Goal: Task Accomplishment & Management: Manage account settings

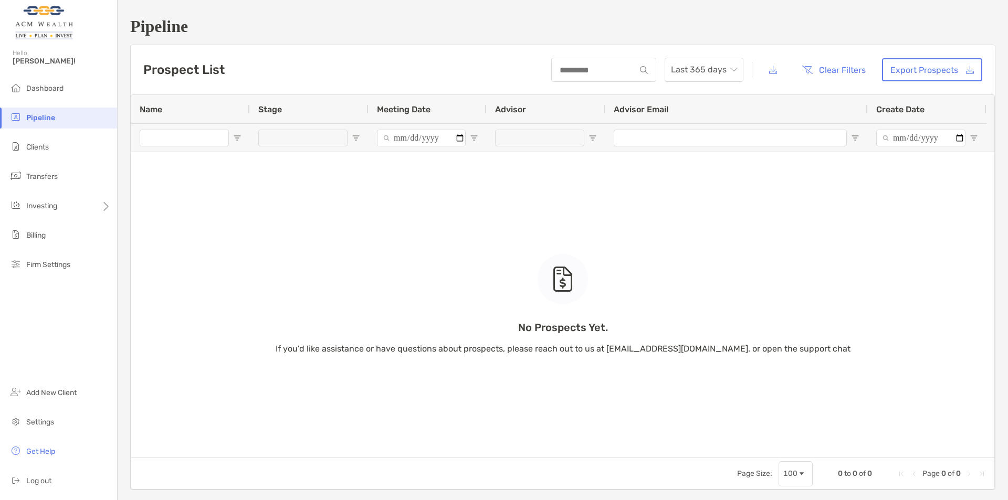
click at [328, 202] on div "No Prospects Yet. If you’d like assistance or have questions about prospects, p…" at bounding box center [562, 276] width 863 height 363
click at [76, 213] on div "Investing" at bounding box center [58, 206] width 117 height 21
click at [75, 209] on div "Investing" at bounding box center [58, 206] width 117 height 21
click at [135, 210] on span "Portfolios" at bounding box center [143, 206] width 32 height 9
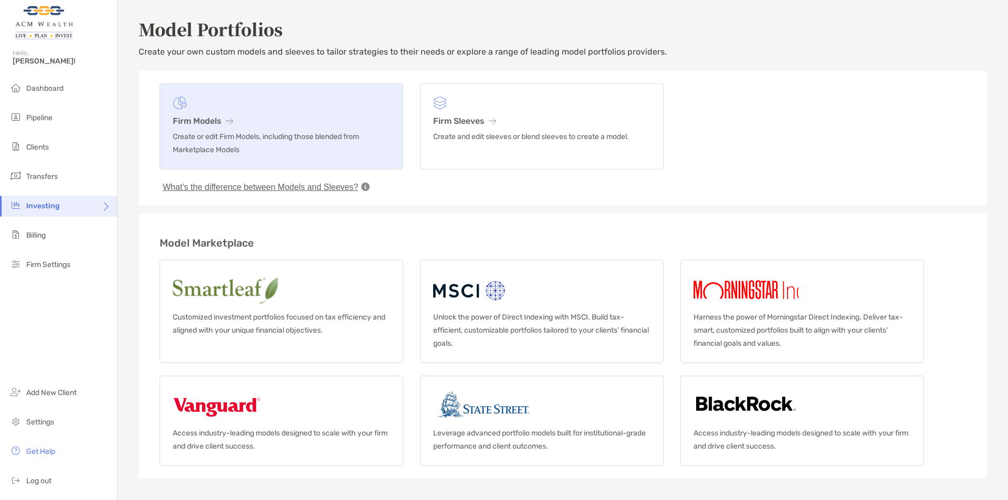
click at [315, 134] on p "Create or edit Firm Models, including those blended from Marketplace Models" at bounding box center [281, 143] width 217 height 26
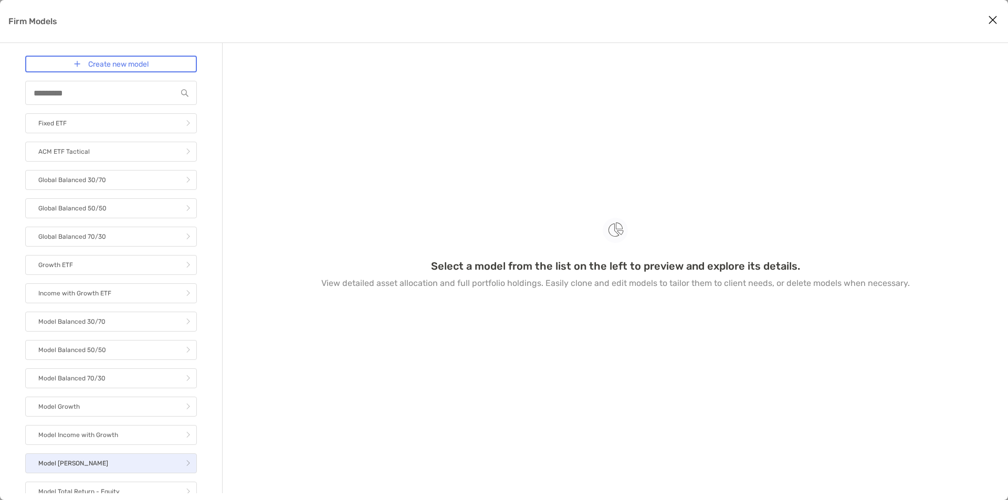
scroll to position [65, 0]
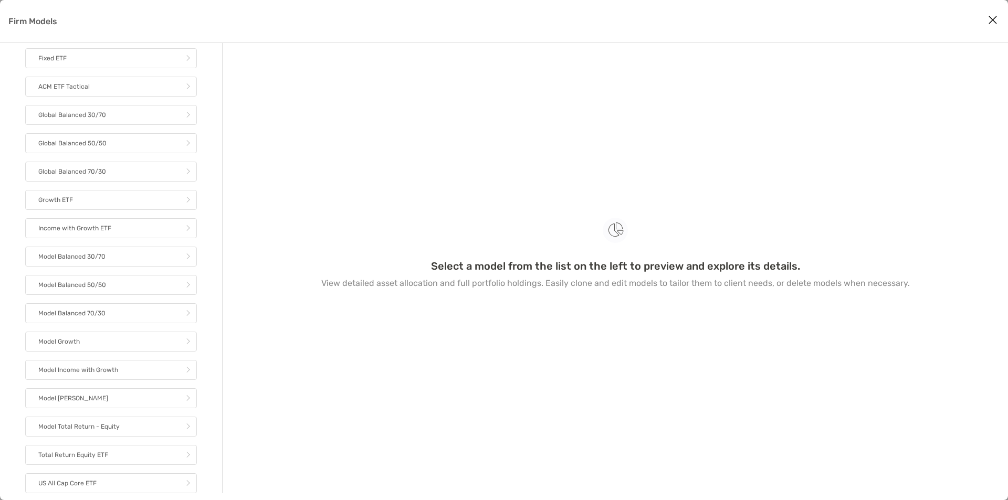
click at [319, 383] on div "Select a model from the list on the left to preview and explore its details. Vi…" at bounding box center [615, 256] width 735 height 400
click at [109, 369] on p "Model Income with Growth" at bounding box center [78, 370] width 80 height 13
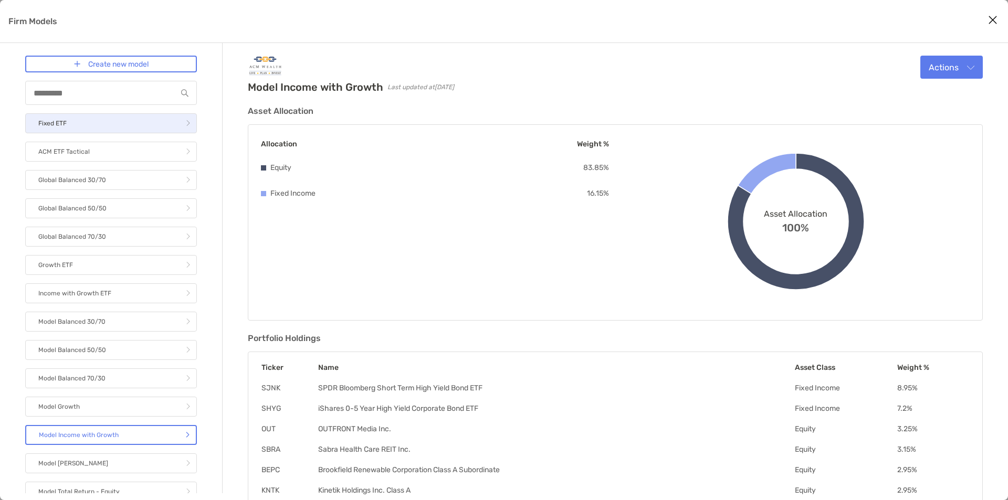
click at [98, 130] on link "Fixed ETF" at bounding box center [111, 123] width 172 height 20
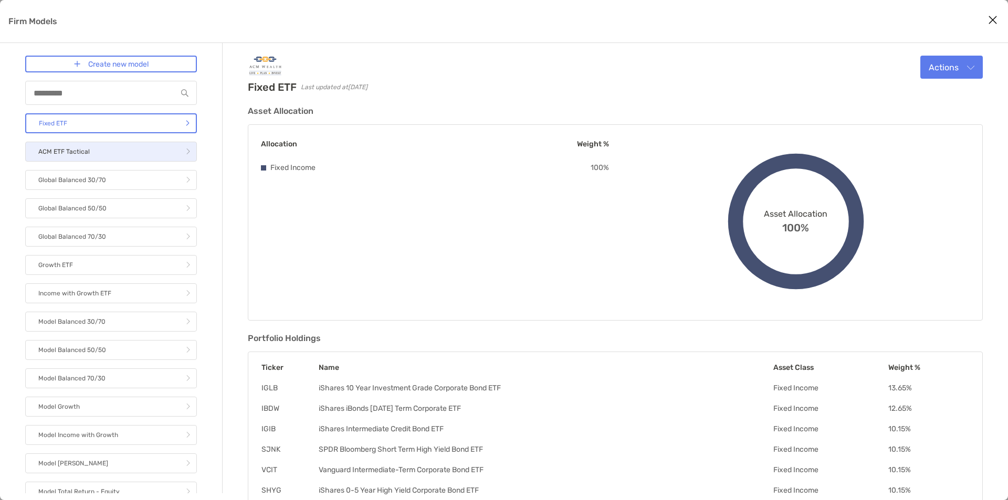
click at [115, 155] on link "ACM ETF Tactical" at bounding box center [111, 152] width 172 height 20
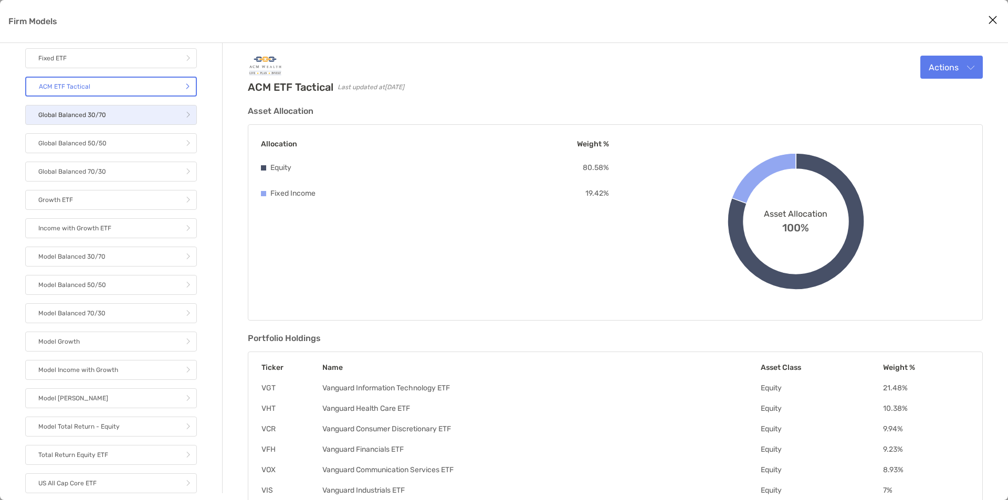
click at [141, 122] on link "Global Balanced 30/70" at bounding box center [111, 115] width 172 height 20
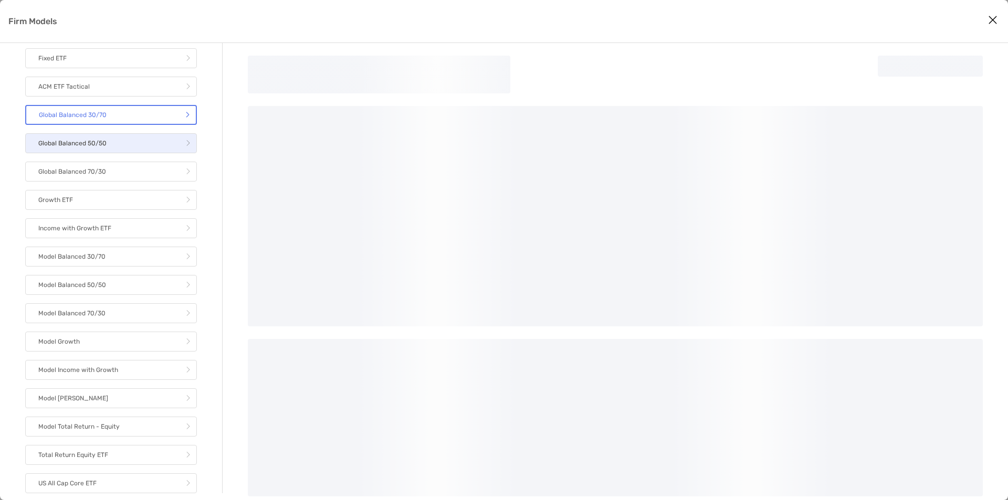
click at [144, 149] on link "Global Balanced 50/50" at bounding box center [111, 143] width 172 height 20
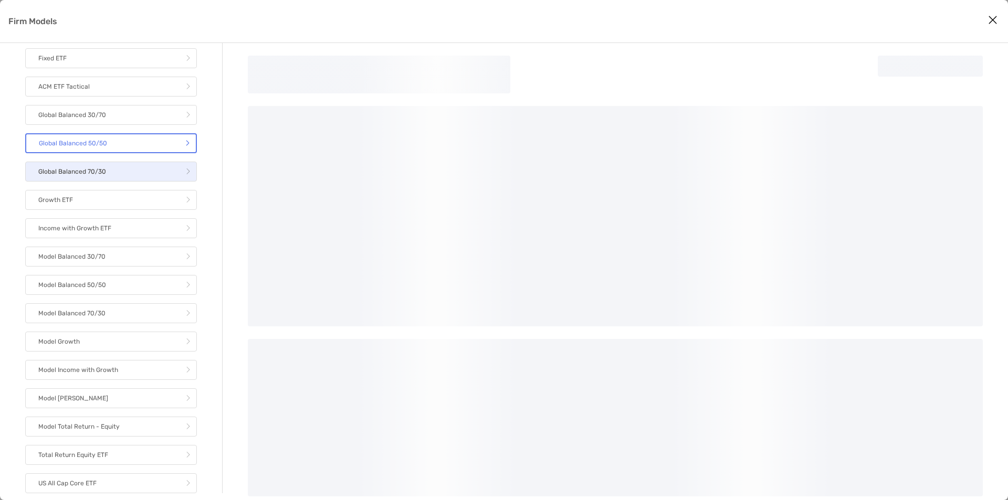
click at [132, 177] on link "Global Balanced 70/30" at bounding box center [111, 172] width 172 height 20
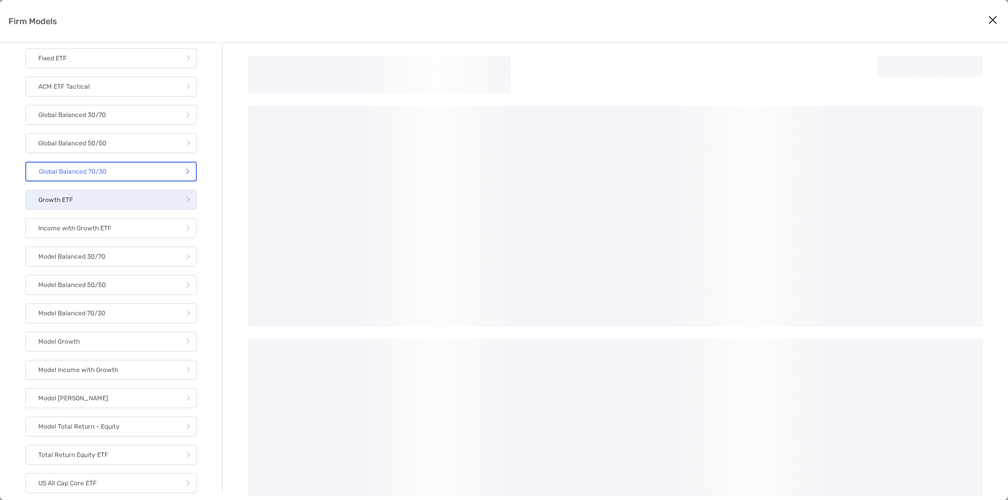
click at [139, 203] on link "Growth ETF" at bounding box center [111, 200] width 172 height 20
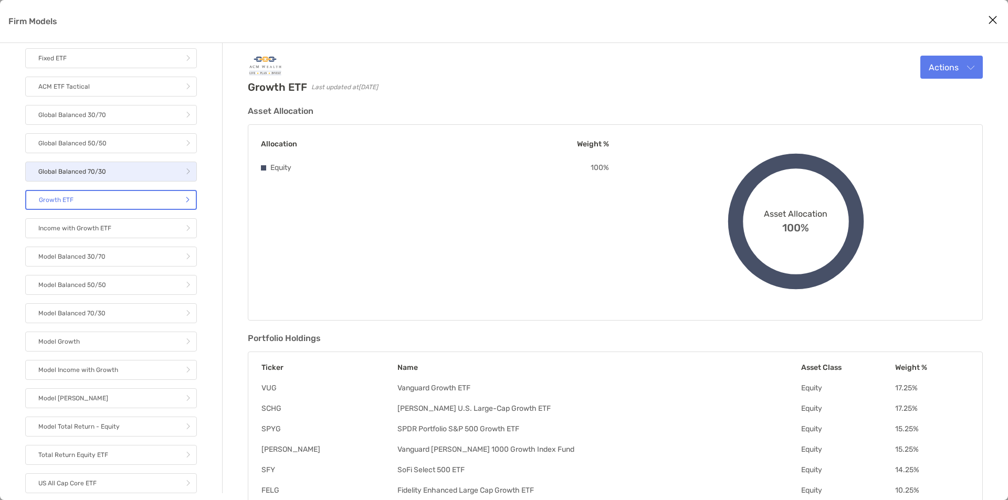
click at [133, 171] on link "Global Balanced 70/30" at bounding box center [111, 172] width 172 height 20
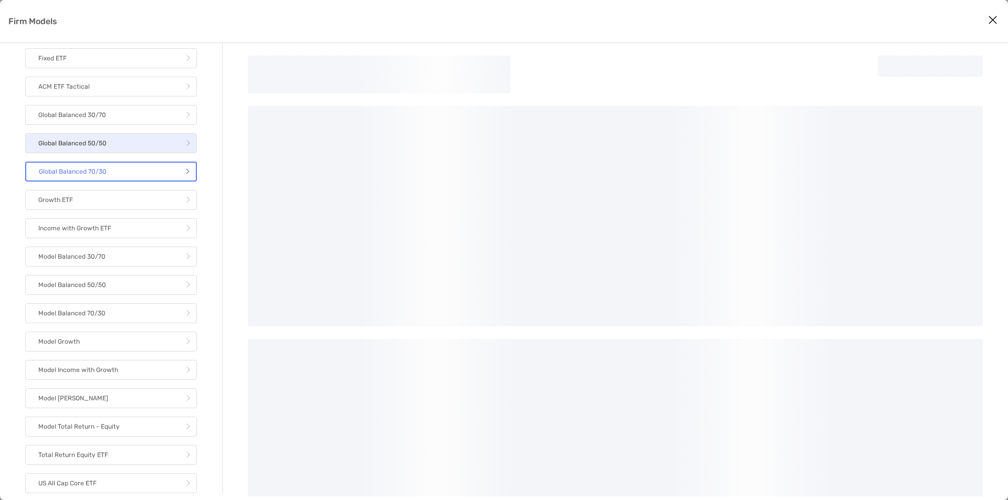
click at [130, 145] on link "Global Balanced 50/50" at bounding box center [111, 143] width 172 height 20
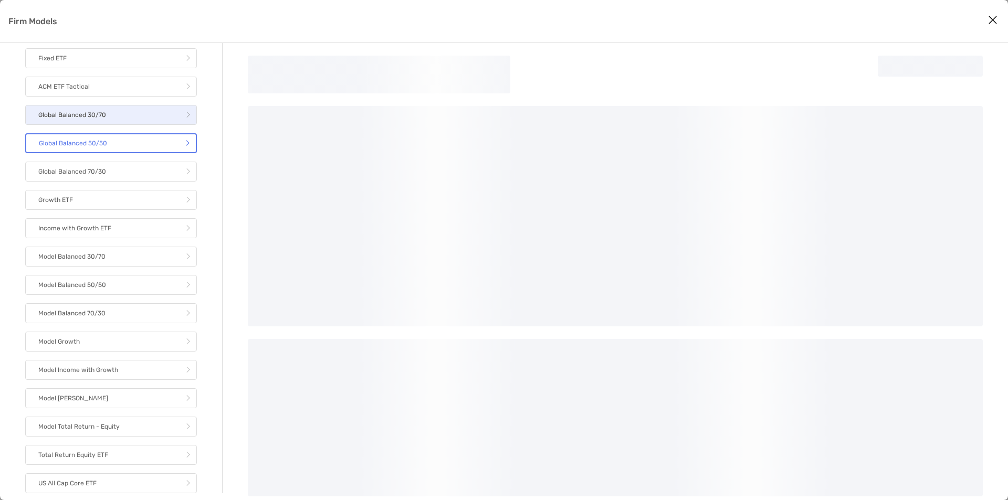
click at [123, 117] on link "Global Balanced 30/70" at bounding box center [111, 115] width 172 height 20
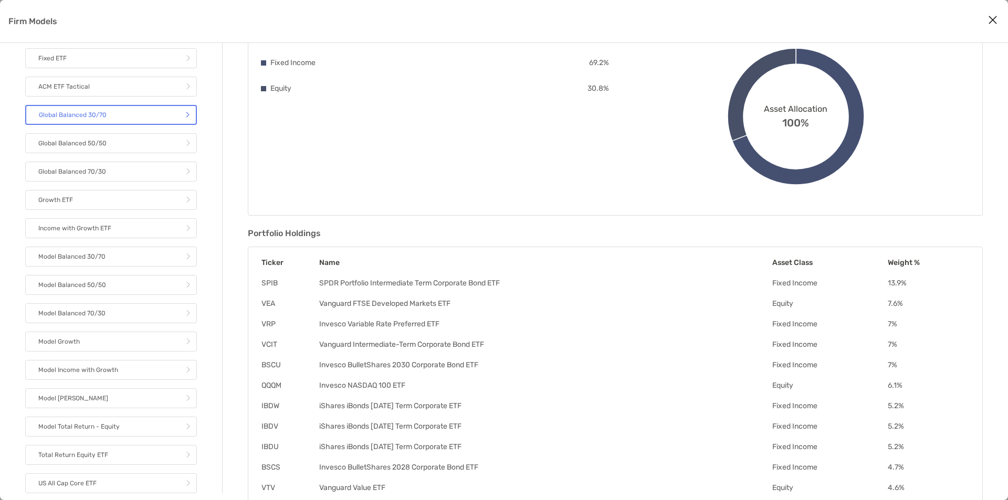
scroll to position [159, 0]
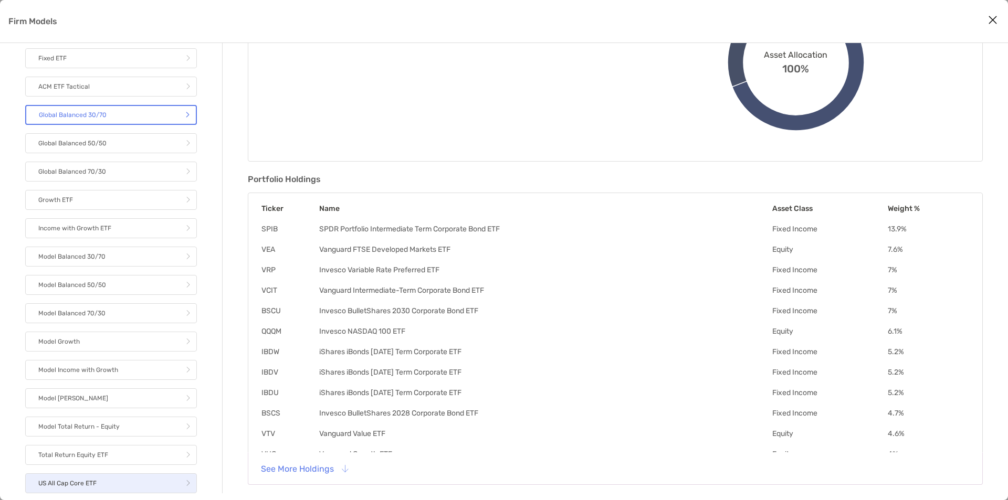
click at [114, 479] on link "US All Cap Core ETF" at bounding box center [111, 484] width 172 height 20
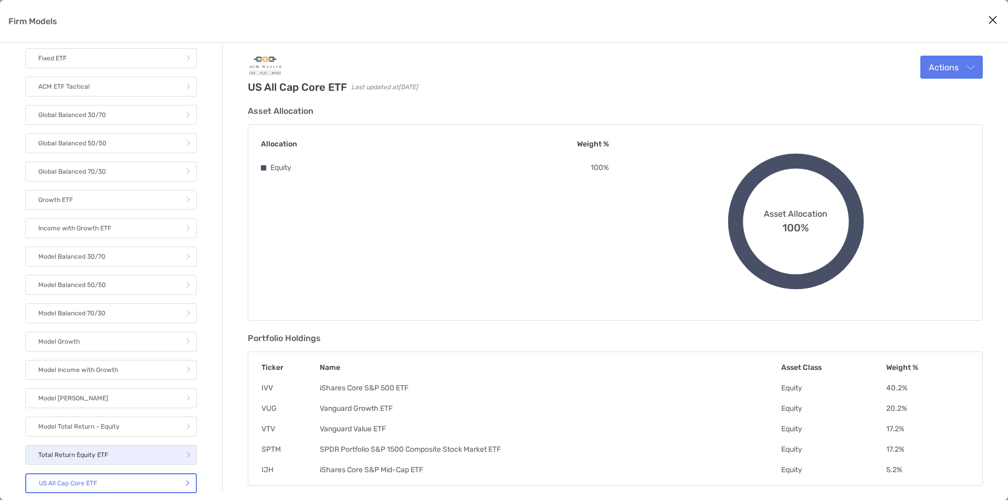
click at [131, 454] on link "Total Return Equity ETF" at bounding box center [111, 455] width 172 height 20
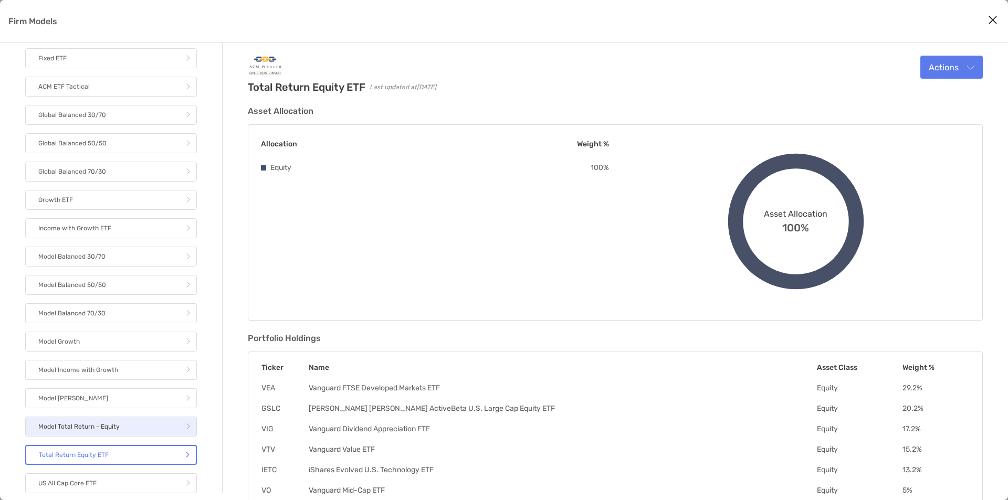
click at [137, 425] on link "Model Total Return - Equity" at bounding box center [111, 427] width 172 height 20
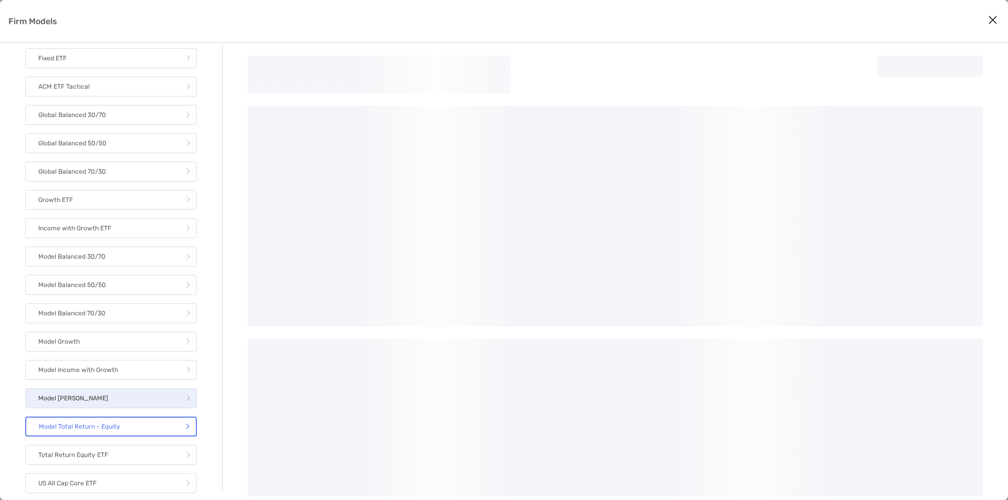
click at [135, 398] on link "Model [PERSON_NAME]" at bounding box center [111, 399] width 172 height 20
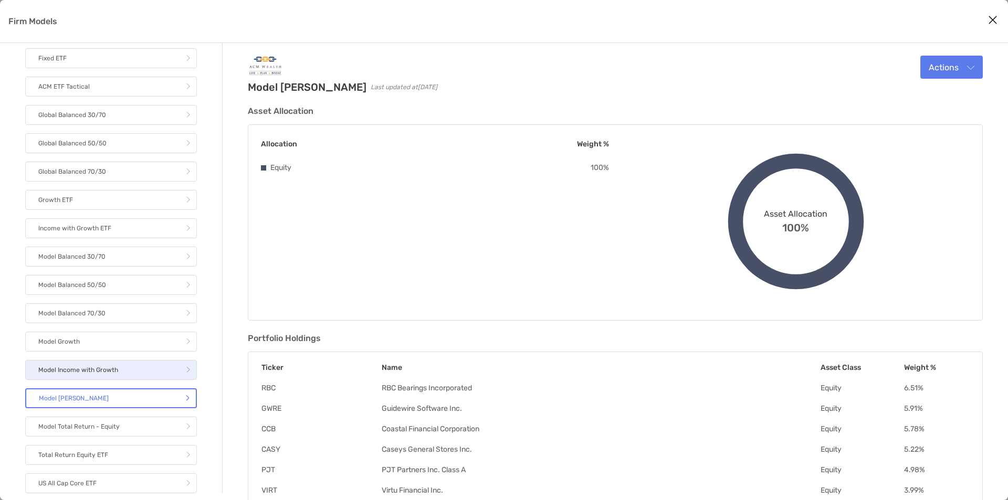
click at [141, 378] on link "Model Income with Growth" at bounding box center [111, 370] width 172 height 20
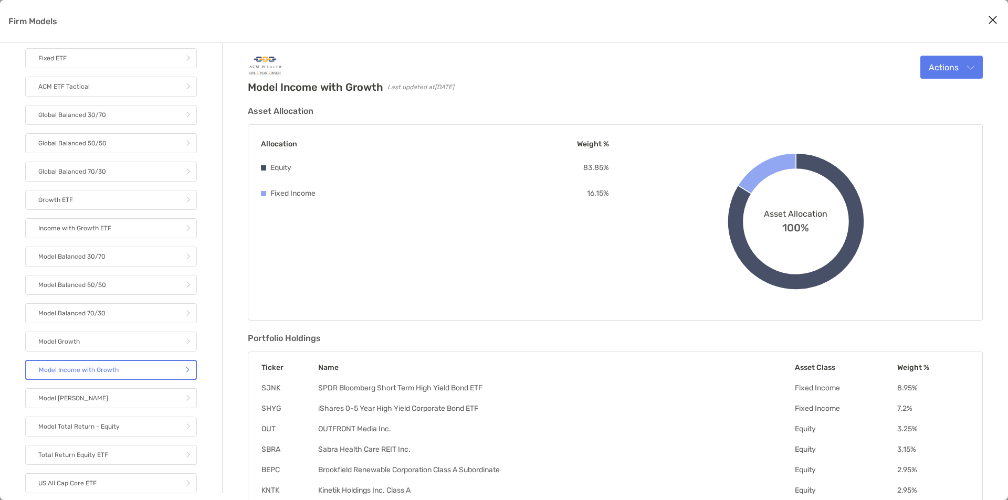
click at [488, 265] on div "Allocation Weight % Equity 83.85 % Fixed Income 16.15 % Asset Allocation 100%" at bounding box center [615, 222] width 735 height 196
click at [956, 77] on button "Actions" at bounding box center [952, 67] width 62 height 23
click at [926, 101] on button "Edit" at bounding box center [937, 92] width 89 height 27
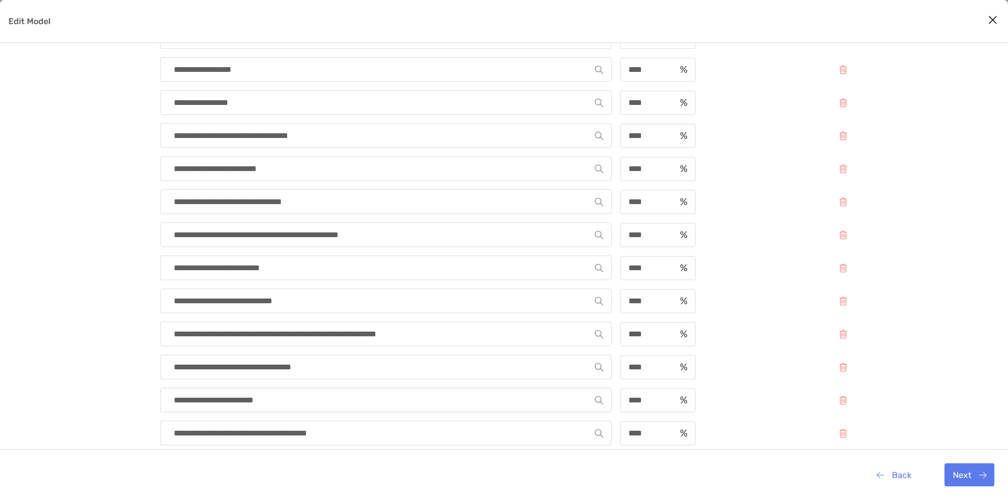
scroll to position [4, 0]
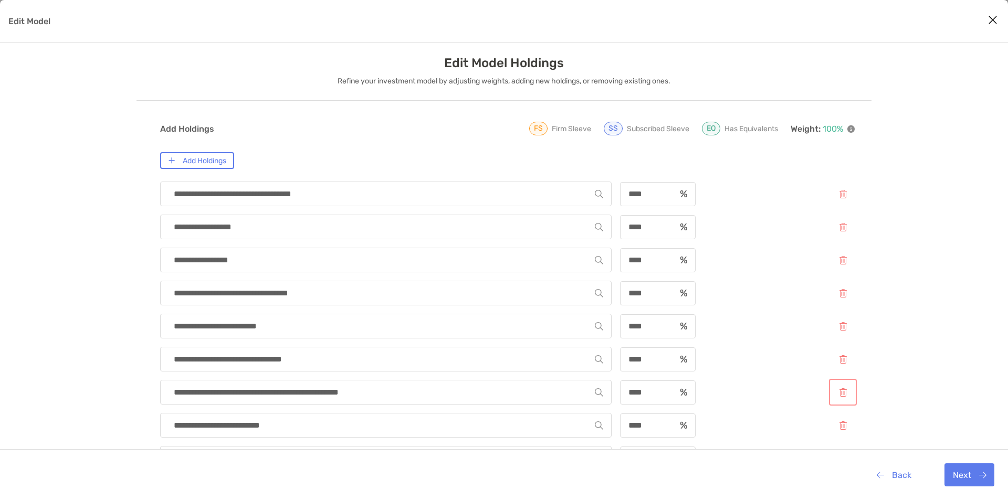
click at [847, 394] on button "Edit Model" at bounding box center [843, 392] width 24 height 23
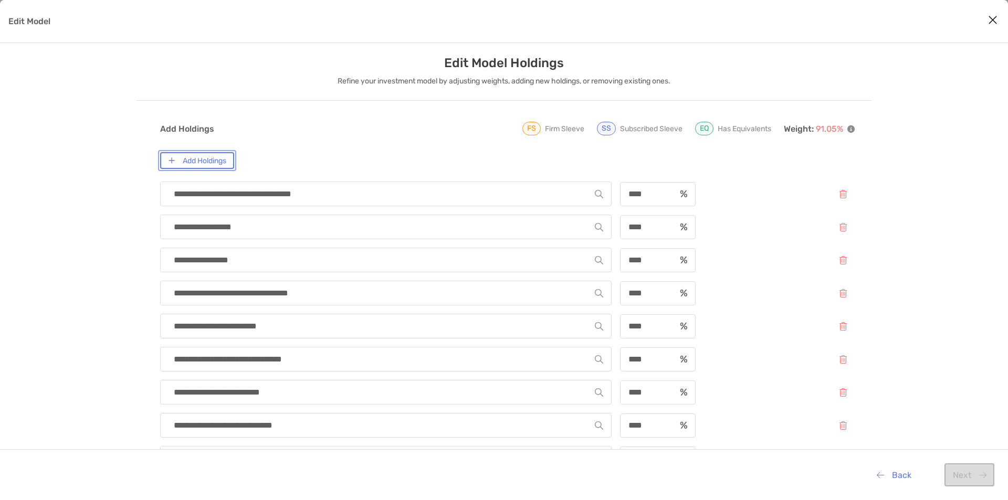
click at [200, 163] on button "Add Holdings" at bounding box center [197, 160] width 74 height 17
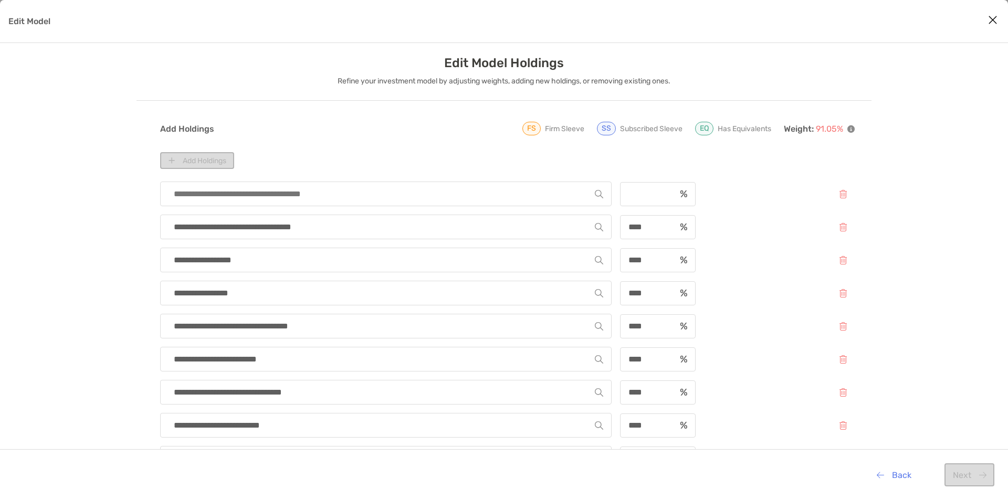
click at [293, 203] on input "Edit Model" at bounding box center [382, 194] width 426 height 24
type input "****"
click at [379, 215] on button "SPHY - SPDR Portfolio High Yield Bond ETF" at bounding box center [386, 219] width 451 height 26
type input "**********"
click at [640, 198] on input "Edit Model" at bounding box center [648, 194] width 54 height 9
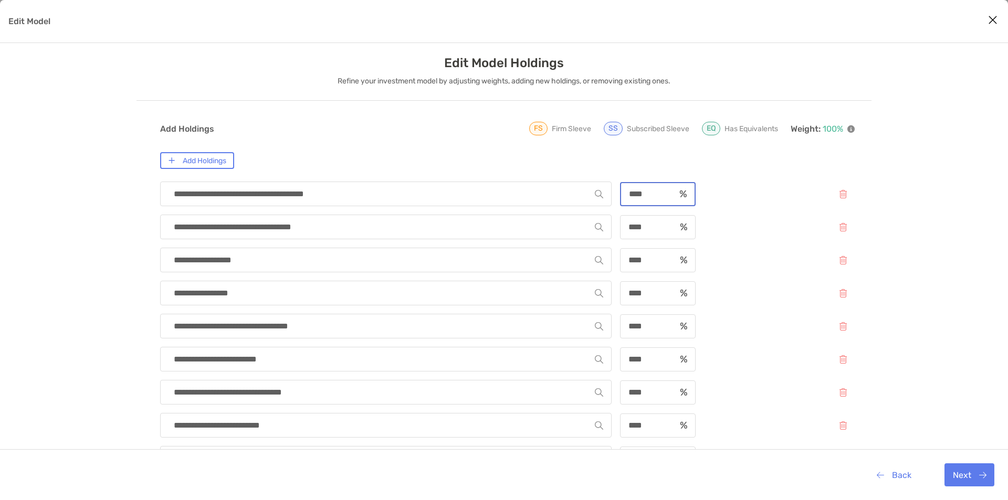
type input "****"
click at [966, 468] on button "Next" at bounding box center [970, 475] width 50 height 23
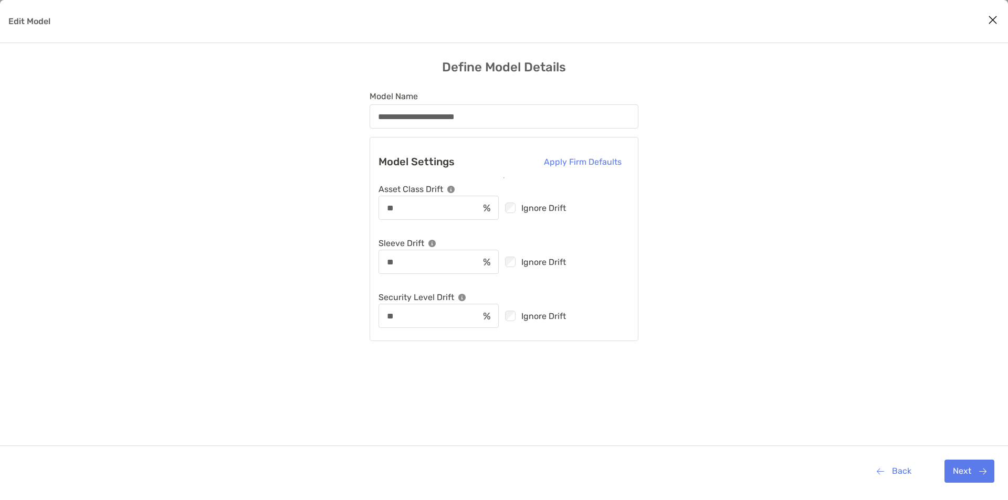
scroll to position [0, 0]
click at [957, 472] on button "Next" at bounding box center [970, 471] width 50 height 23
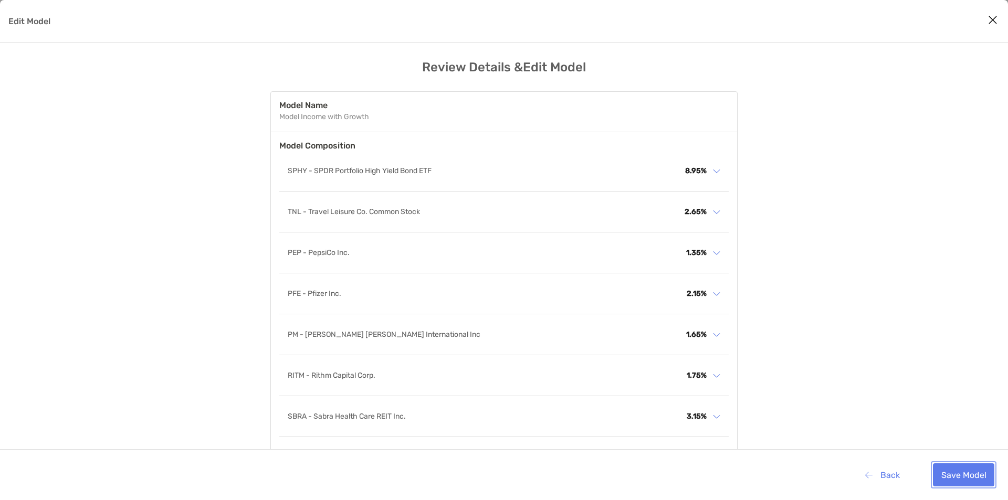
click at [967, 476] on button "Save Model" at bounding box center [963, 475] width 61 height 23
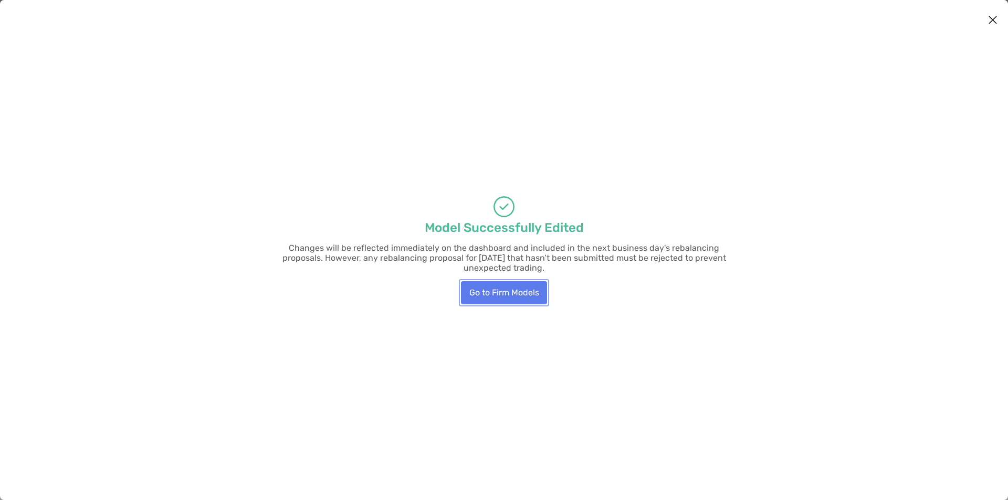
drag, startPoint x: 507, startPoint y: 295, endPoint x: 482, endPoint y: 331, distance: 43.8
click at [507, 295] on button "Go to Firm Models" at bounding box center [504, 292] width 86 height 23
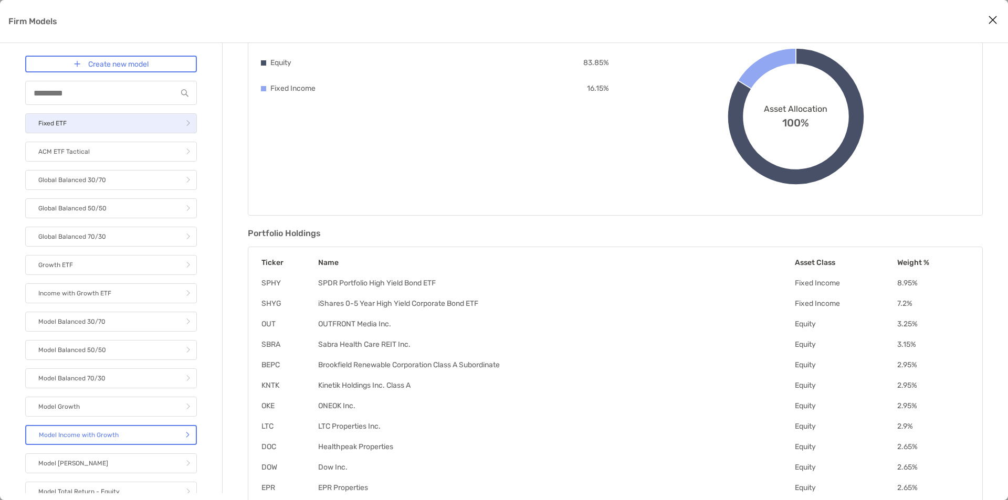
click at [109, 129] on link "Fixed ETF" at bounding box center [111, 123] width 172 height 20
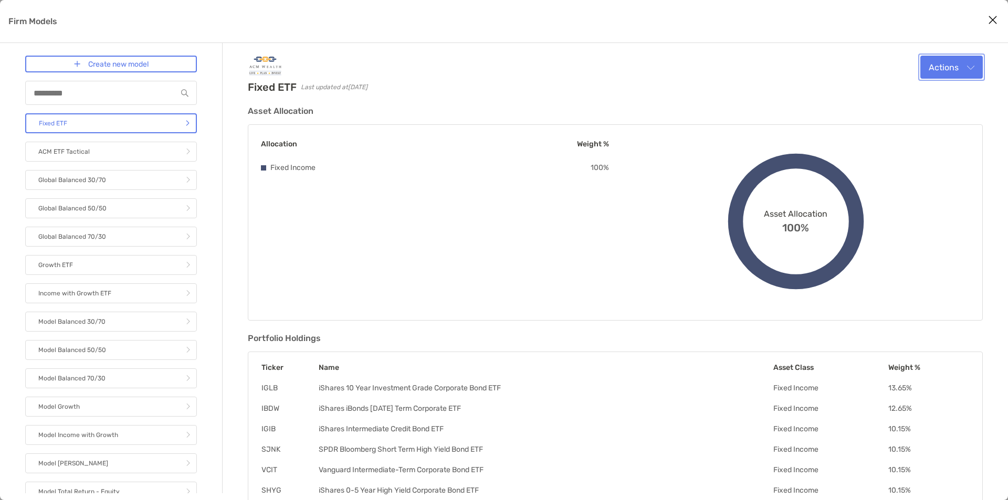
click at [952, 71] on button "Actions" at bounding box center [952, 67] width 62 height 23
click at [927, 94] on div "Edit" at bounding box center [938, 93] width 72 height 10
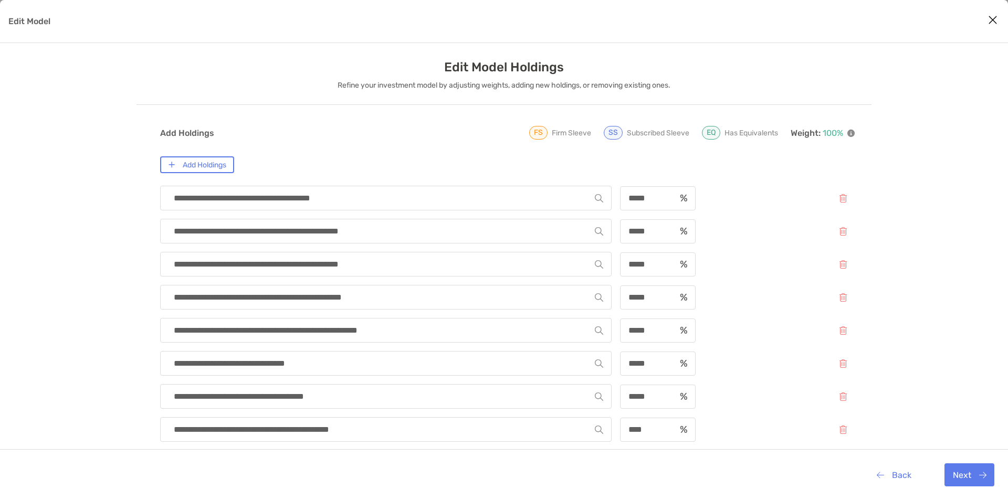
scroll to position [99, 0]
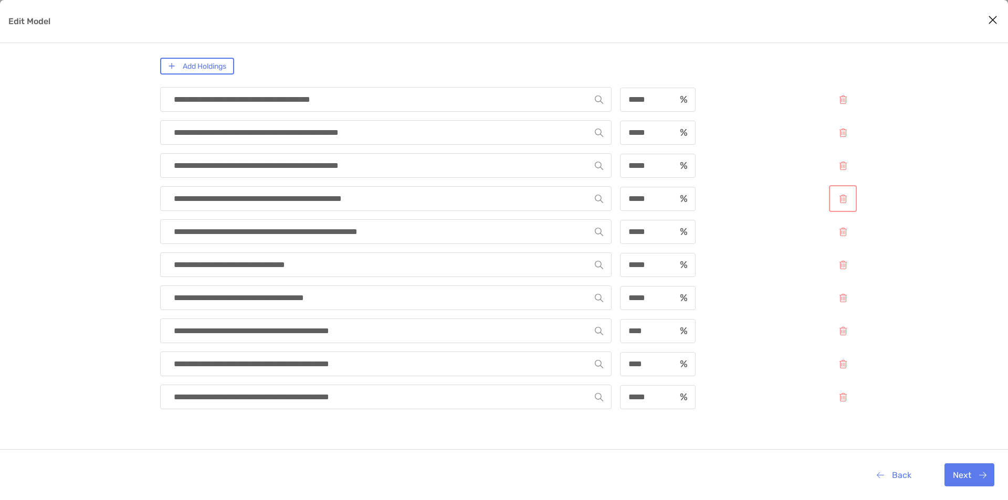
click at [848, 206] on button "Edit Model" at bounding box center [843, 198] width 24 height 23
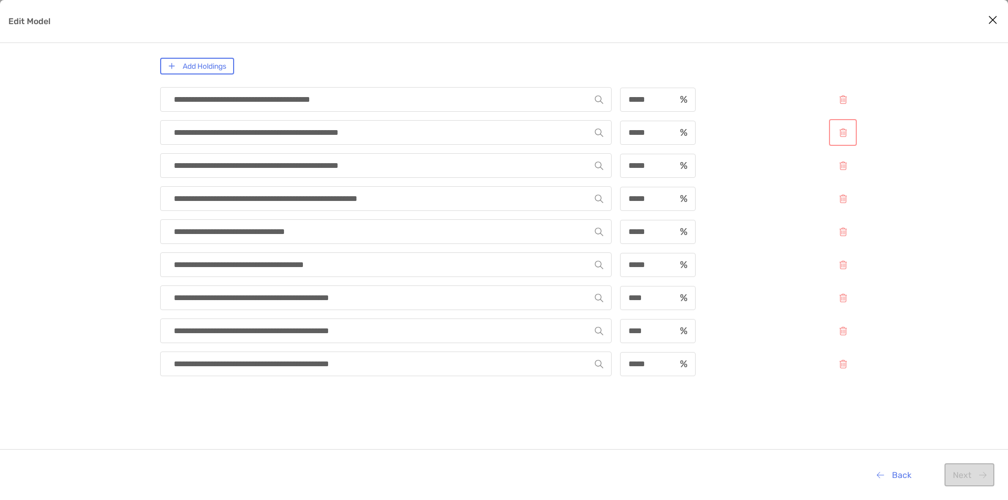
click at [848, 135] on button "Edit Model" at bounding box center [843, 132] width 24 height 23
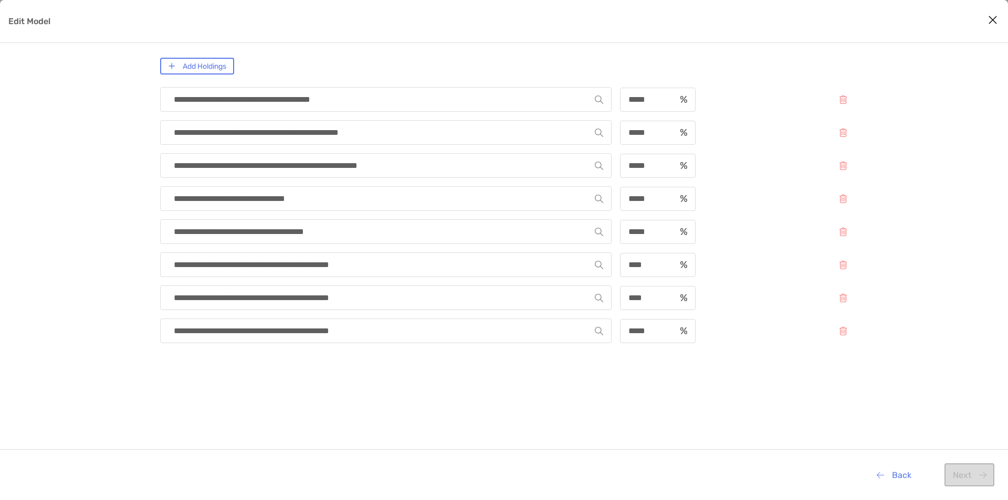
scroll to position [0, 0]
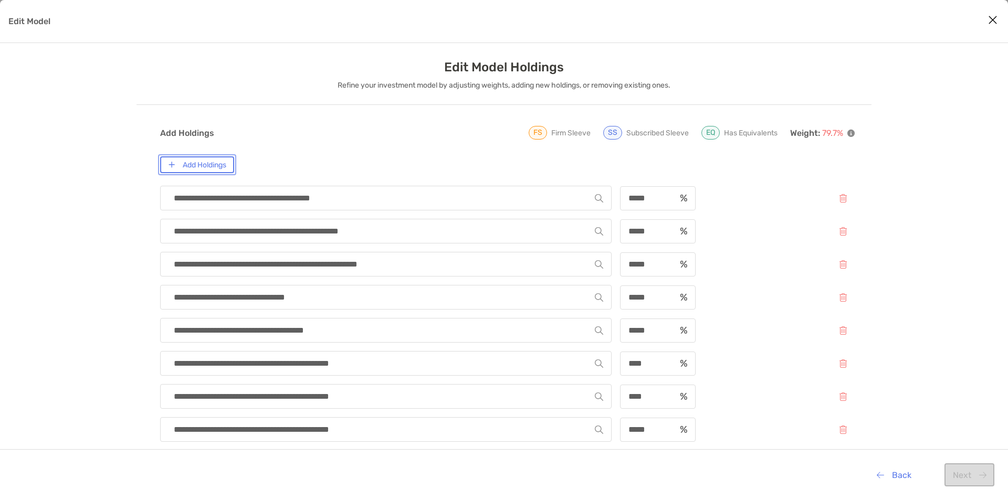
click at [194, 161] on button "Add Holdings" at bounding box center [197, 164] width 74 height 17
click at [247, 190] on input "Edit Model" at bounding box center [382, 198] width 426 height 24
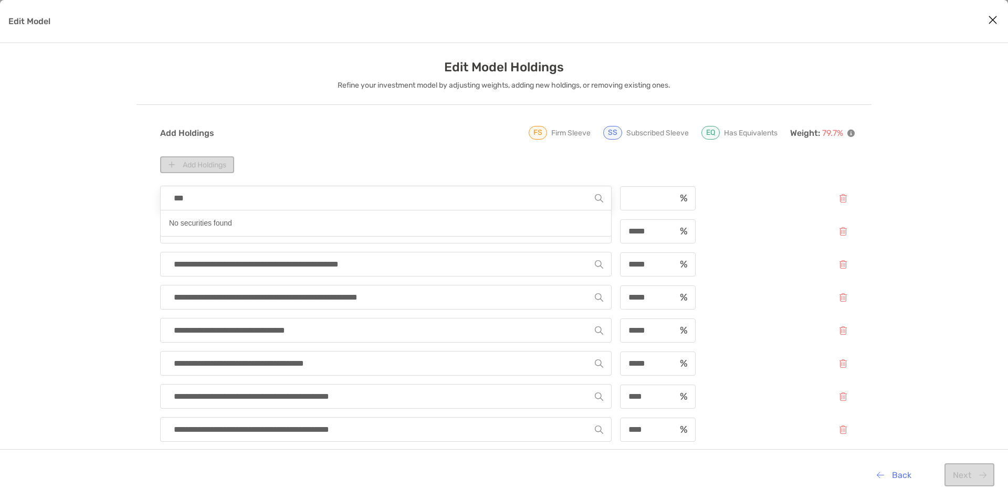
type input "****"
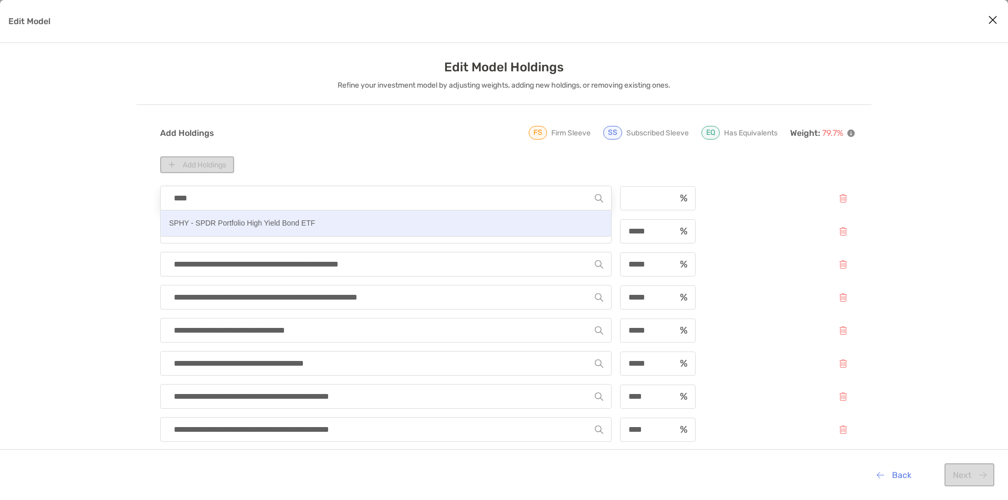
click at [237, 230] on button "SPHY - SPDR Portfolio High Yield Bond ETF" at bounding box center [386, 224] width 451 height 26
type input "**********"
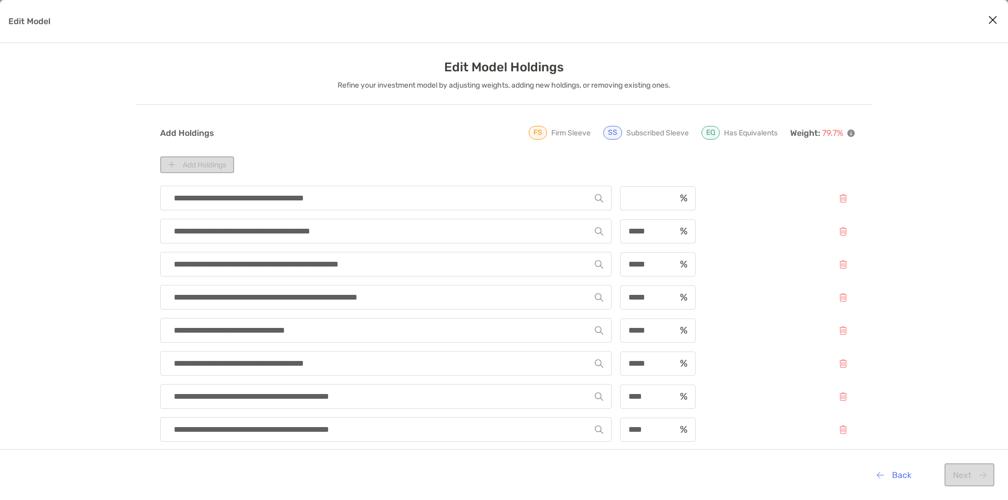
click at [634, 204] on div "Edit Model" at bounding box center [658, 198] width 76 height 24
click at [641, 203] on div "Edit Model" at bounding box center [658, 198] width 76 height 24
click at [635, 199] on input "Edit Model" at bounding box center [648, 198] width 54 height 9
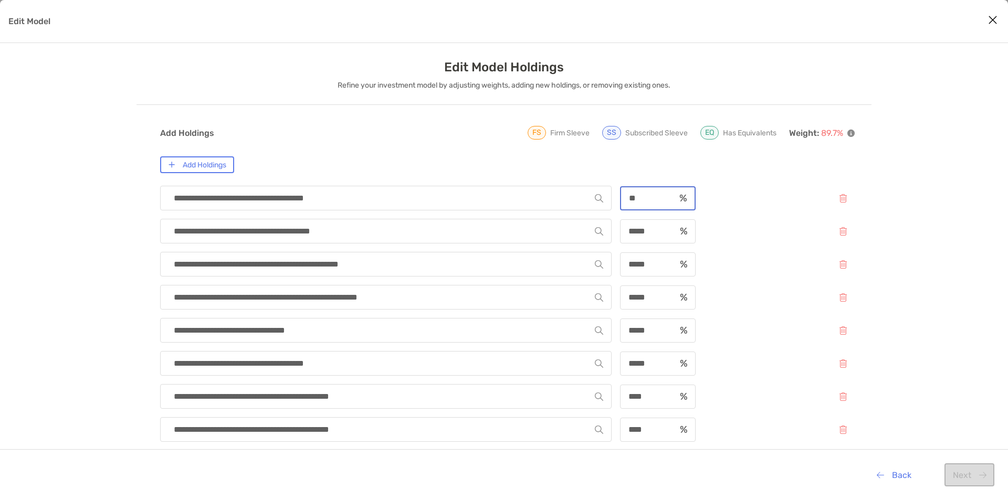
type input "*"
type input "****"
click at [982, 474] on button "Next" at bounding box center [970, 475] width 50 height 23
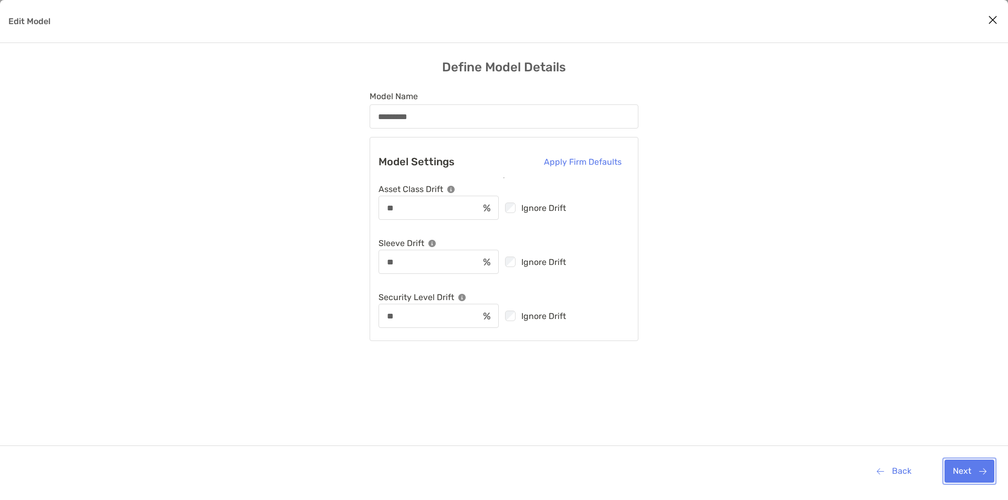
click at [959, 474] on button "Next" at bounding box center [970, 471] width 50 height 23
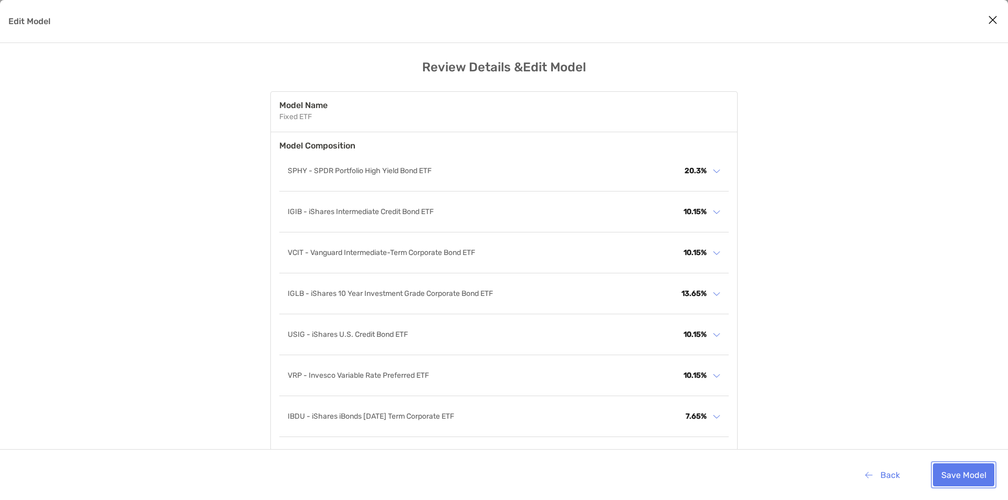
drag, startPoint x: 959, startPoint y: 474, endPoint x: 964, endPoint y: 482, distance: 8.9
click at [962, 474] on button "Save Model" at bounding box center [963, 475] width 61 height 23
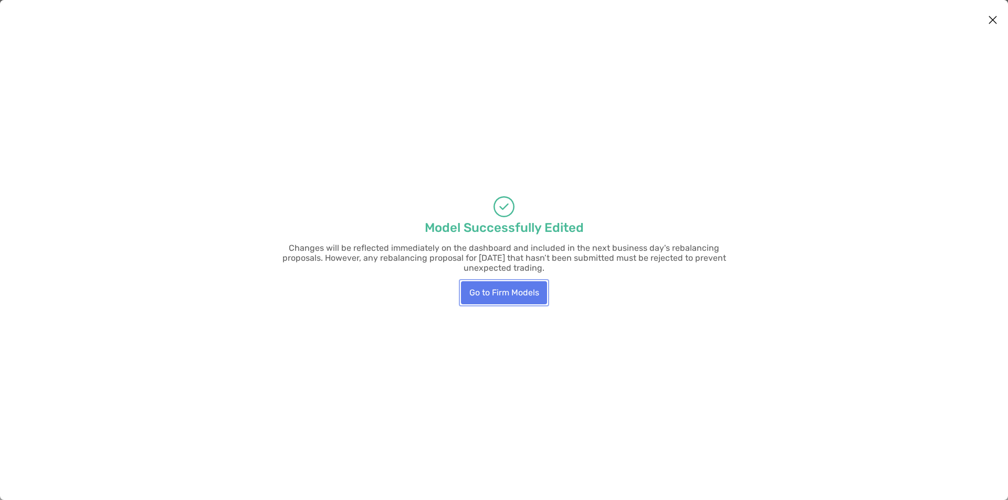
click at [517, 294] on button "Go to Firm Models" at bounding box center [504, 292] width 86 height 23
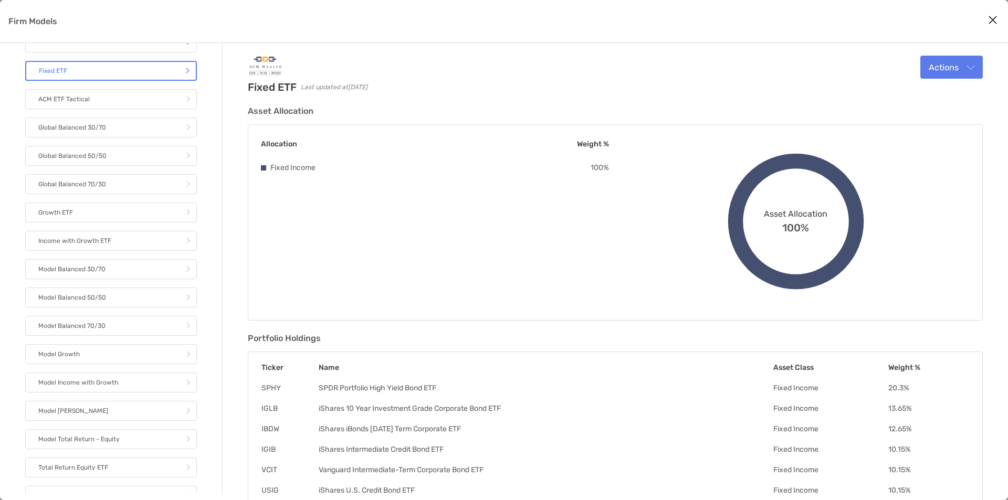
scroll to position [65, 0]
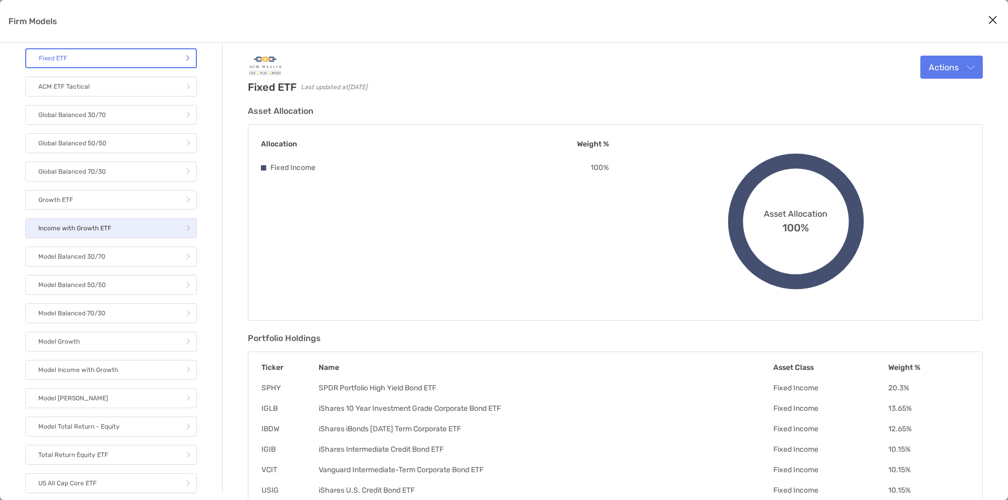
click at [122, 224] on link "Income with Growth ETF" at bounding box center [111, 228] width 172 height 20
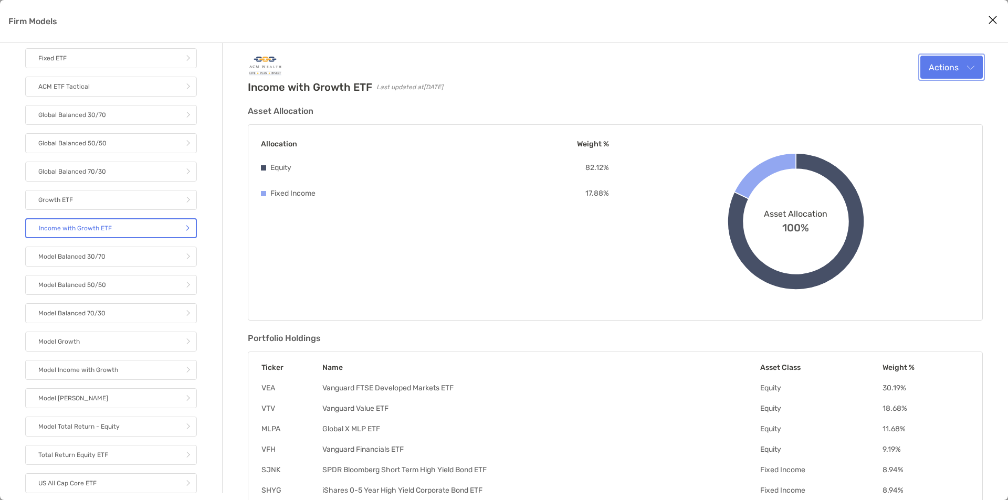
click at [961, 64] on button "Actions" at bounding box center [952, 67] width 62 height 23
click at [936, 93] on div "Edit" at bounding box center [938, 93] width 72 height 10
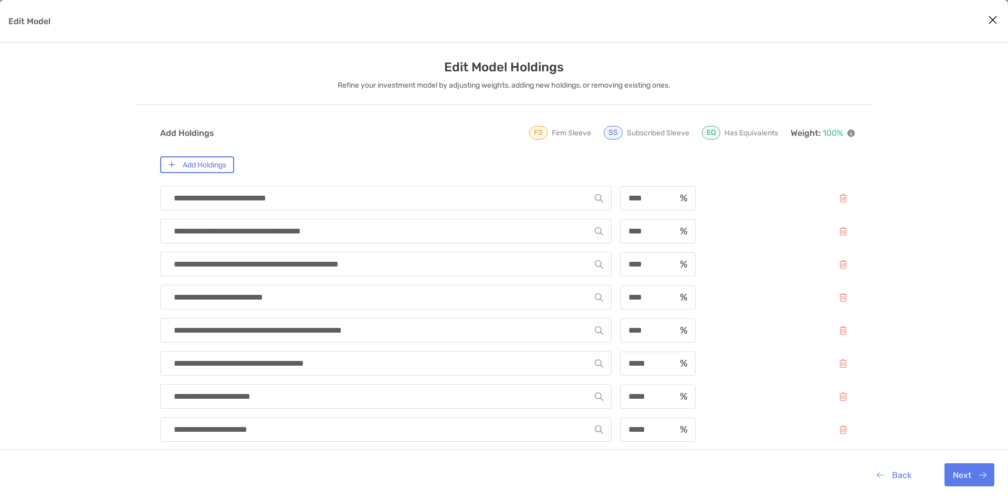
scroll to position [53, 0]
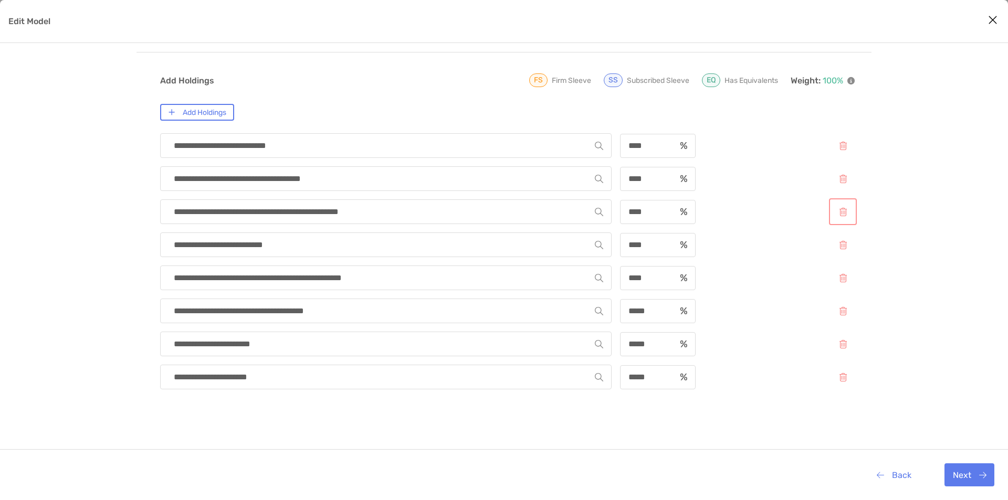
click at [849, 214] on button "Edit Model" at bounding box center [843, 212] width 24 height 23
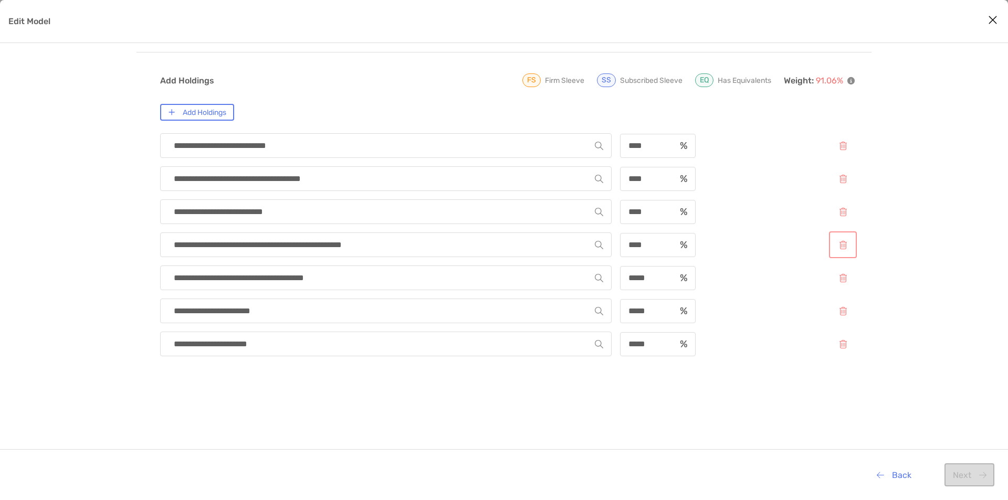
click at [848, 252] on button "Edit Model" at bounding box center [843, 245] width 24 height 23
click at [221, 114] on button "Add Holdings" at bounding box center [197, 112] width 74 height 17
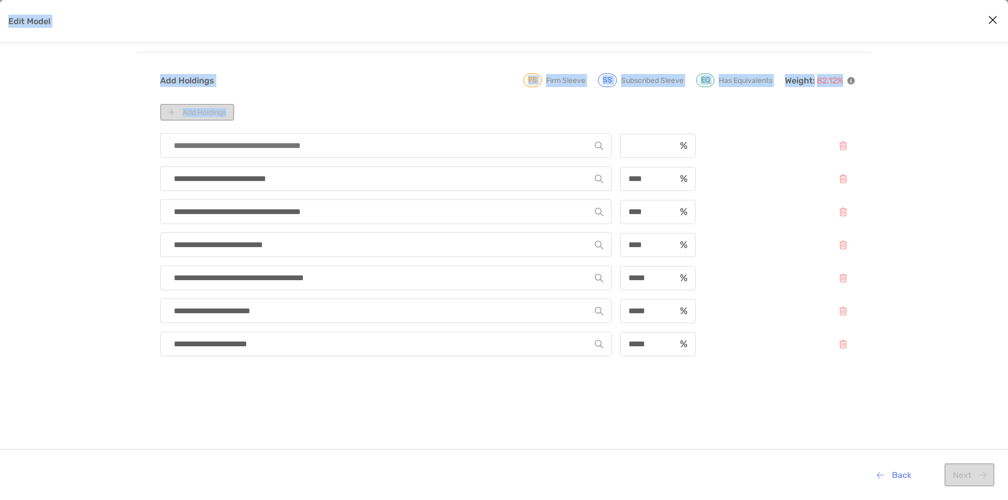
click at [243, 153] on input "Edit Model" at bounding box center [382, 146] width 426 height 24
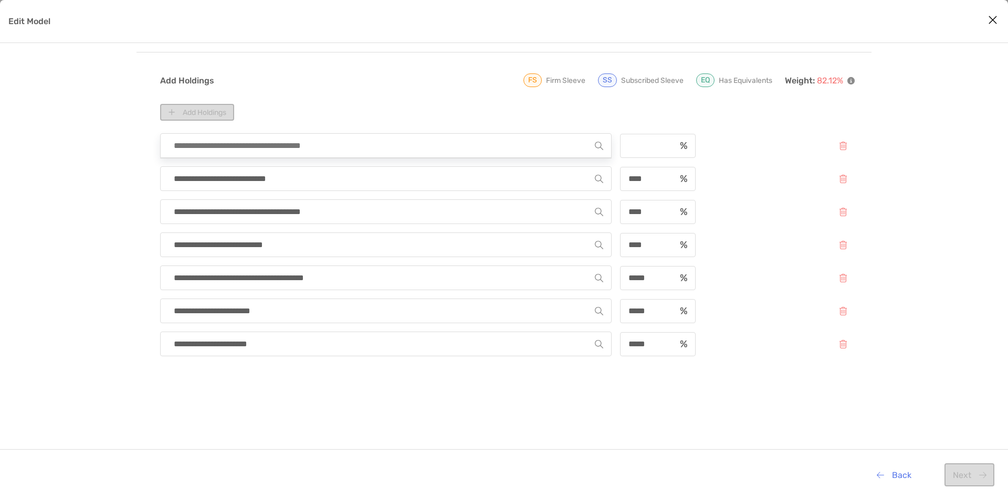
click at [238, 153] on input "Edit Model" at bounding box center [382, 146] width 426 height 24
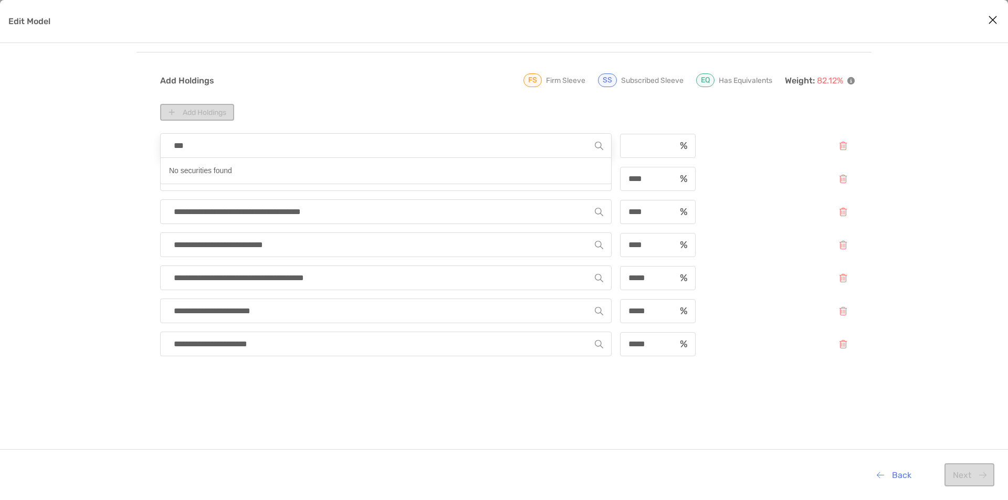
type input "****"
click at [244, 175] on p "SPHY - SPDR Portfolio High Yield Bond ETF" at bounding box center [242, 170] width 146 height 13
type input "**********"
click at [643, 153] on div "Edit Model" at bounding box center [658, 146] width 76 height 24
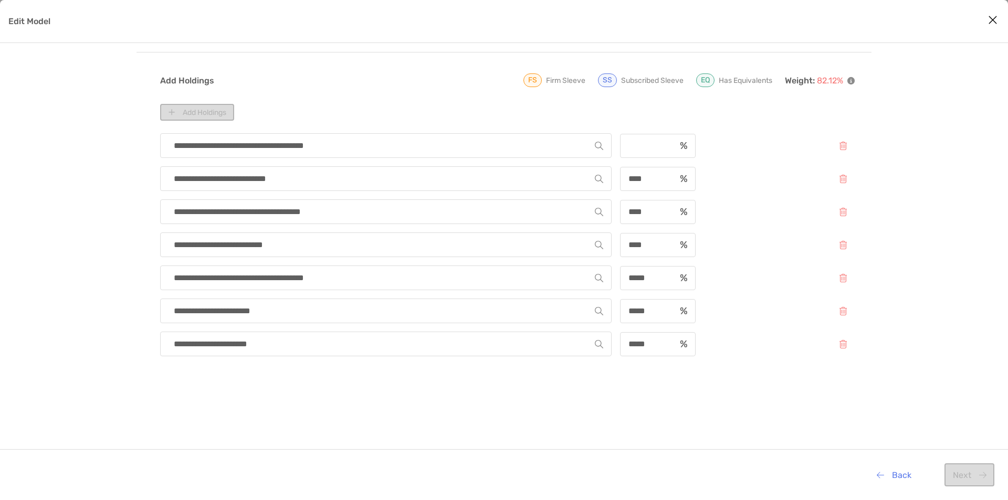
click at [643, 153] on div "Edit Model" at bounding box center [658, 146] width 76 height 24
click at [638, 151] on div "Edit Model" at bounding box center [658, 146] width 76 height 24
click at [633, 145] on input "Edit Model" at bounding box center [648, 145] width 54 height 9
type input "*****"
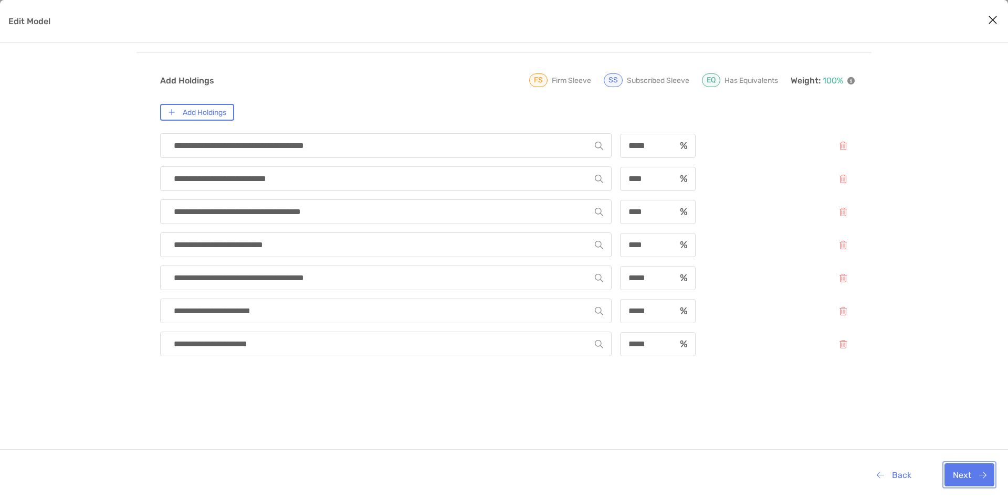
click at [982, 484] on button "Next" at bounding box center [970, 475] width 50 height 23
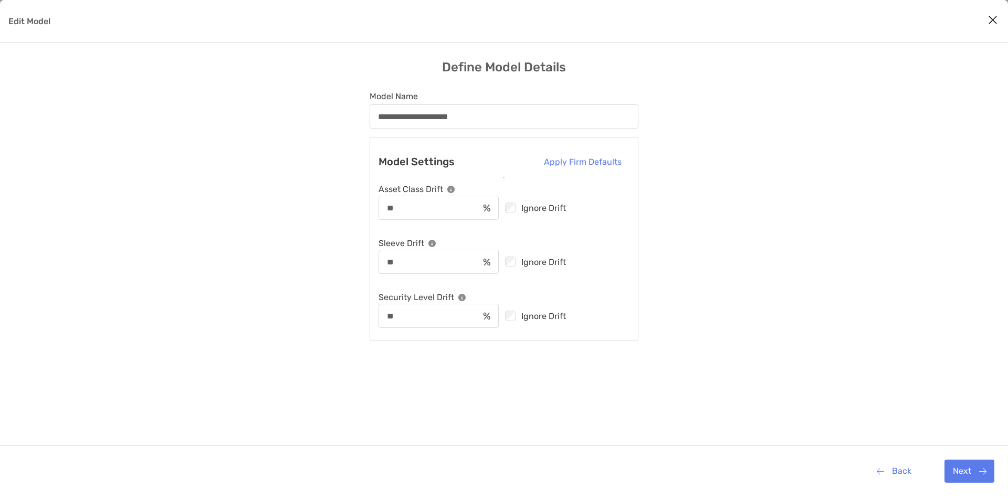
scroll to position [0, 0]
click at [975, 474] on button "Next" at bounding box center [970, 471] width 50 height 23
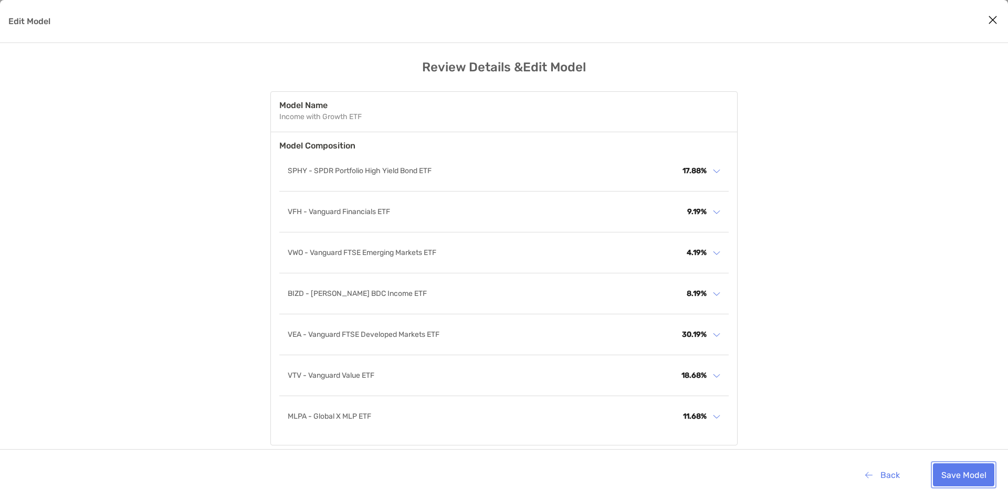
click at [975, 474] on button "Save Model" at bounding box center [963, 475] width 61 height 23
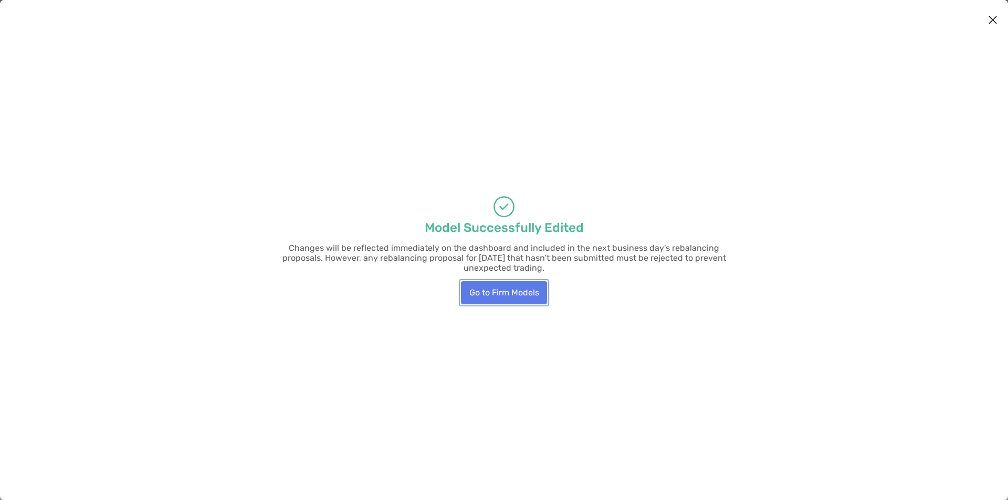
click at [520, 292] on button "Go to Firm Models" at bounding box center [504, 292] width 86 height 23
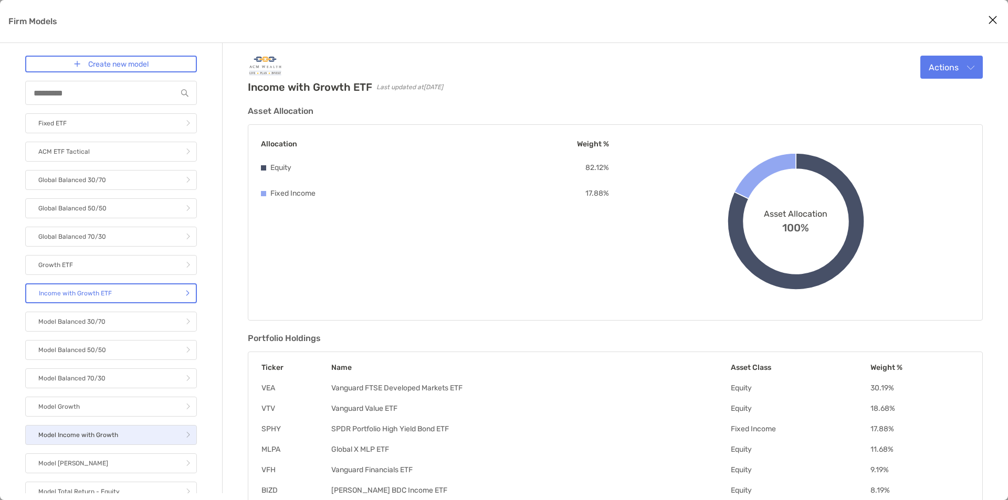
scroll to position [53, 0]
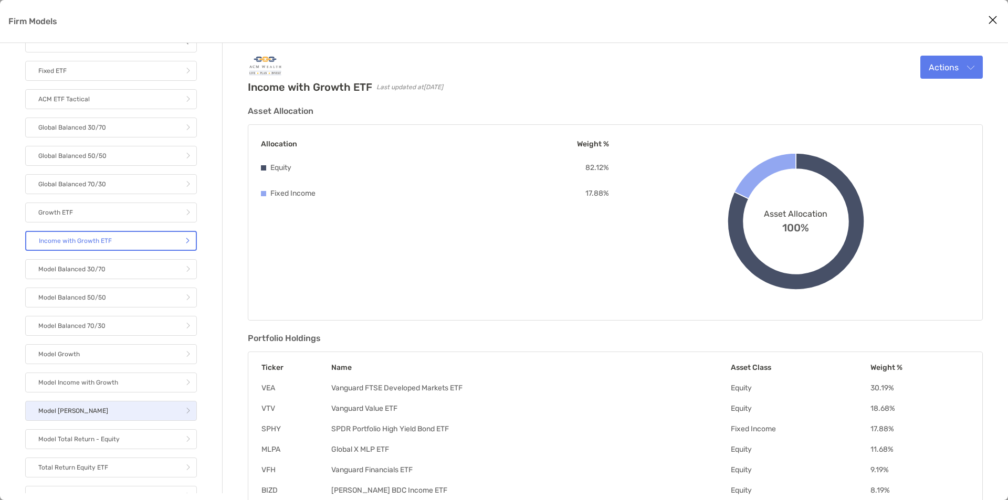
click at [91, 410] on link "Model [PERSON_NAME]" at bounding box center [111, 411] width 172 height 20
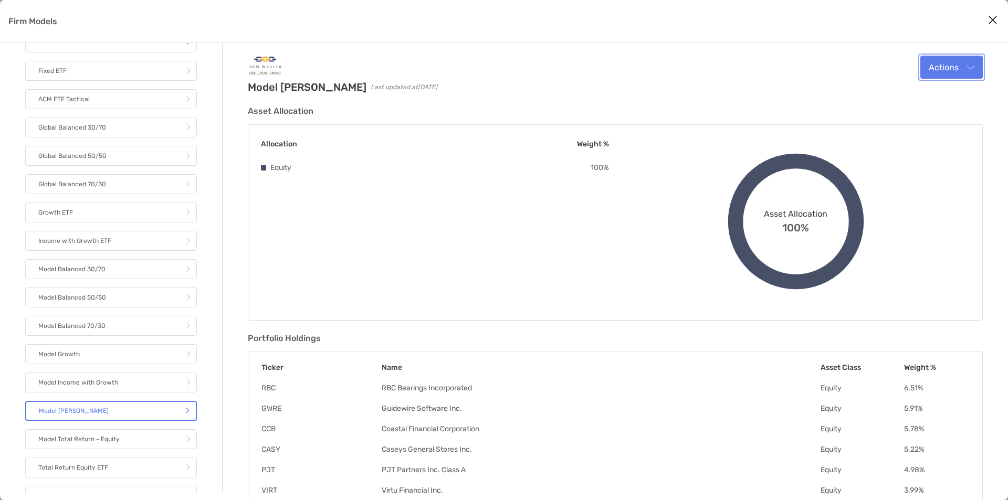
click at [956, 64] on button "Actions" at bounding box center [952, 67] width 62 height 23
click at [932, 93] on div "Edit" at bounding box center [938, 93] width 72 height 10
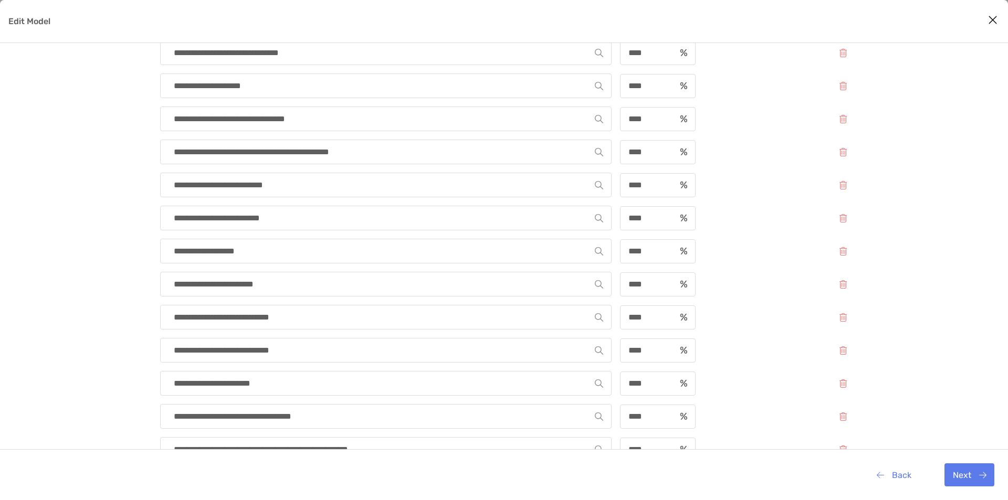
scroll to position [909, 0]
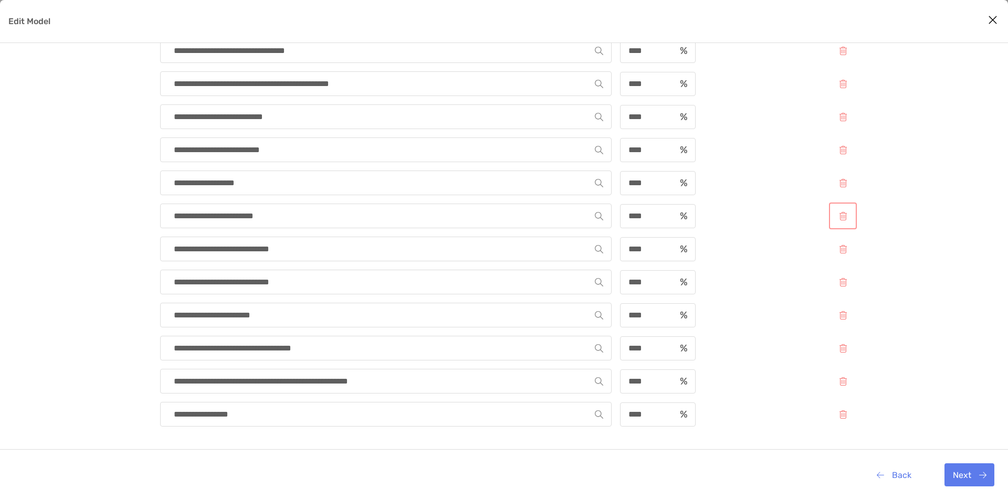
click at [841, 217] on button "Edit Model" at bounding box center [843, 216] width 24 height 23
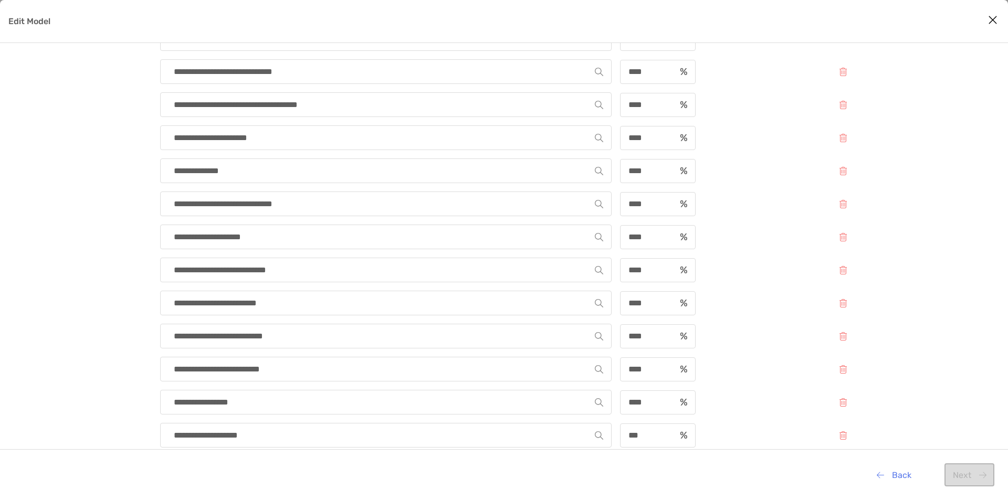
scroll to position [0, 0]
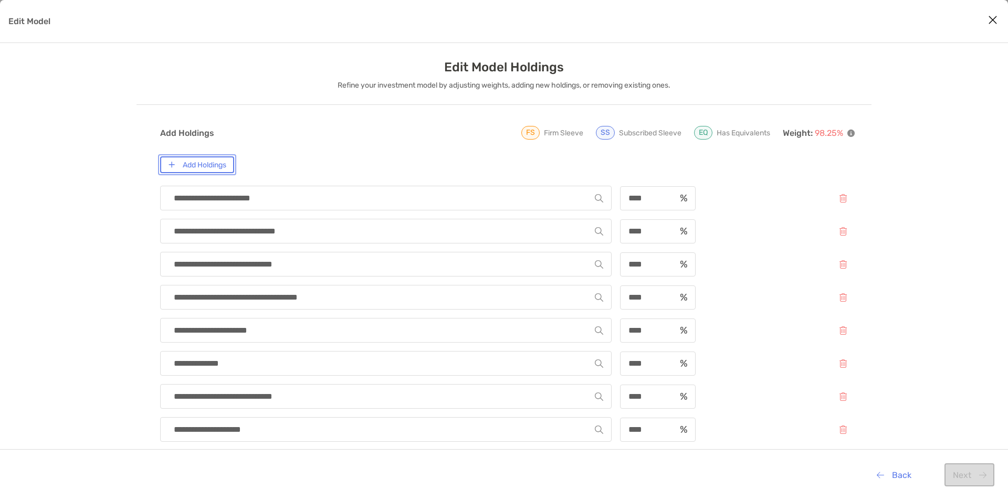
click at [194, 158] on button "Add Holdings" at bounding box center [197, 164] width 74 height 17
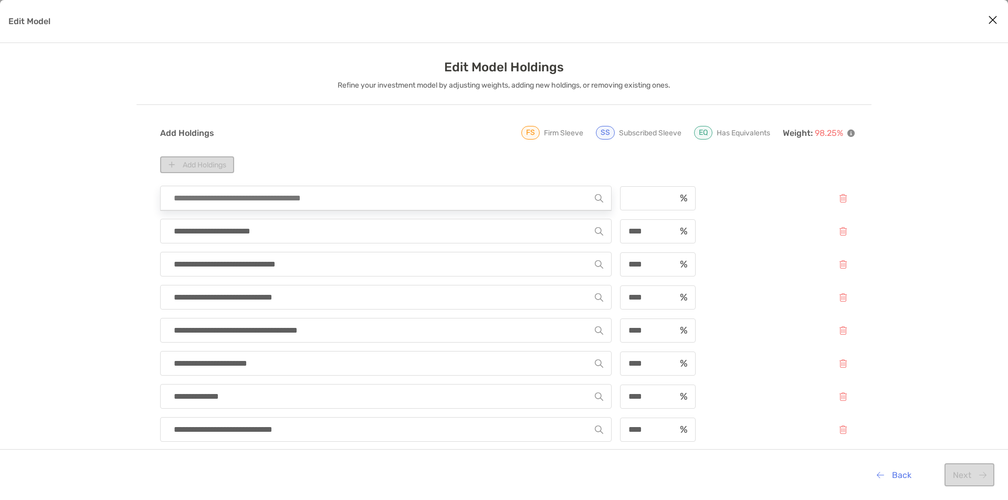
click at [232, 191] on input "Edit Model" at bounding box center [382, 198] width 426 height 24
type input "***"
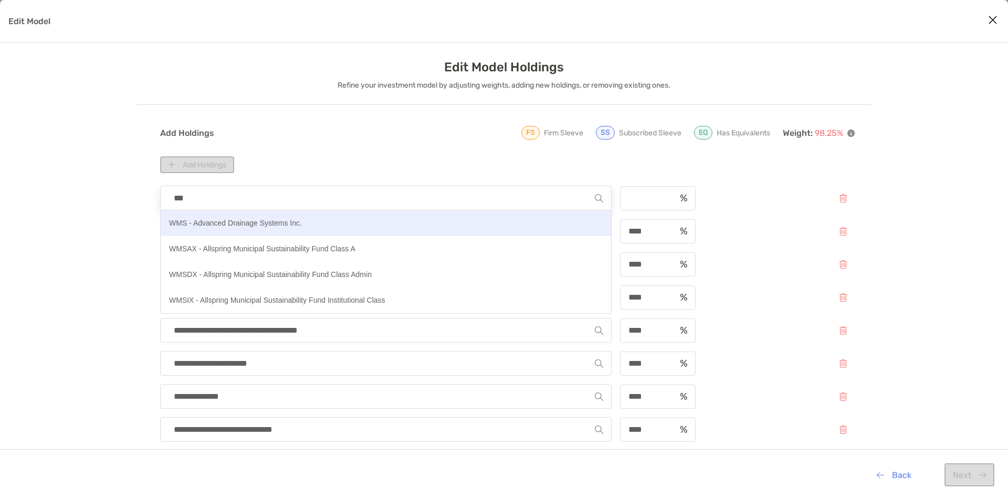
click at [245, 219] on p "WMS - Advanced Drainage Systems Inc." at bounding box center [235, 223] width 133 height 13
type input "**********"
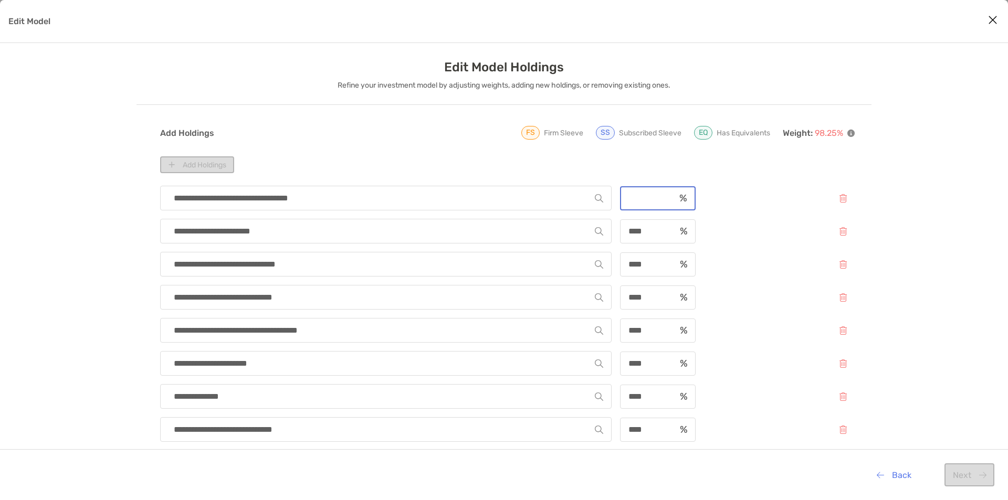
click at [641, 202] on input "Edit Model" at bounding box center [648, 198] width 54 height 9
type input "****"
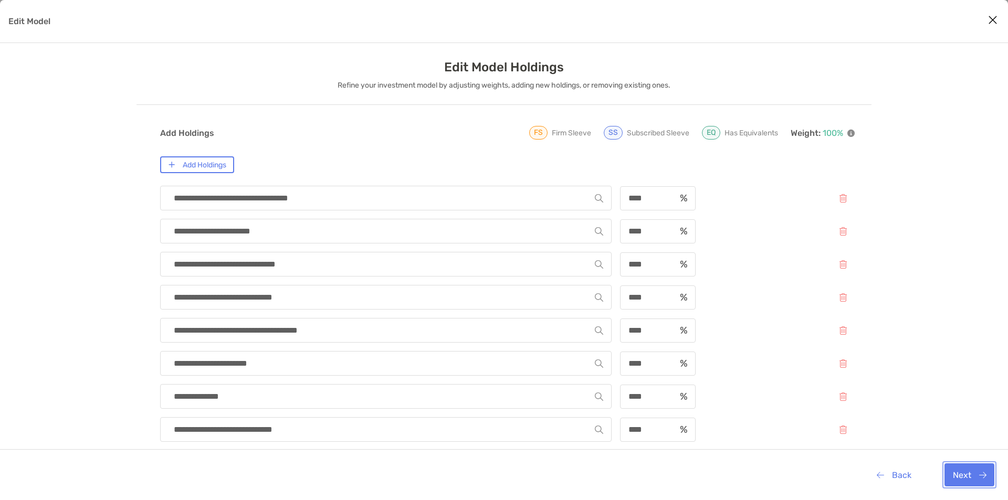
click at [967, 467] on button "Next" at bounding box center [970, 475] width 50 height 23
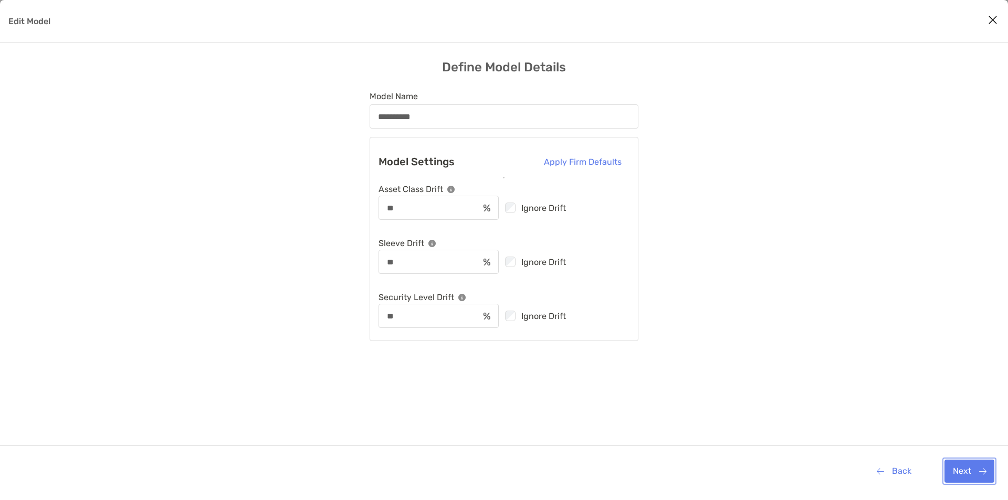
click at [968, 475] on button "Next" at bounding box center [970, 471] width 50 height 23
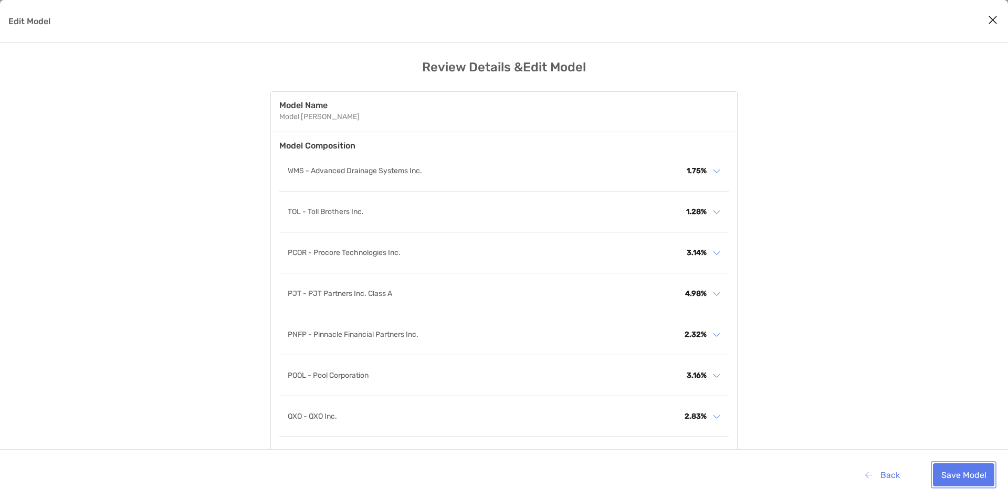
click at [957, 473] on button "Save Model" at bounding box center [963, 475] width 61 height 23
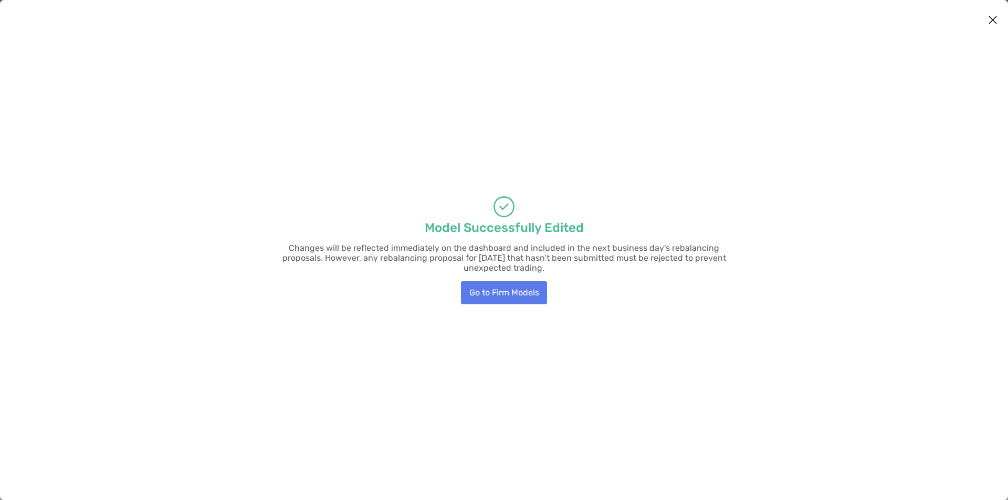
click at [549, 294] on div "Model Successfully Edited Changes will be reflected immediately on the dashboar…" at bounding box center [504, 250] width 1008 height 500
click at [533, 290] on button "Go to Firm Models" at bounding box center [504, 292] width 86 height 23
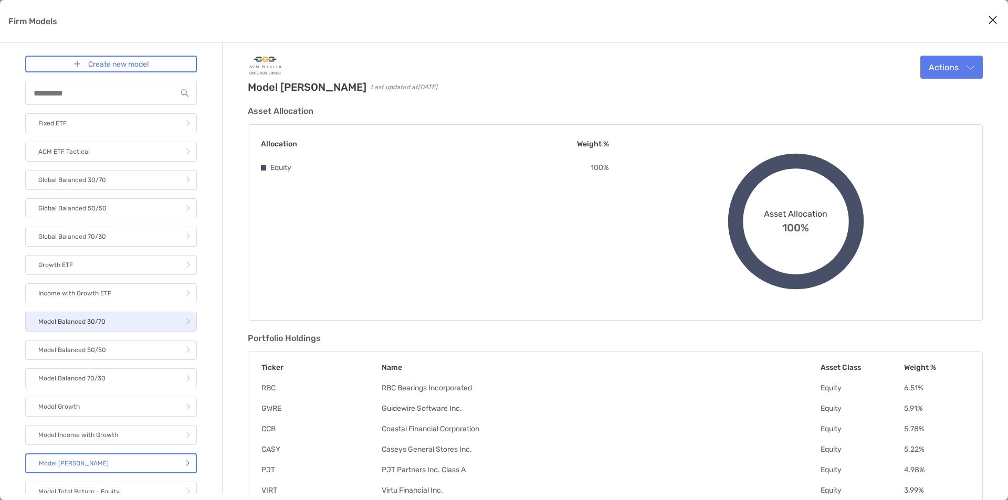
click at [122, 326] on link "Model Balanced 30/70" at bounding box center [111, 322] width 172 height 20
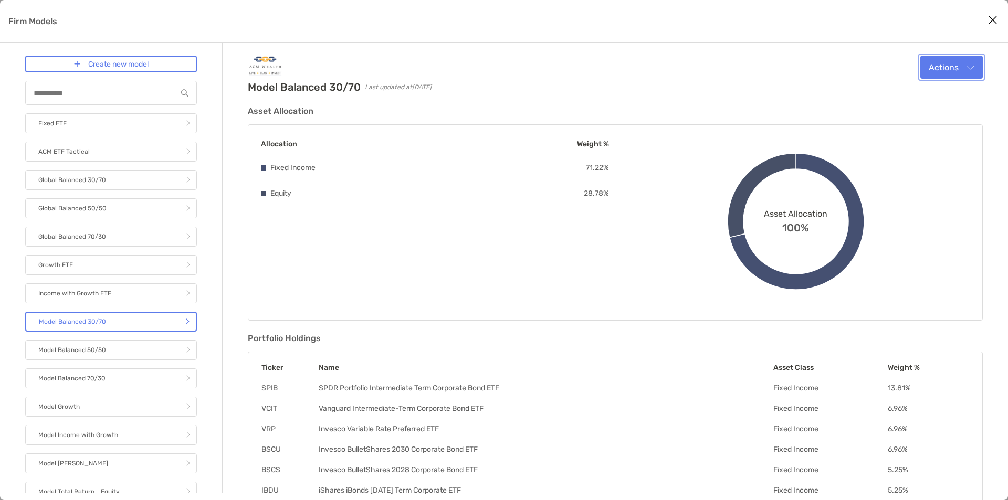
click at [932, 60] on button "Actions" at bounding box center [952, 67] width 62 height 23
click at [949, 88] on div "Edit" at bounding box center [938, 93] width 72 height 10
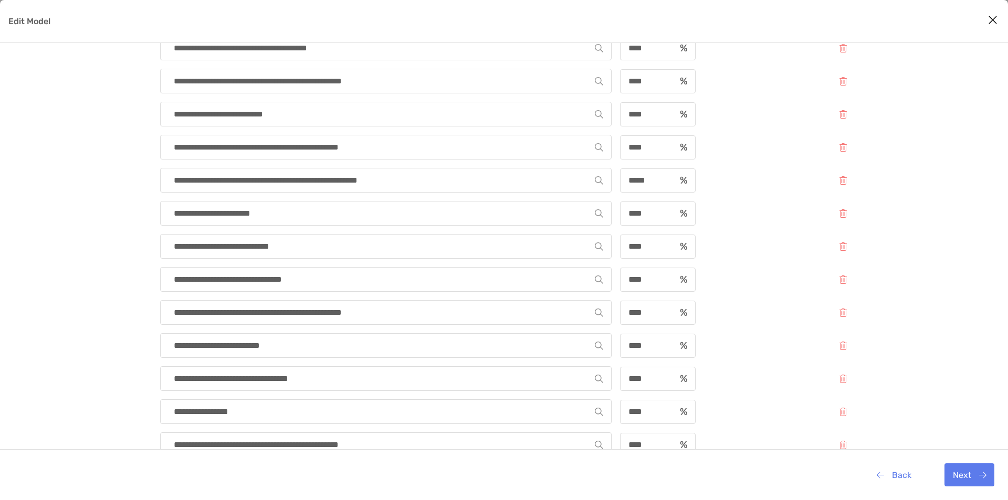
scroll to position [351, 0]
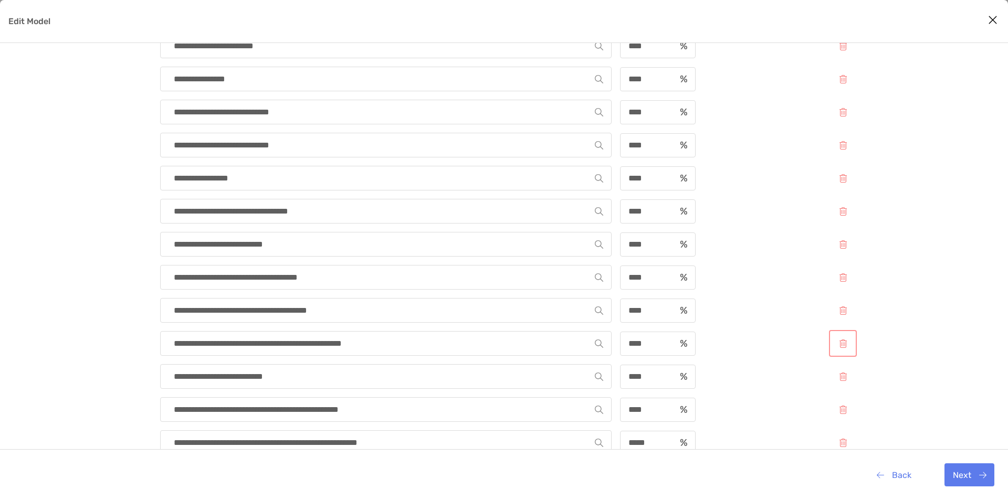
click at [840, 339] on button "Edit Model" at bounding box center [843, 343] width 24 height 23
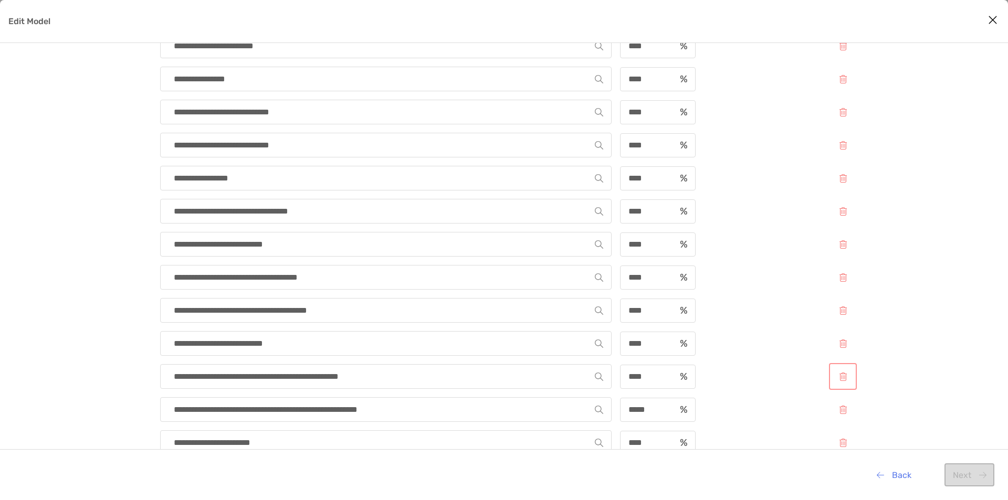
click at [840, 384] on button "Edit Model" at bounding box center [843, 377] width 24 height 23
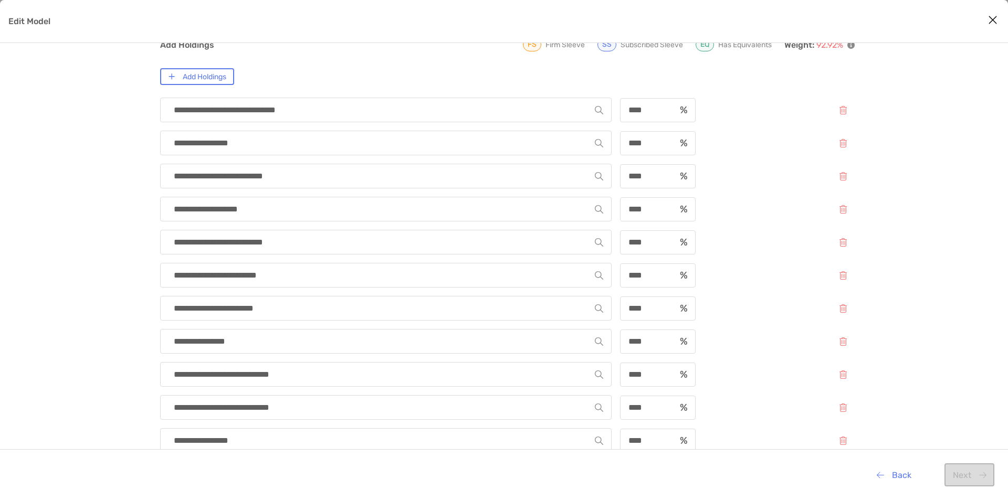
scroll to position [0, 0]
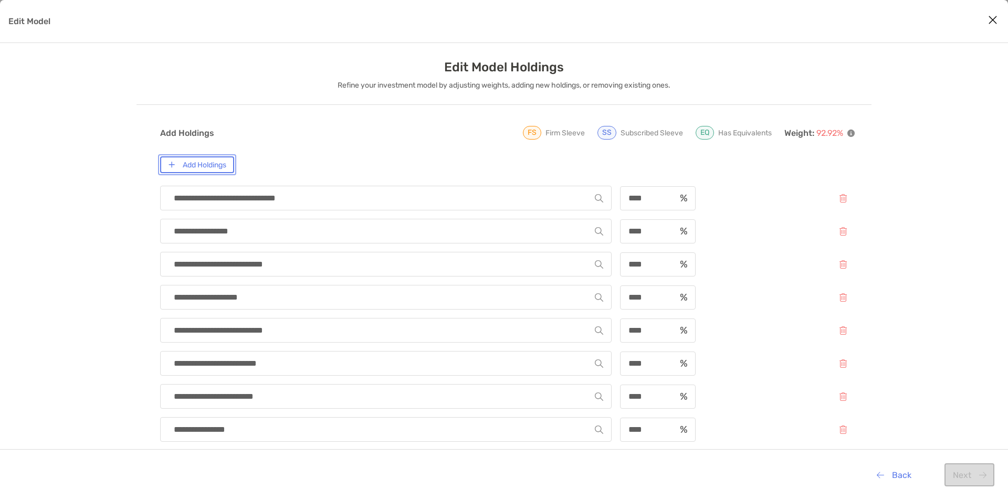
click at [211, 166] on button "Add Holdings" at bounding box center [197, 164] width 74 height 17
click at [220, 196] on input "Edit Model" at bounding box center [382, 198] width 426 height 24
type input "****"
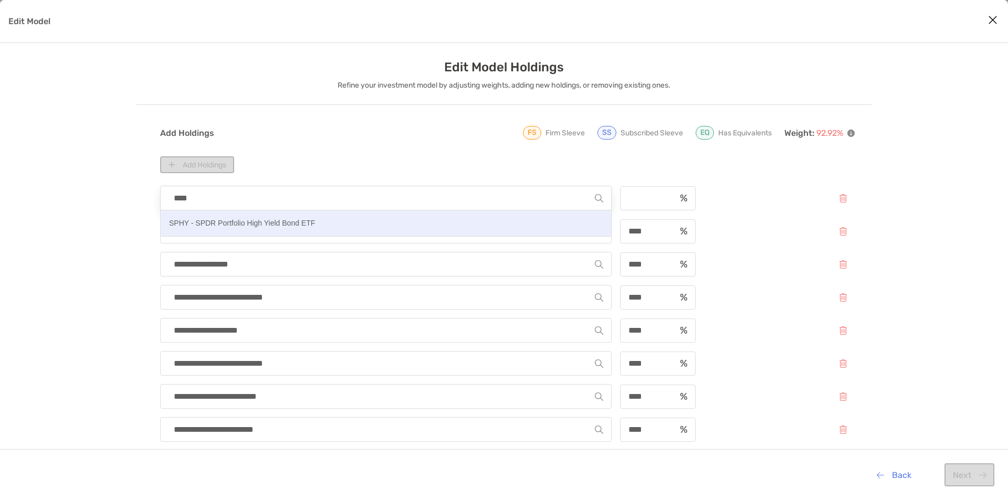
click at [231, 224] on p "SPHY - SPDR Portfolio High Yield Bond ETF" at bounding box center [242, 223] width 146 height 13
type input "**********"
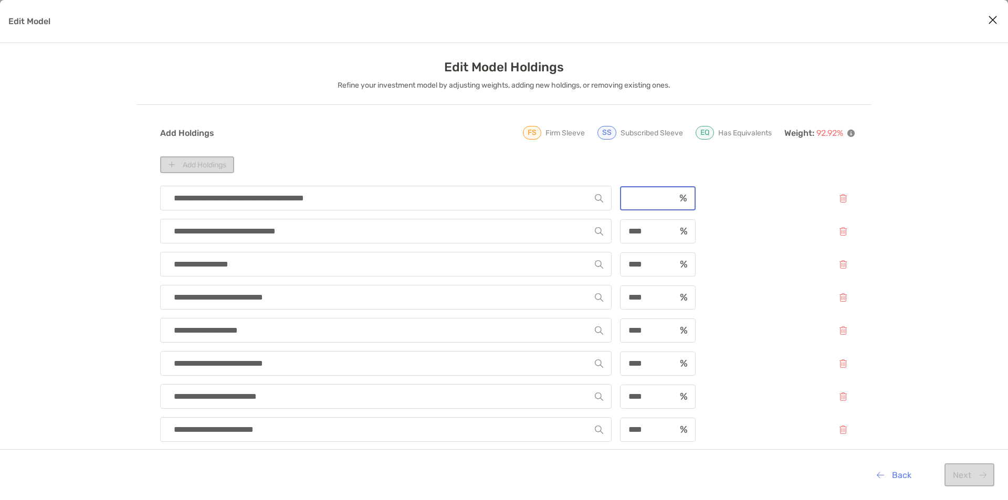
click at [645, 202] on input "Edit Model" at bounding box center [648, 198] width 54 height 9
type input "****"
click at [982, 473] on button "Next" at bounding box center [970, 475] width 50 height 23
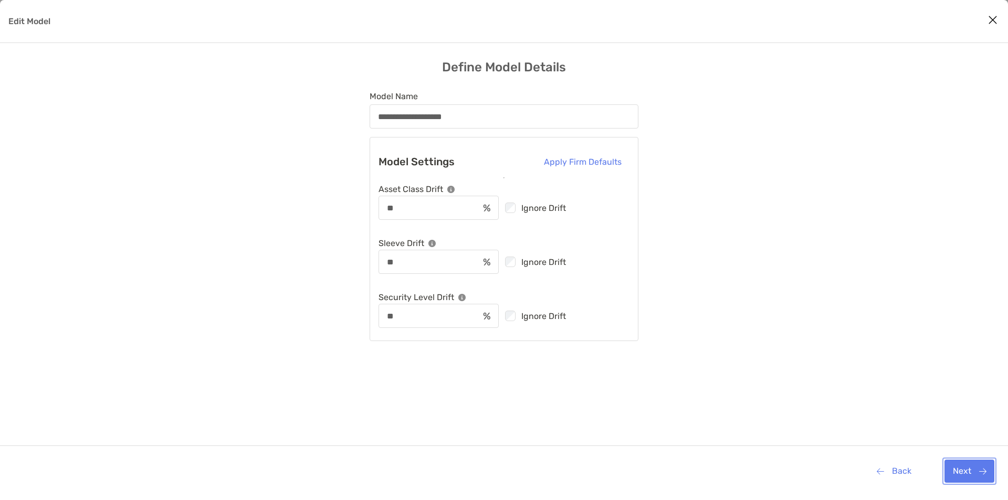
click at [965, 468] on button "Next" at bounding box center [970, 471] width 50 height 23
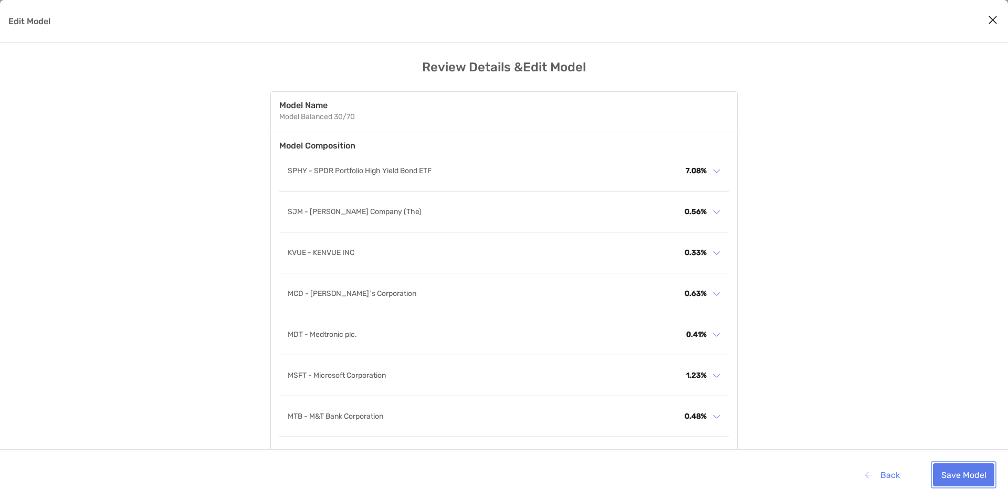
click at [967, 477] on button "Save Model" at bounding box center [963, 475] width 61 height 23
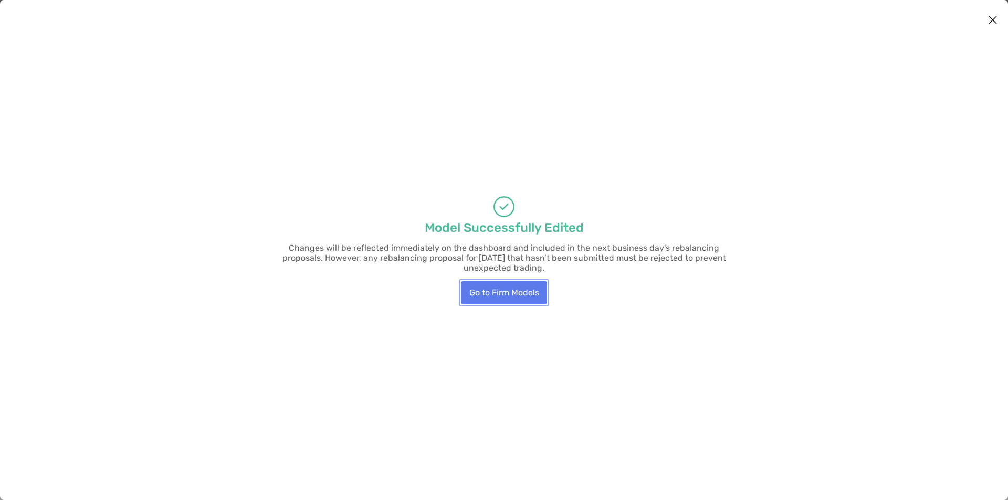
click at [507, 286] on button "Go to Firm Models" at bounding box center [504, 292] width 86 height 23
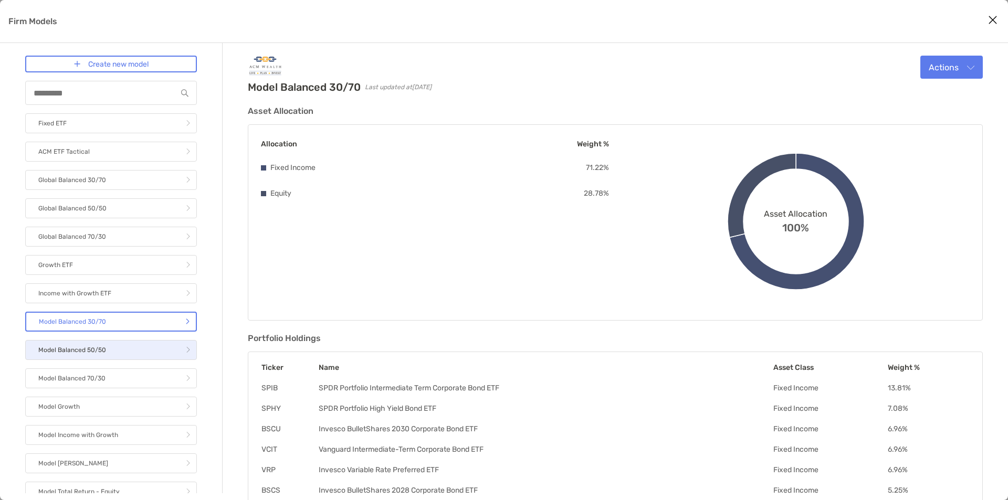
click at [117, 356] on link "Model Balanced 50/50" at bounding box center [111, 350] width 172 height 20
click at [945, 74] on button "Actions" at bounding box center [952, 67] width 62 height 23
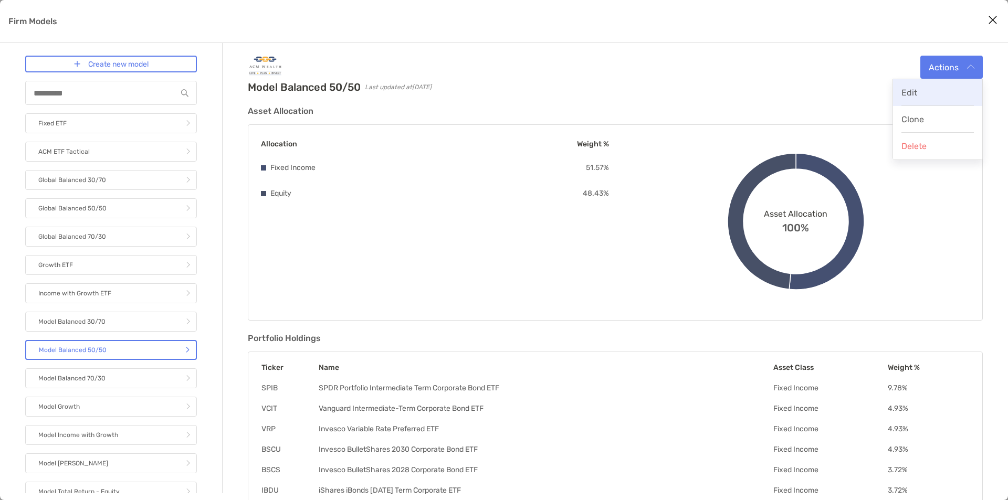
click at [935, 92] on div "Edit" at bounding box center [938, 93] width 72 height 10
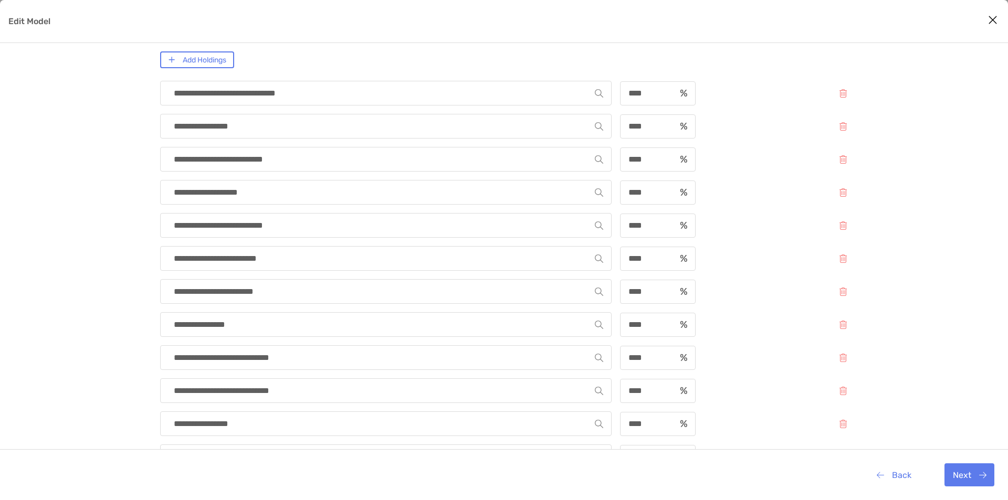
scroll to position [263, 0]
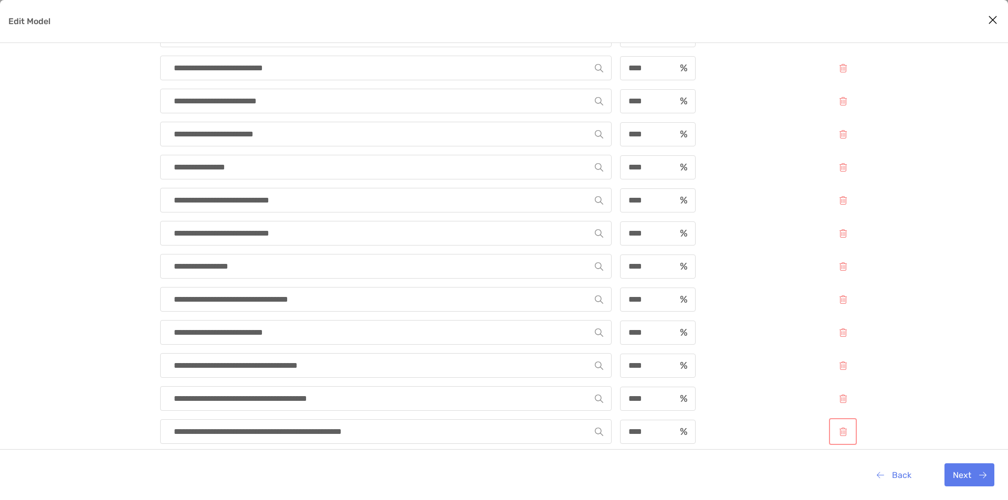
click at [837, 435] on button "Edit Model" at bounding box center [843, 432] width 24 height 23
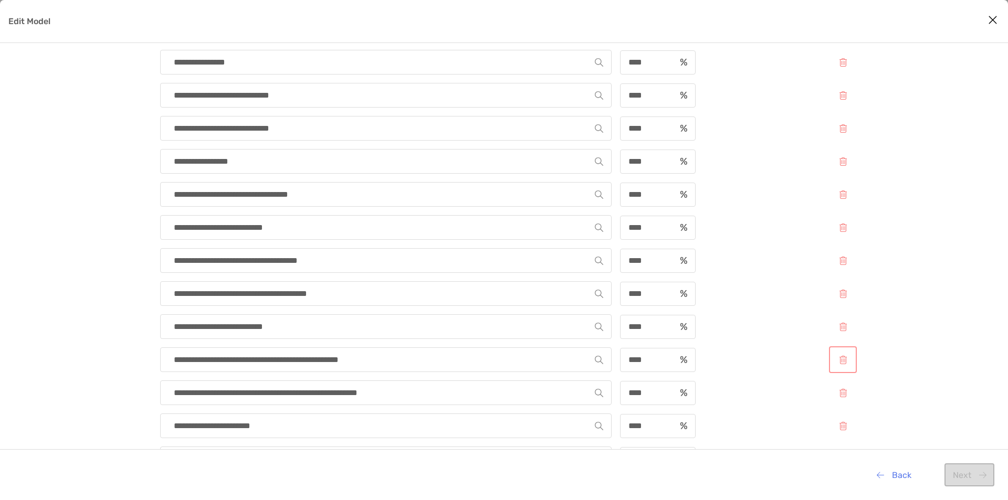
click at [844, 362] on button "Edit Model" at bounding box center [843, 360] width 24 height 23
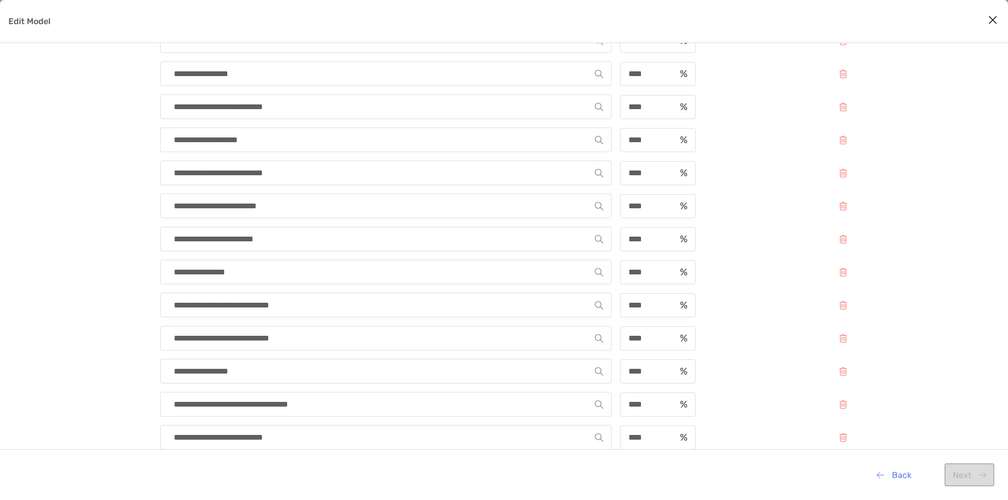
scroll to position [0, 0]
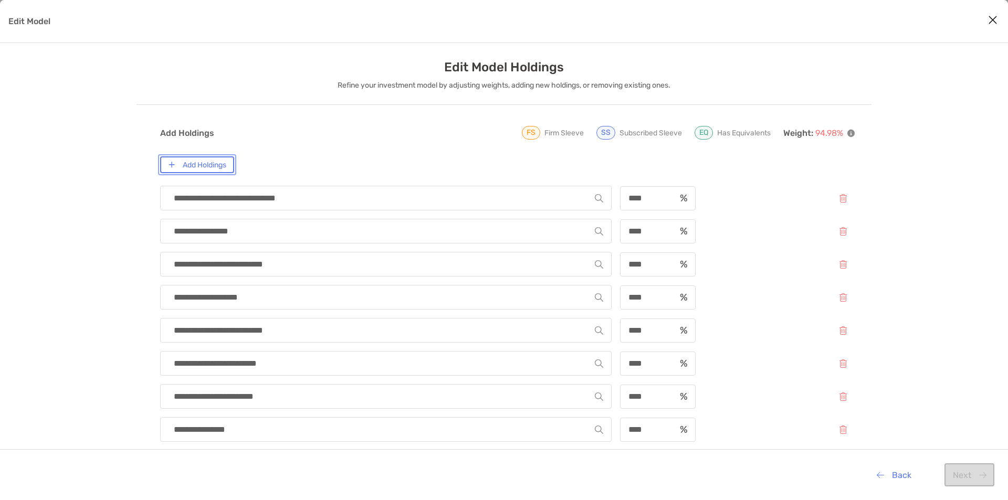
click at [193, 162] on button "Add Holdings" at bounding box center [197, 164] width 74 height 17
click at [210, 200] on input "Edit Model" at bounding box center [382, 198] width 426 height 24
type input "****"
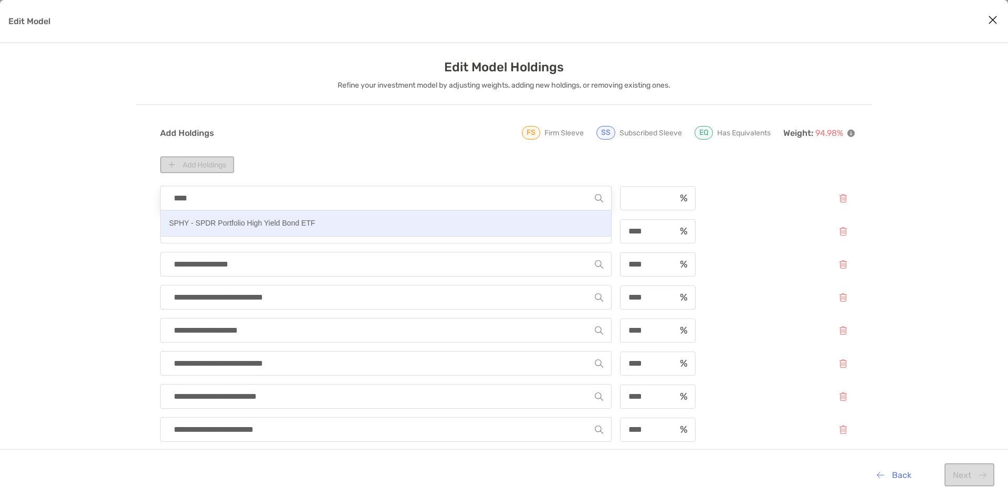
click at [220, 223] on p "SPHY - SPDR Portfolio High Yield Bond ETF" at bounding box center [242, 223] width 146 height 13
type input "**********"
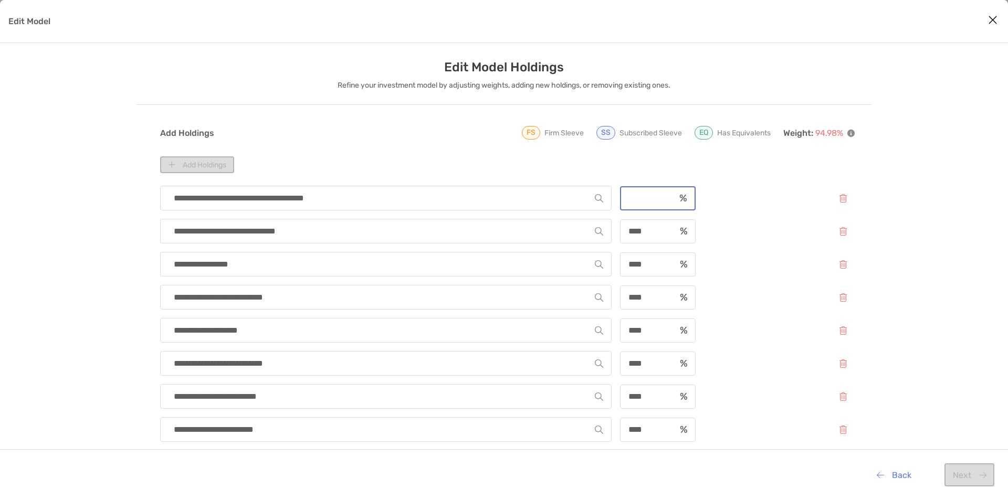
click at [650, 201] on input "Edit Model" at bounding box center [648, 198] width 54 height 9
type input "****"
click at [972, 471] on button "Next" at bounding box center [970, 475] width 50 height 23
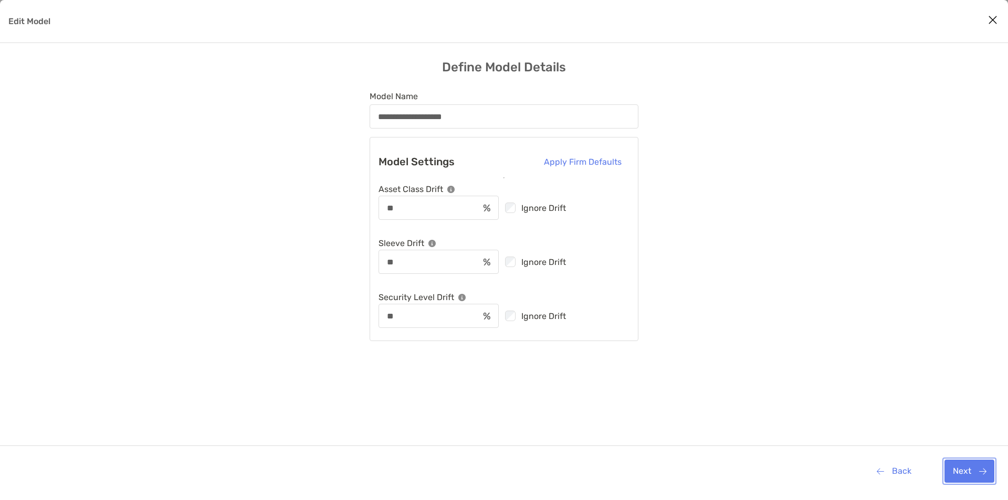
click at [983, 466] on button "Next" at bounding box center [970, 471] width 50 height 23
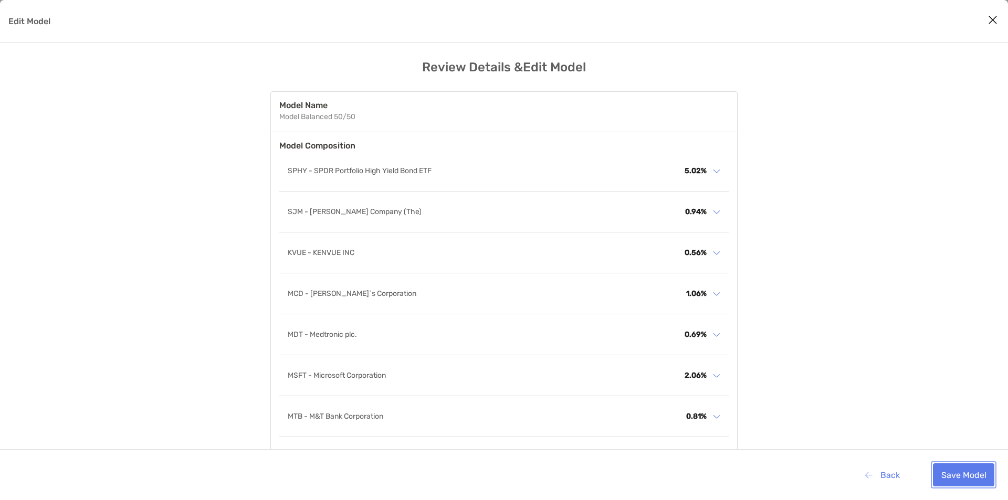
click at [975, 467] on button "Save Model" at bounding box center [963, 475] width 61 height 23
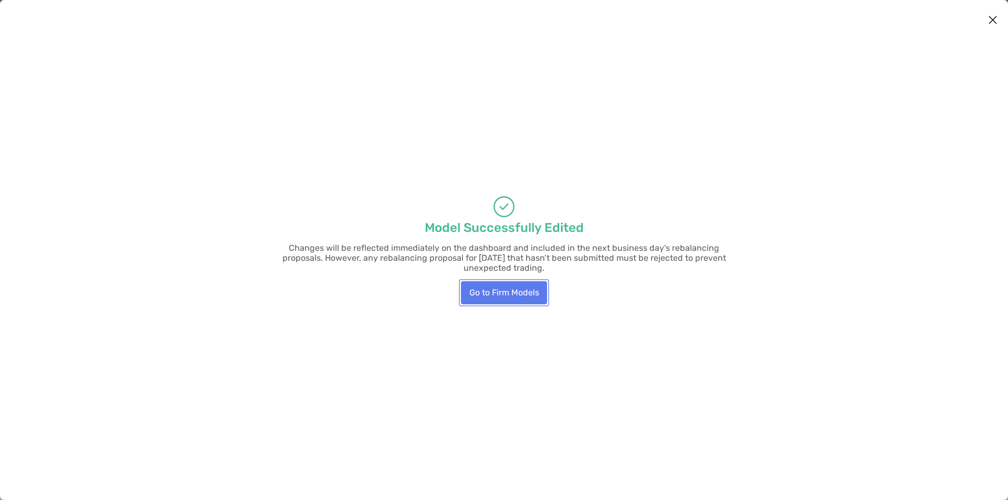
click at [502, 290] on button "Go to Firm Models" at bounding box center [504, 292] width 86 height 23
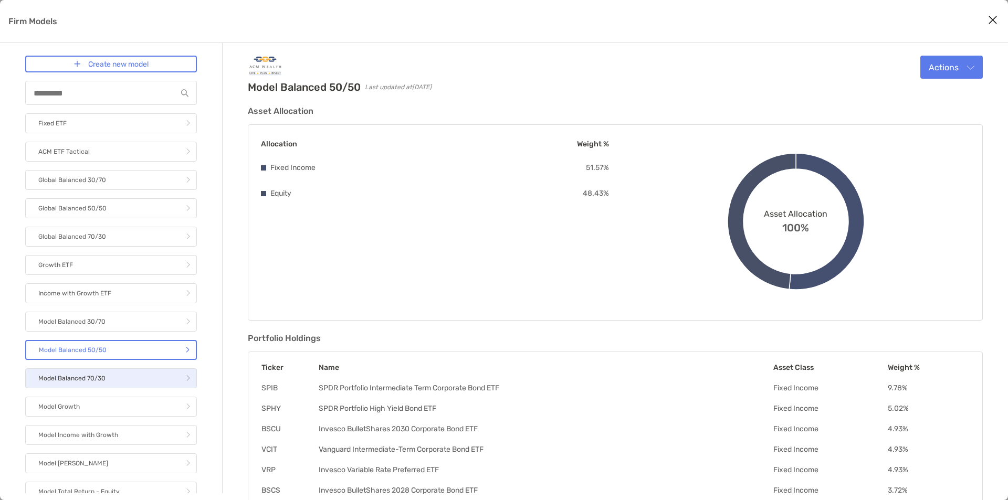
click at [117, 378] on link "Model Balanced 70/30" at bounding box center [111, 379] width 172 height 20
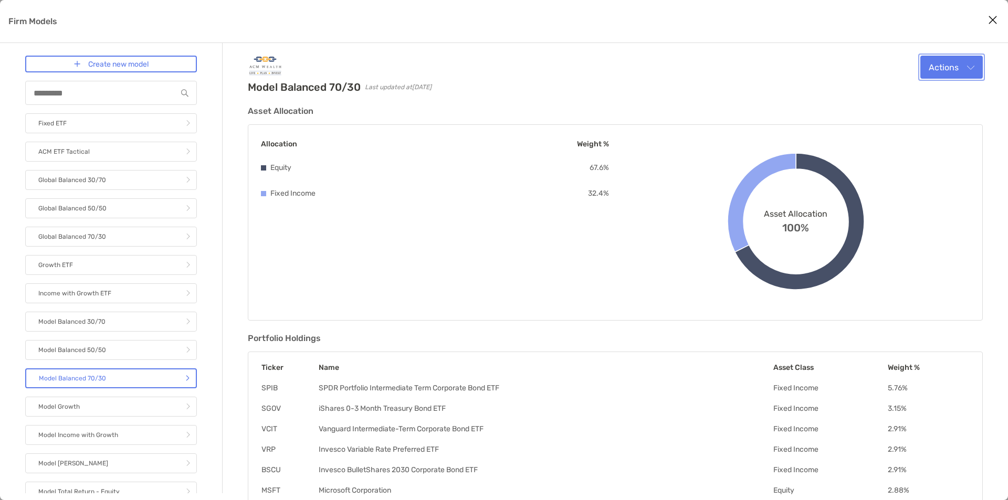
click at [942, 62] on button "Actions" at bounding box center [952, 67] width 62 height 23
click at [948, 100] on button "Edit" at bounding box center [937, 92] width 89 height 27
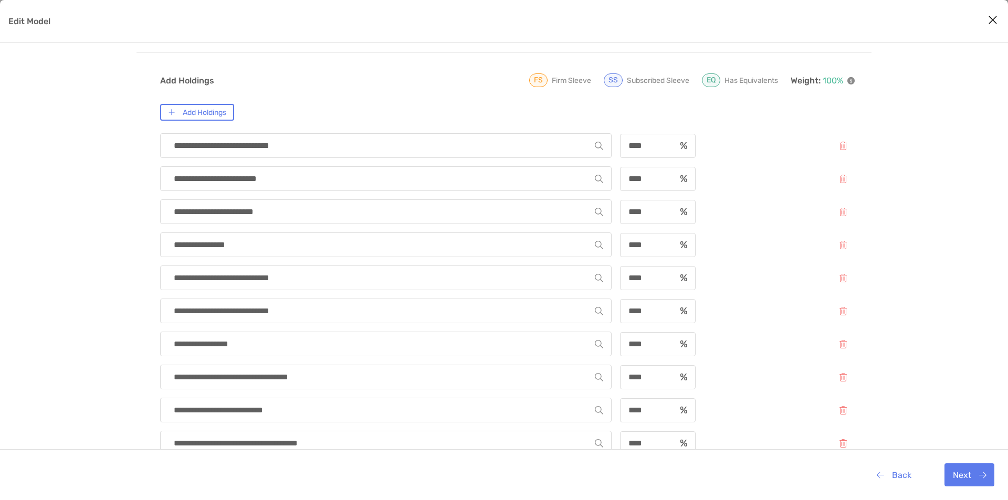
scroll to position [315, 0]
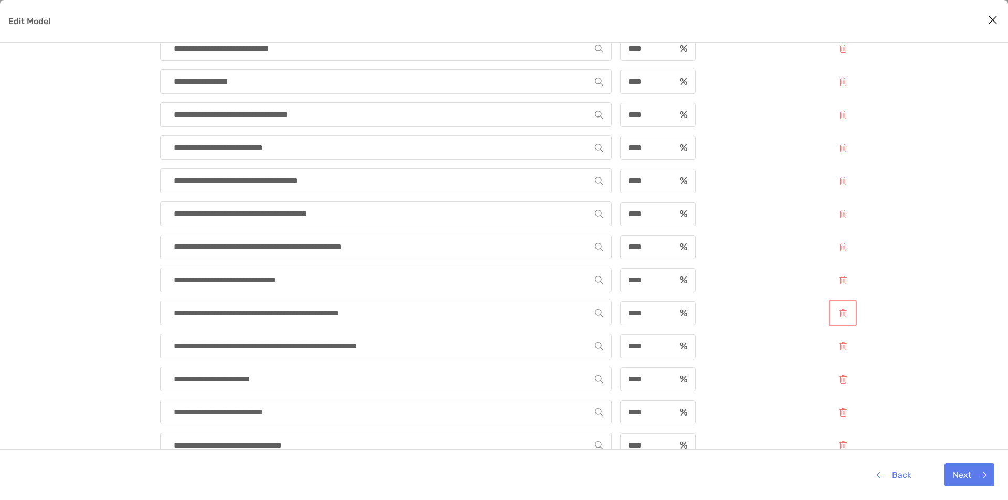
click at [843, 307] on button "Edit Model" at bounding box center [843, 313] width 24 height 23
click at [842, 245] on button "Edit Model" at bounding box center [843, 247] width 24 height 23
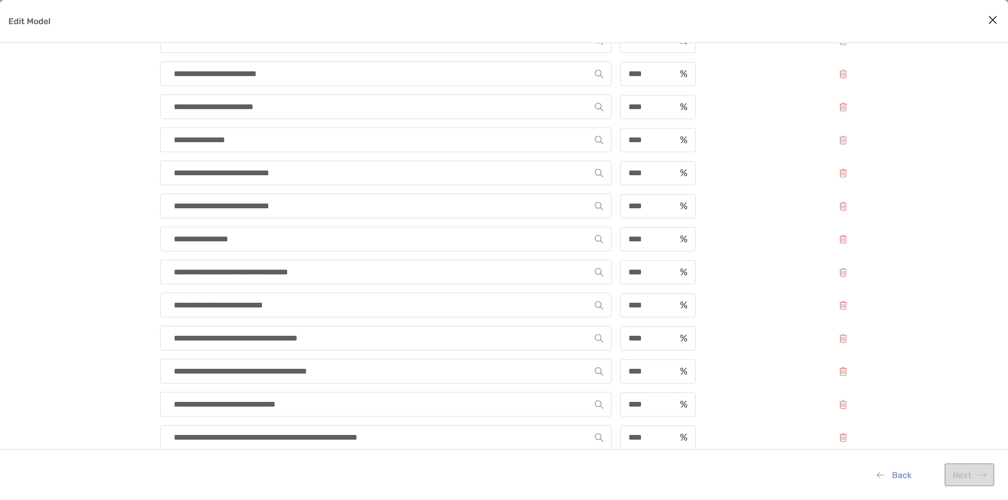
scroll to position [0, 0]
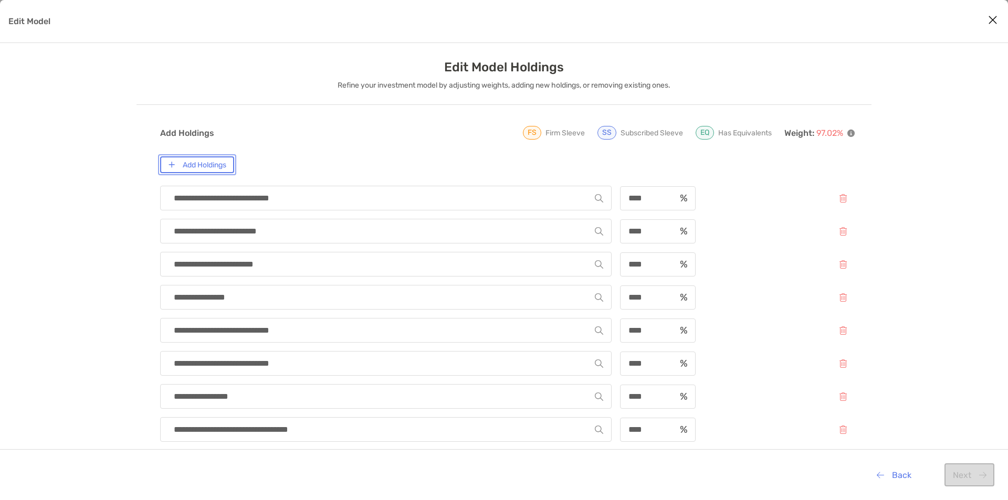
click at [194, 163] on button "Add Holdings" at bounding box center [197, 164] width 74 height 17
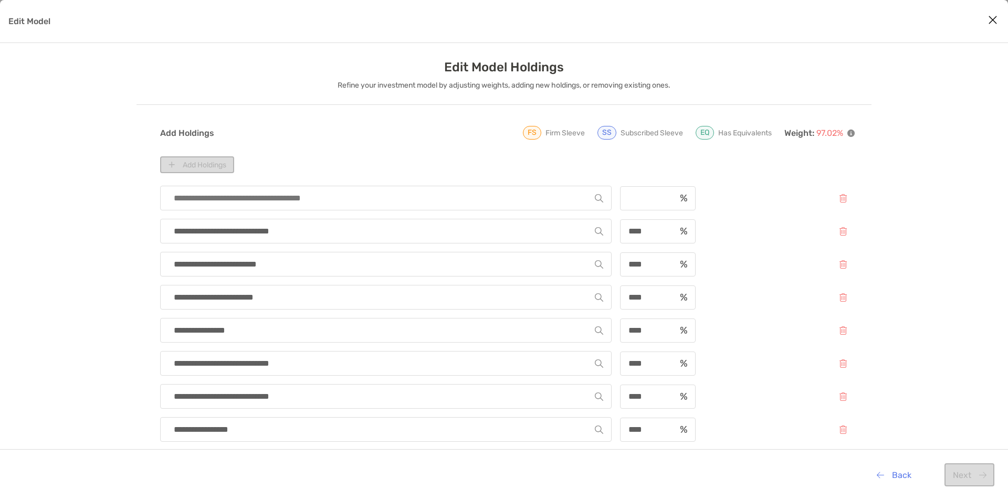
click at [203, 194] on input "Edit Model" at bounding box center [382, 198] width 426 height 24
type input "****"
click at [234, 225] on p "SPHY - SPDR Portfolio High Yield Bond ETF" at bounding box center [242, 223] width 146 height 13
type input "**********"
click at [632, 201] on input "Edit Model" at bounding box center [648, 198] width 54 height 9
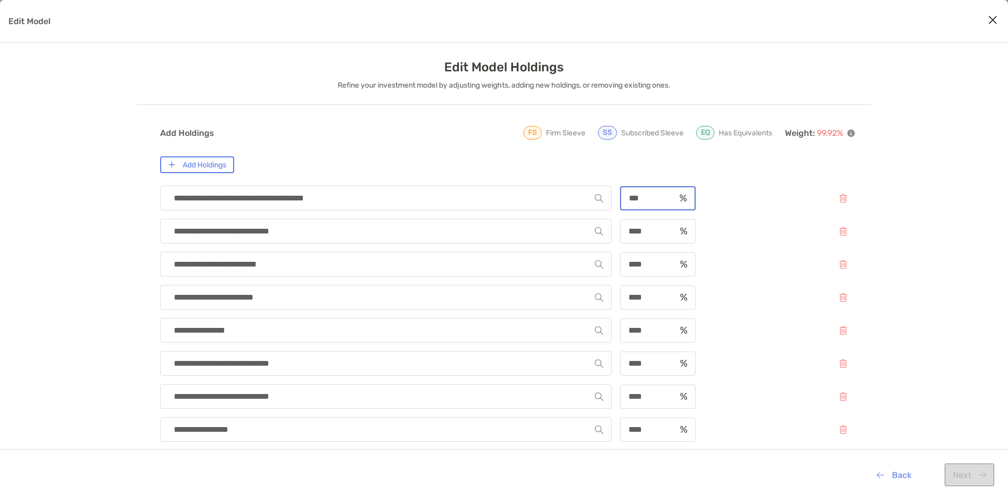
type input "****"
click at [970, 465] on button "Next" at bounding box center [970, 475] width 50 height 23
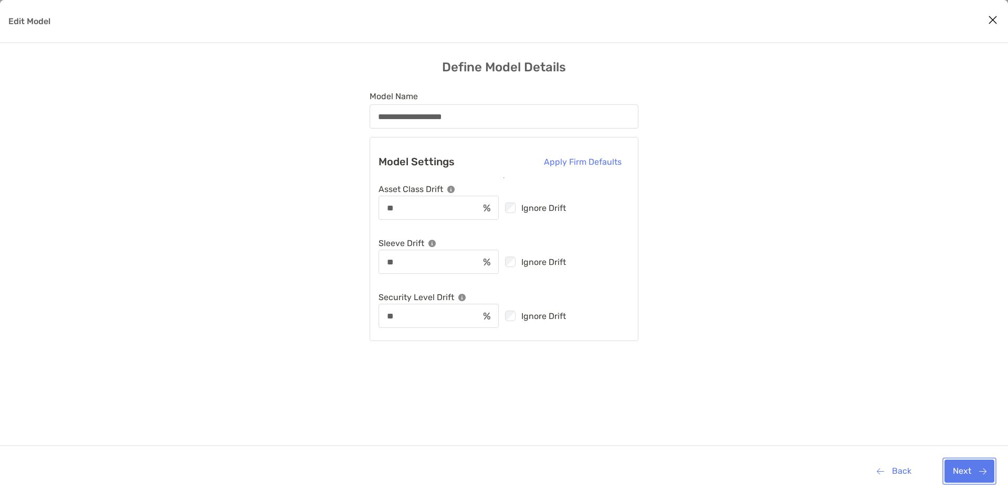
click at [975, 473] on button "Next" at bounding box center [970, 471] width 50 height 23
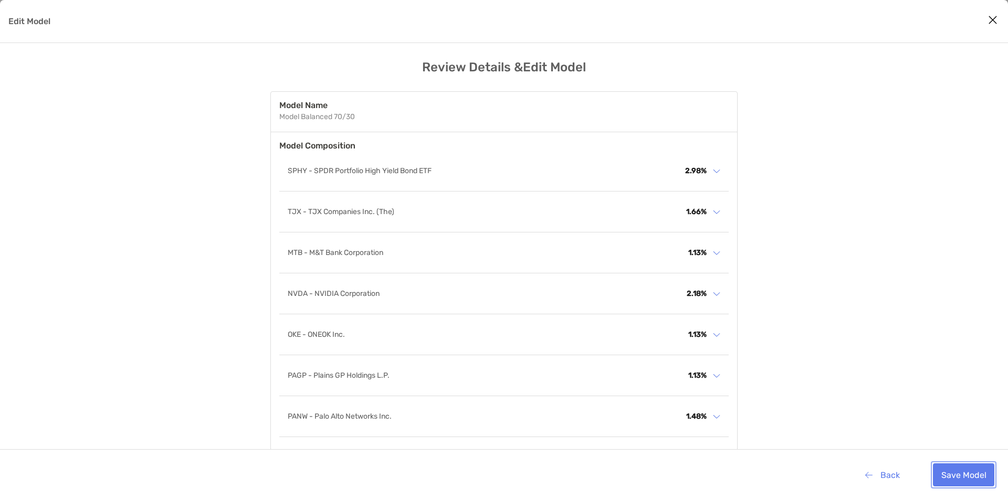
click at [978, 473] on button "Save Model" at bounding box center [963, 475] width 61 height 23
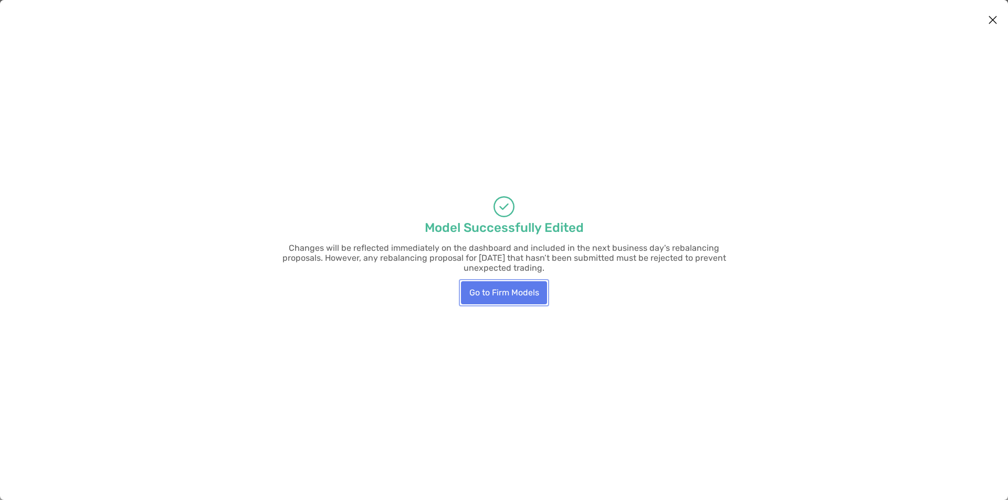
click at [493, 285] on button "Go to Firm Models" at bounding box center [504, 292] width 86 height 23
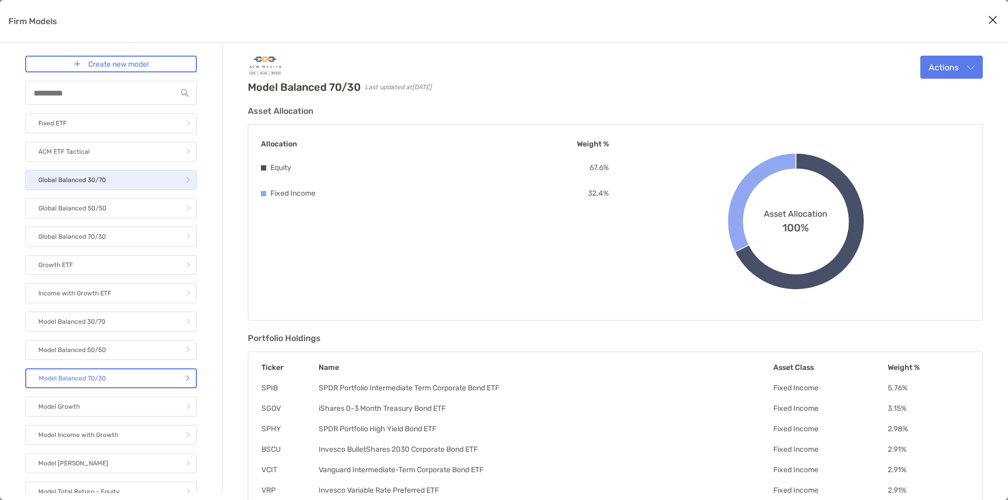
click at [130, 185] on link "Global Balanced 30/70" at bounding box center [111, 180] width 172 height 20
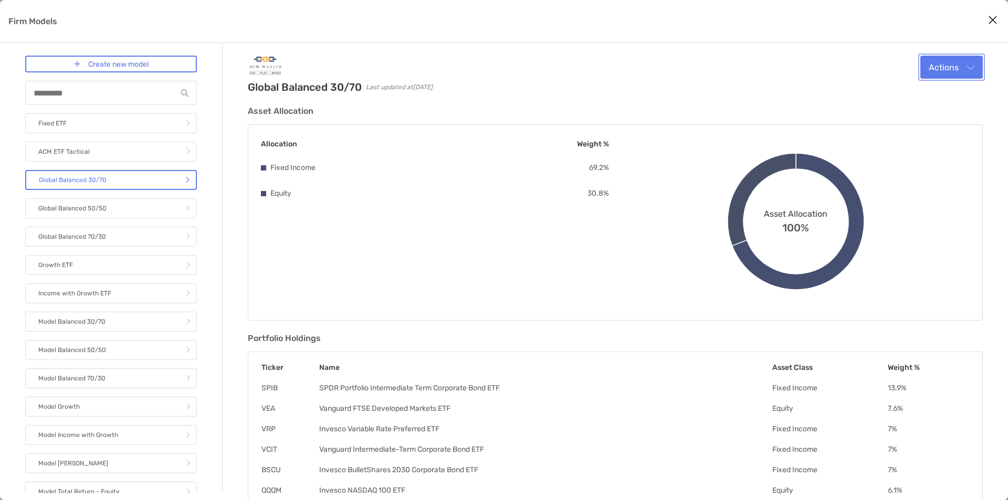
click at [970, 72] on button "Actions" at bounding box center [952, 67] width 62 height 23
click at [935, 99] on button "Edit" at bounding box center [937, 92] width 89 height 27
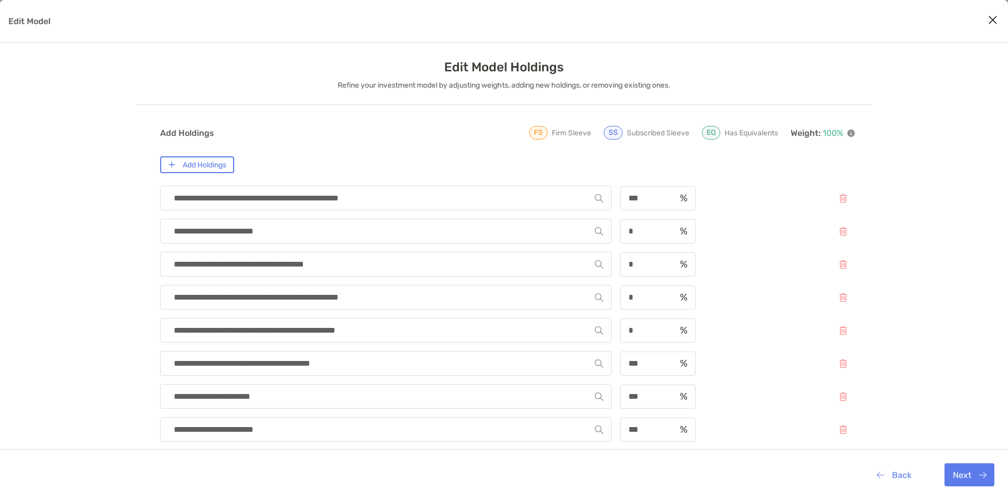
scroll to position [158, 0]
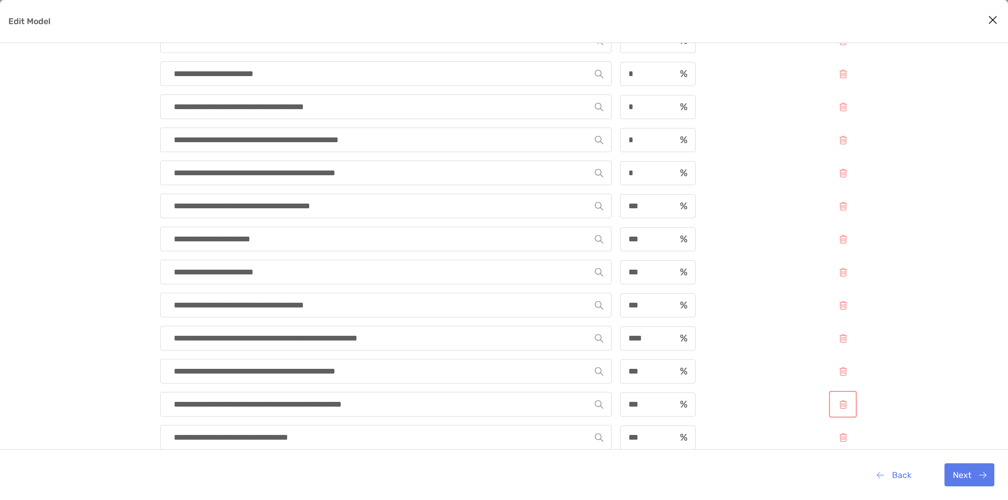
click at [851, 408] on button "Edit Model" at bounding box center [843, 404] width 24 height 23
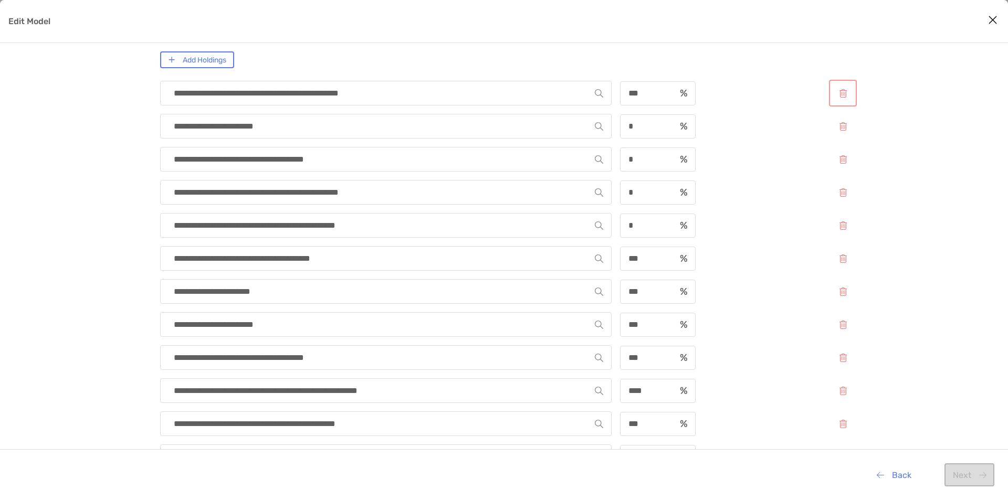
click at [847, 100] on button "Edit Model" at bounding box center [843, 93] width 24 height 23
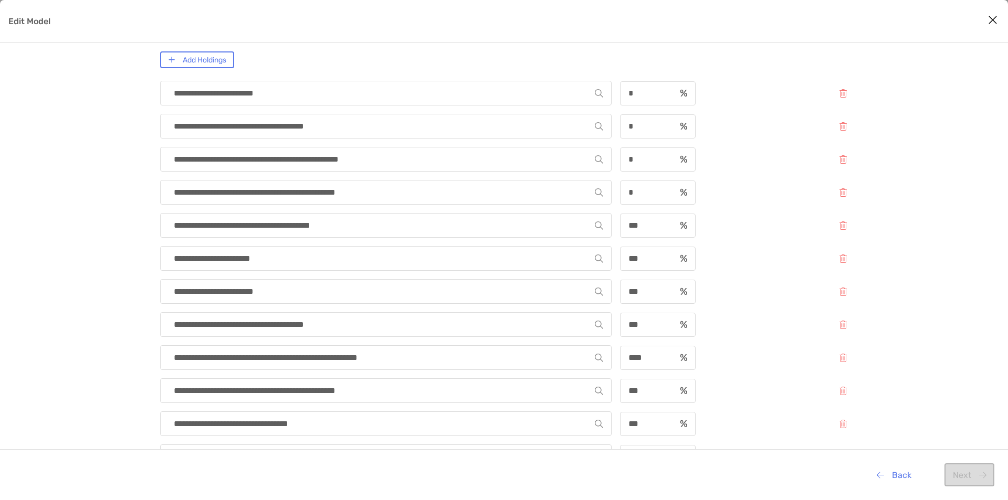
scroll to position [0, 0]
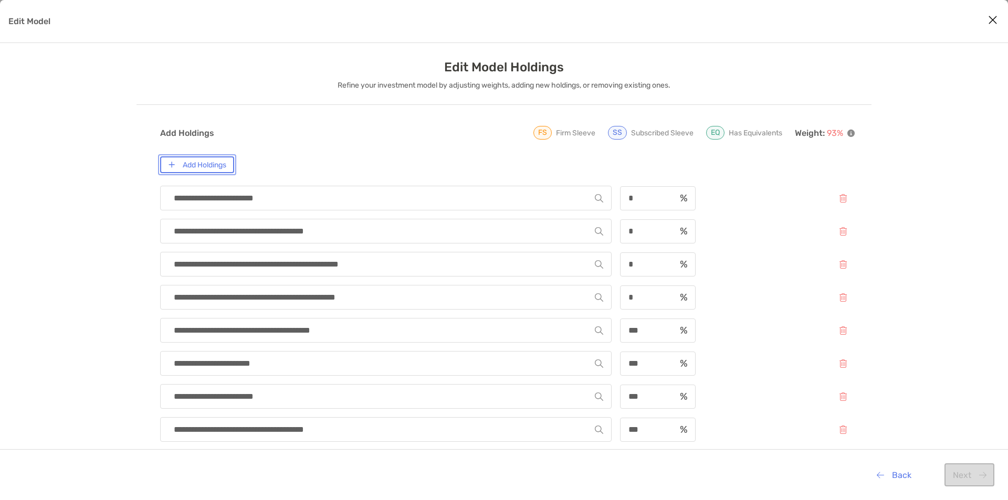
click at [215, 170] on button "Add Holdings" at bounding box center [197, 164] width 74 height 17
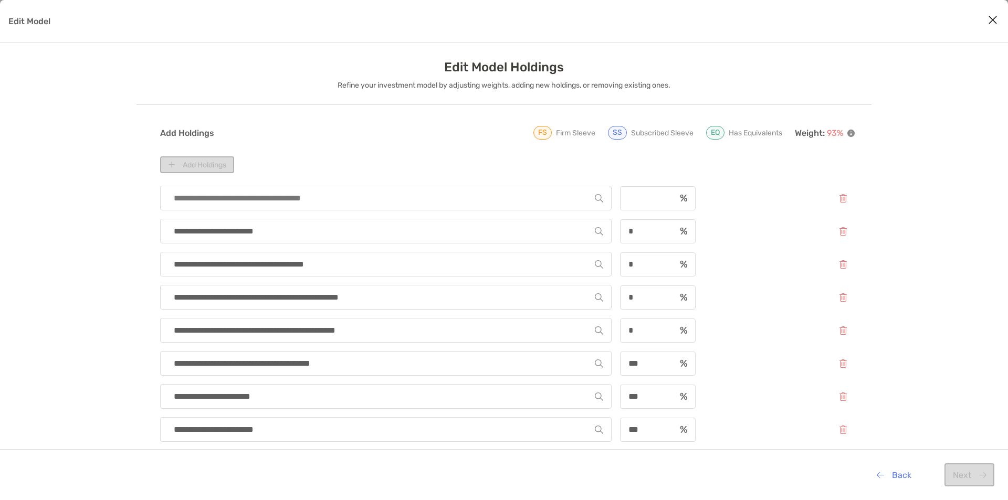
click at [651, 205] on div "Edit Model" at bounding box center [658, 198] width 76 height 24
click at [432, 200] on input "Edit Model" at bounding box center [382, 198] width 426 height 24
type input "****"
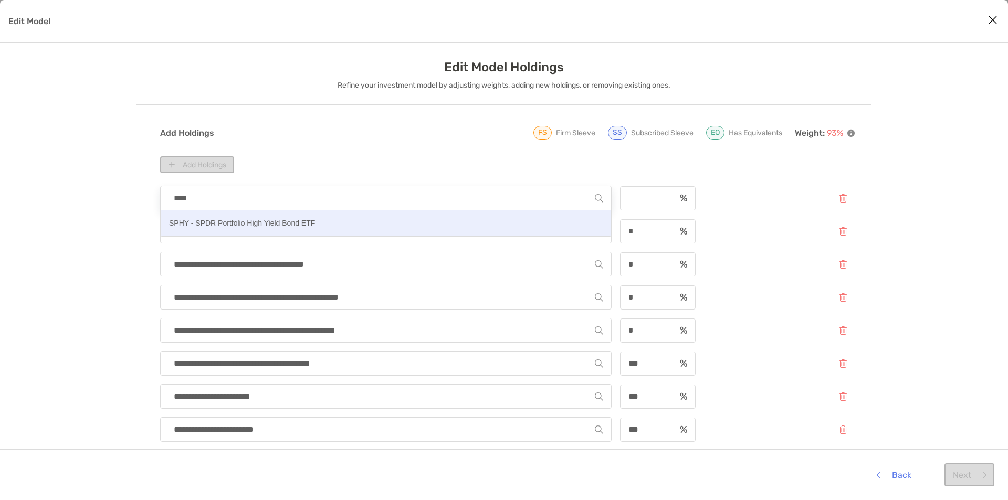
click at [366, 222] on button "SPHY - SPDR Portfolio High Yield Bond ETF" at bounding box center [386, 224] width 451 height 26
type input "**********"
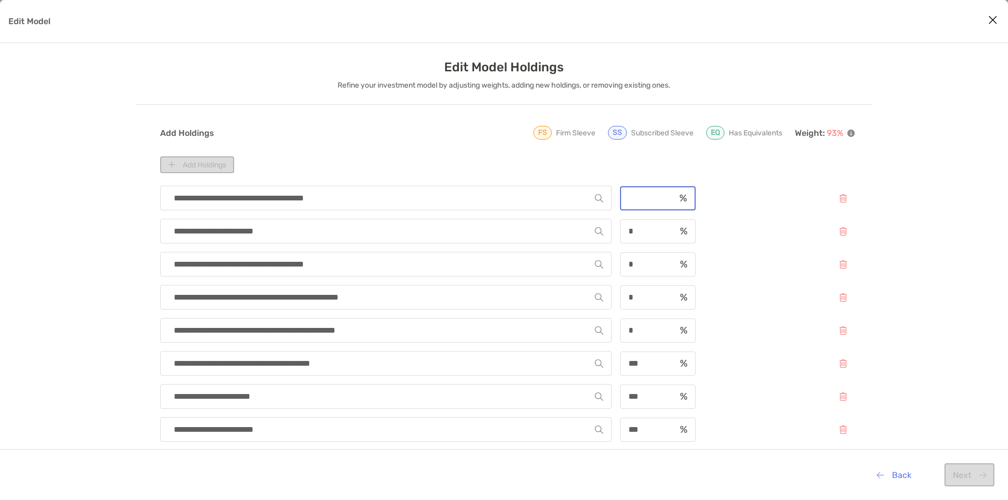
click at [640, 194] on input "Edit Model" at bounding box center [648, 198] width 54 height 9
type input "*"
click at [976, 472] on button "Next" at bounding box center [970, 475] width 50 height 23
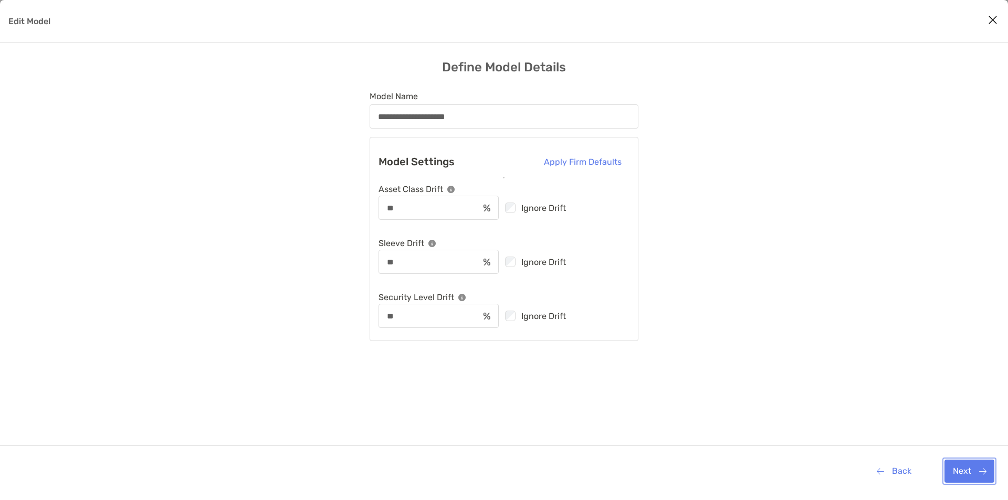
click at [975, 469] on button "Next" at bounding box center [970, 471] width 50 height 23
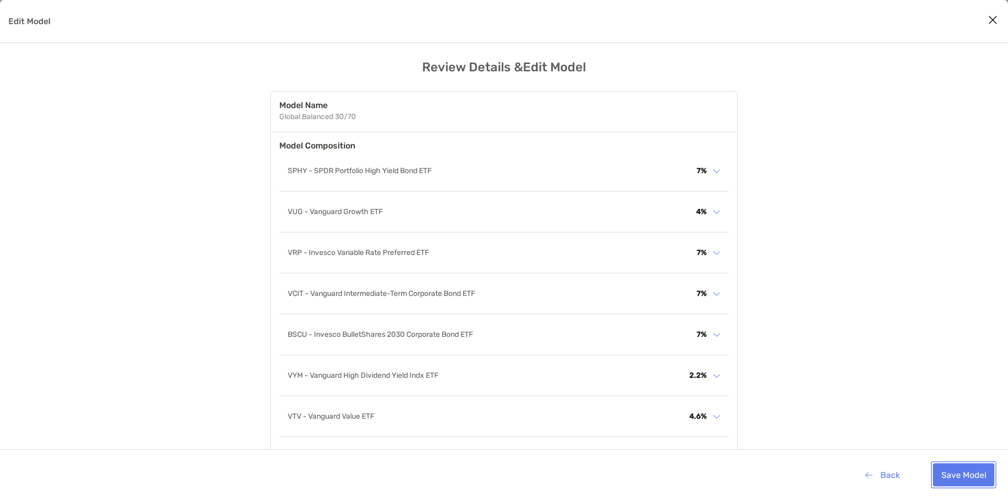
click at [975, 469] on button "Save Model" at bounding box center [963, 475] width 61 height 23
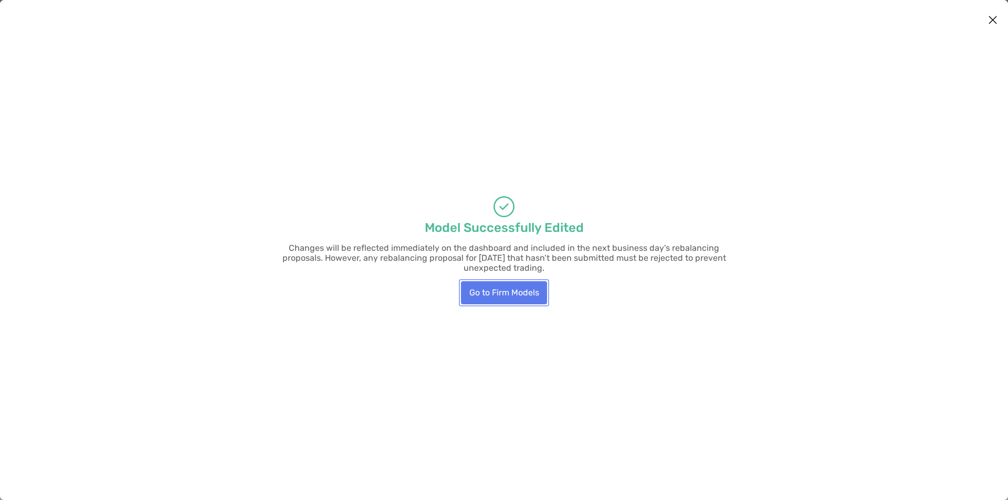
click at [505, 285] on button "Go to Firm Models" at bounding box center [504, 292] width 86 height 23
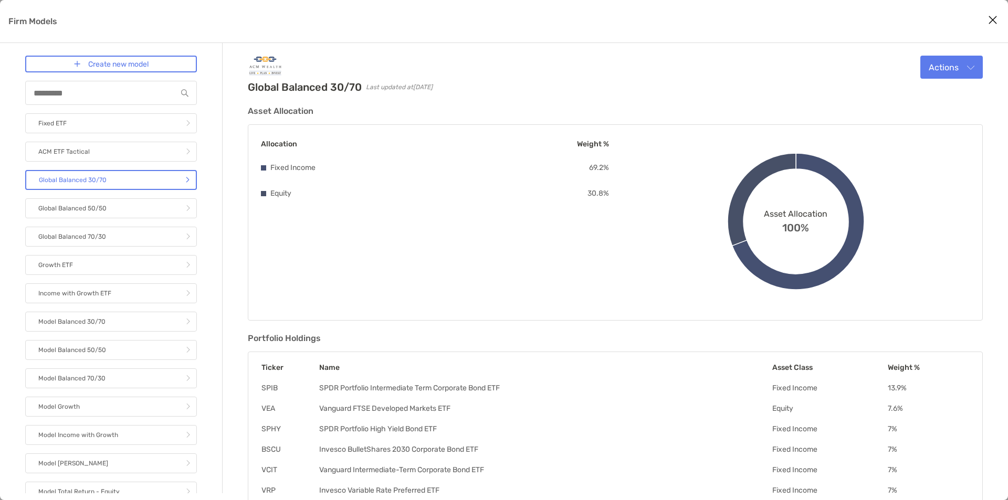
click at [492, 292] on div "Allocation Weight % Fixed Income 69.2 % Equity 30.8 % Asset Allocation 100%" at bounding box center [615, 222] width 735 height 196
click at [114, 200] on link "Global Balanced 50/50" at bounding box center [111, 209] width 172 height 20
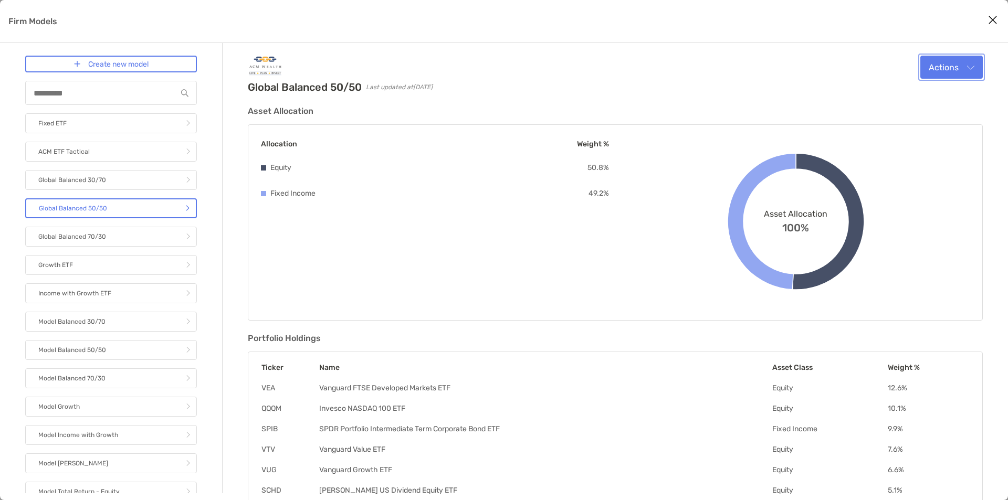
click at [942, 69] on button "Actions" at bounding box center [952, 67] width 62 height 23
click at [934, 96] on div "Edit" at bounding box center [938, 93] width 72 height 10
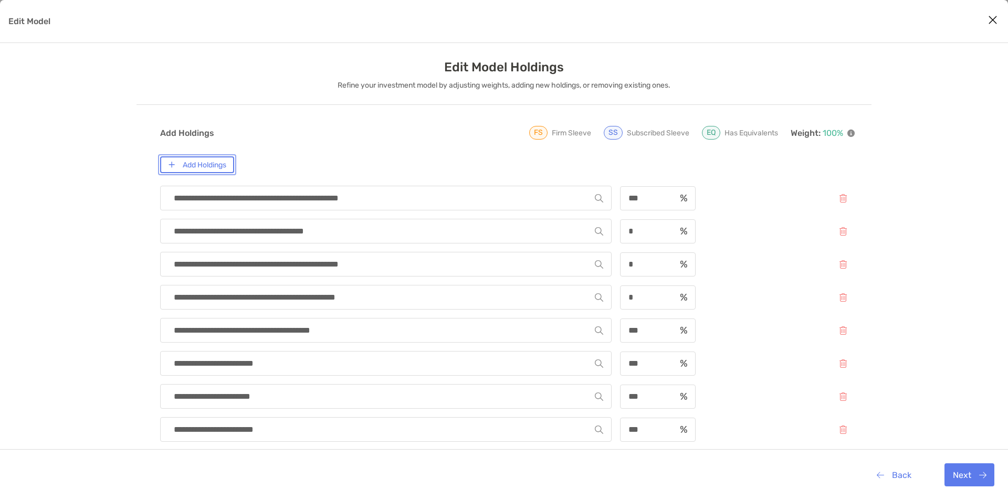
click at [192, 163] on button "Add Holdings" at bounding box center [197, 164] width 74 height 17
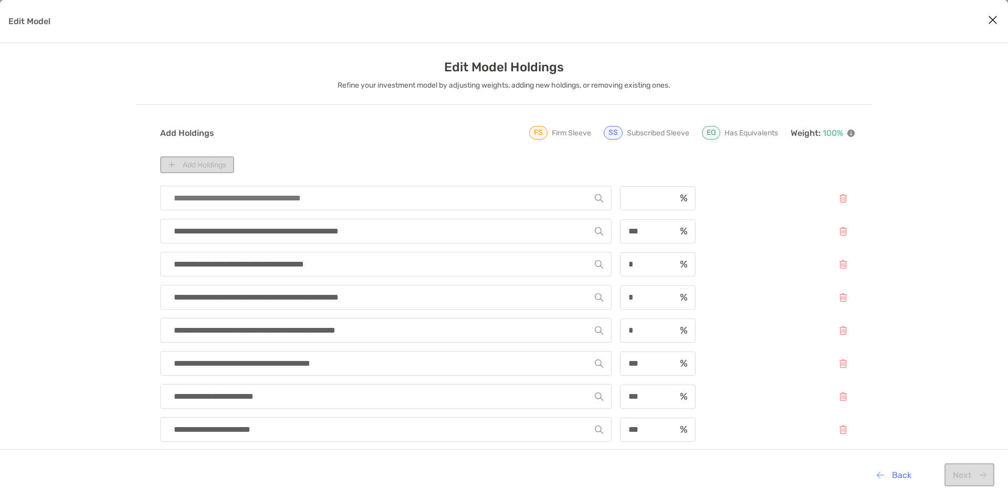
click at [225, 197] on input "Edit Model" at bounding box center [382, 198] width 426 height 24
type input "****"
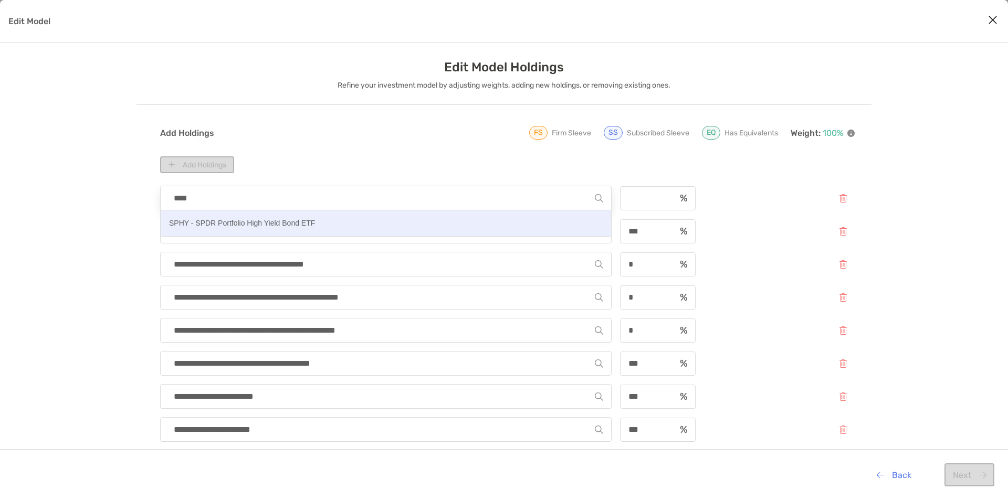
click at [236, 225] on p "SPHY - SPDR Portfolio High Yield Bond ETF" at bounding box center [242, 223] width 146 height 13
type input "**********"
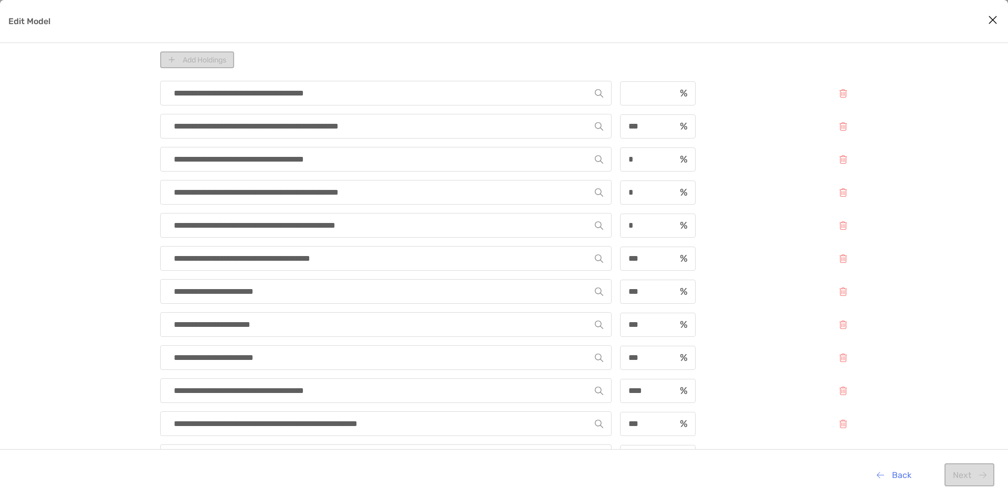
scroll to position [210, 0]
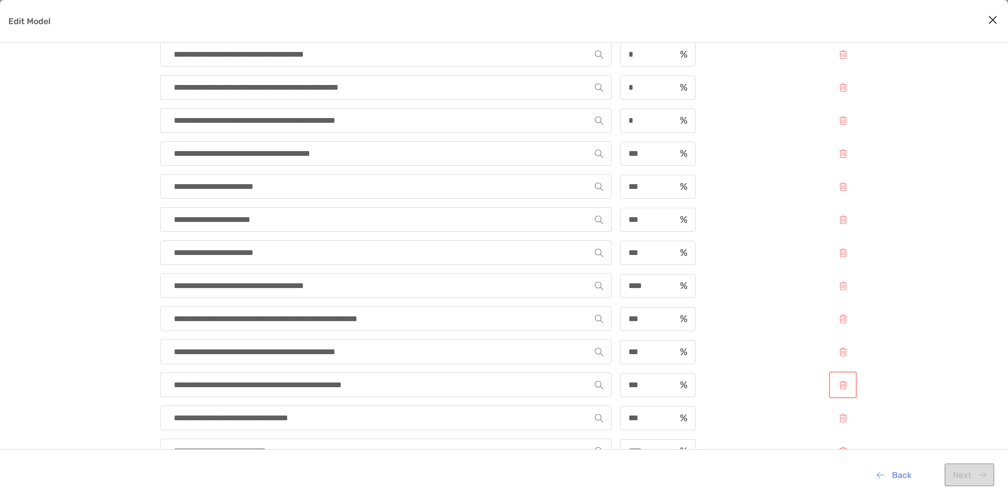
click at [845, 387] on button "Edit Model" at bounding box center [843, 385] width 24 height 23
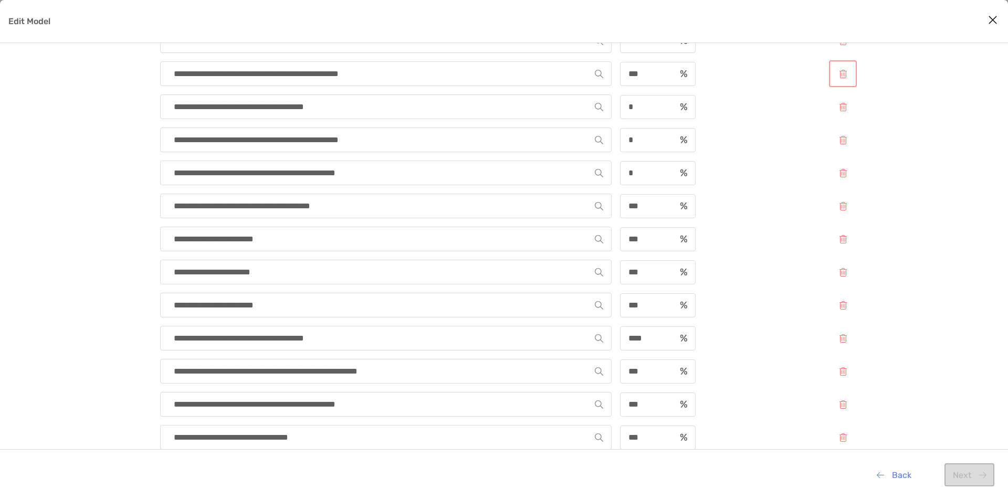
click at [841, 72] on button "Edit Model" at bounding box center [843, 73] width 24 height 23
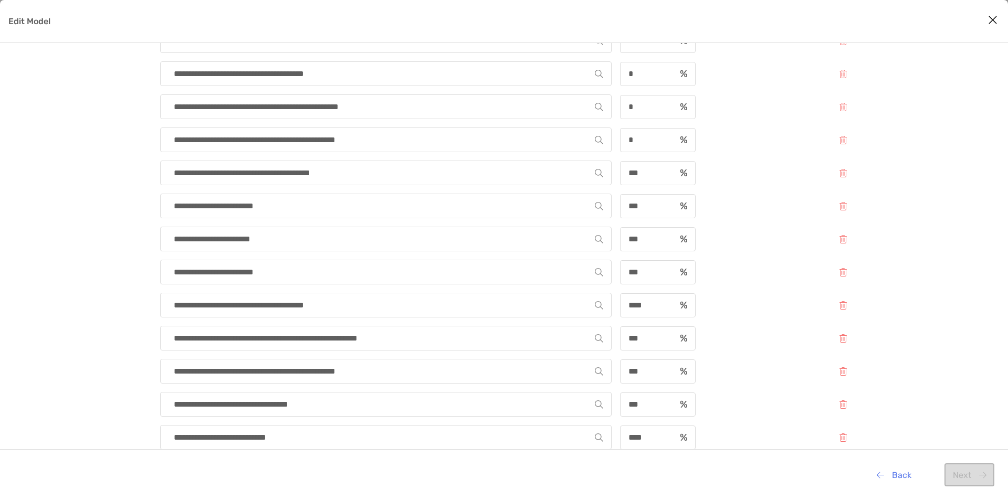
scroll to position [0, 0]
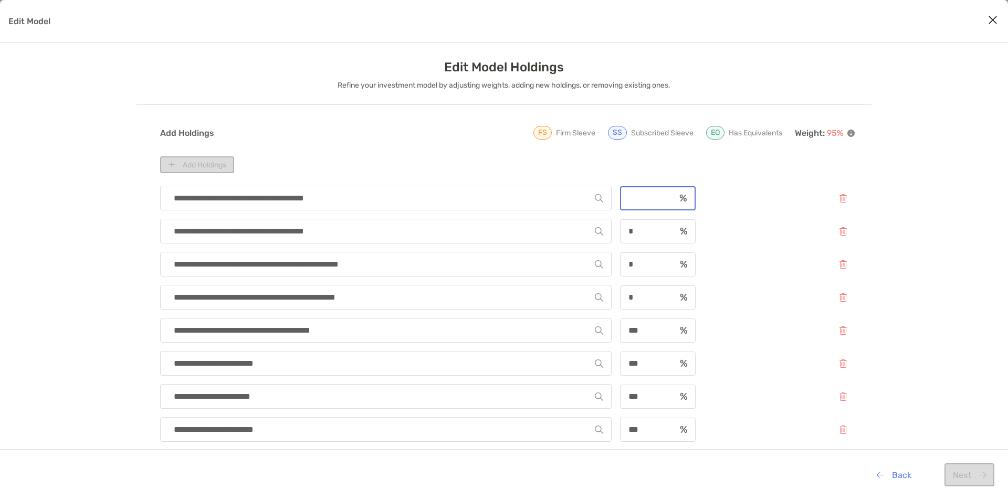
click at [629, 194] on input "Edit Model" at bounding box center [648, 198] width 54 height 9
type input "*"
click at [959, 477] on button "Next" at bounding box center [970, 475] width 50 height 23
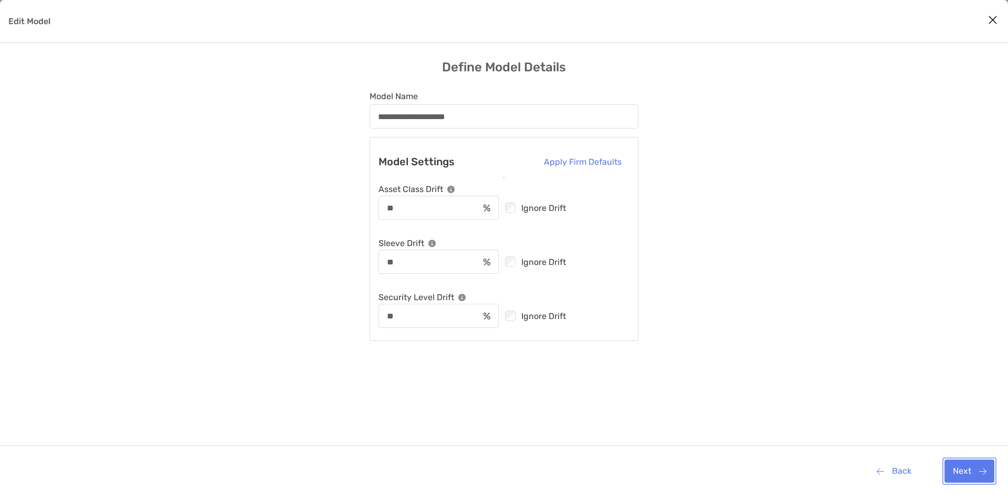
click at [964, 478] on button "Next" at bounding box center [970, 471] width 50 height 23
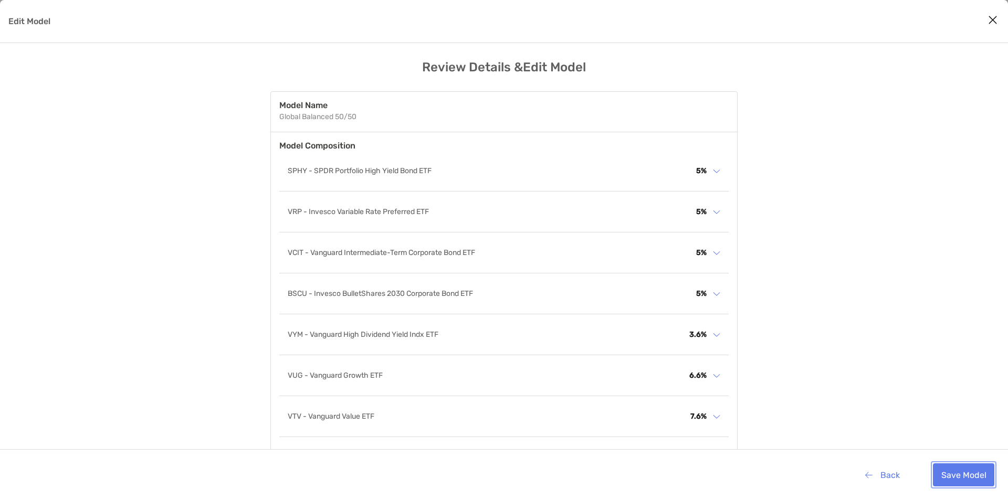
click at [964, 478] on button "Save Model" at bounding box center [963, 475] width 61 height 23
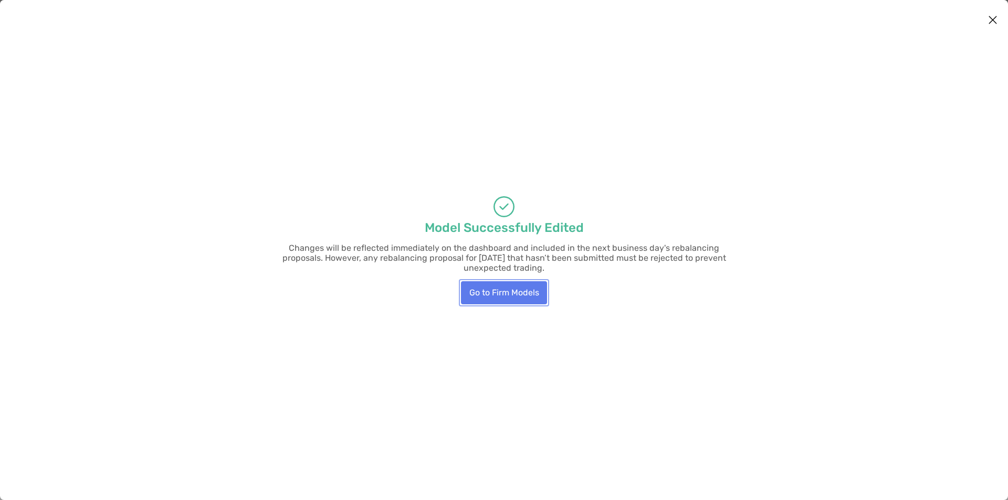
click at [500, 282] on button "Go to Firm Models" at bounding box center [504, 292] width 86 height 23
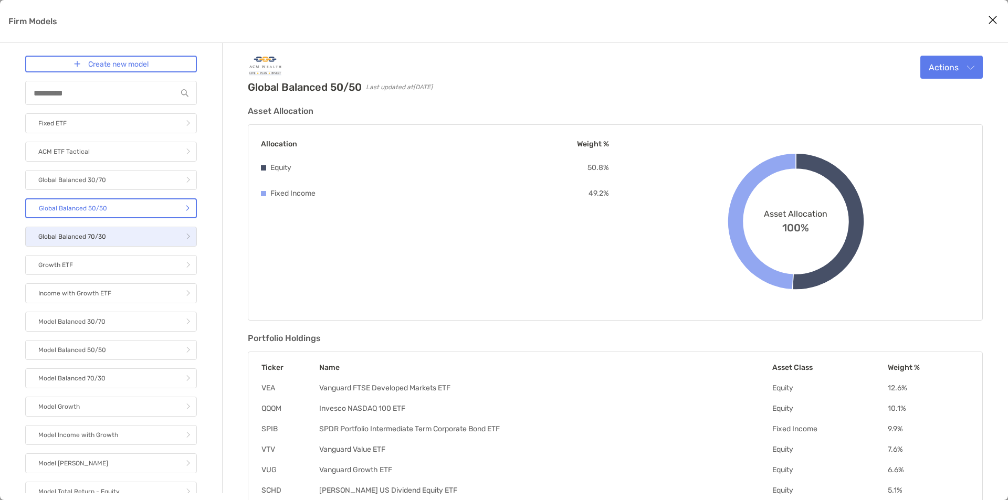
click at [121, 229] on link "Global Balanced 70/30" at bounding box center [111, 237] width 172 height 20
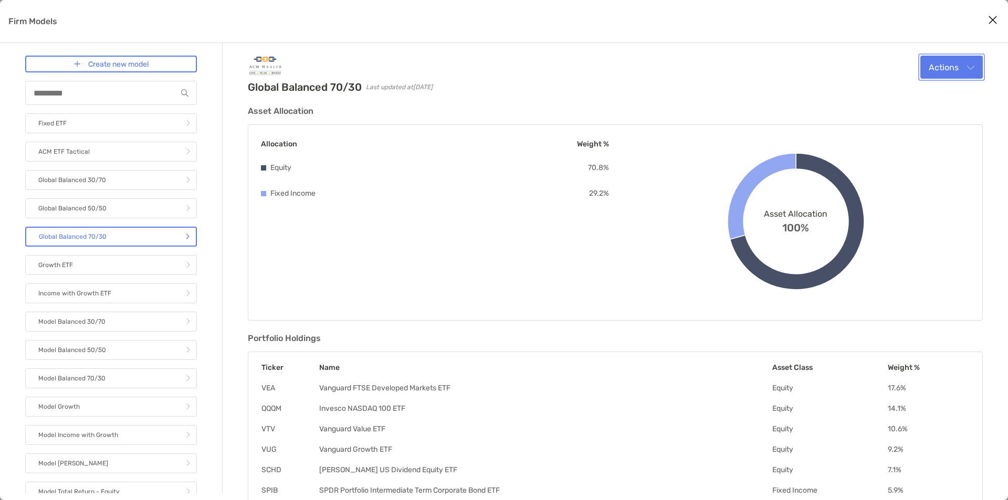
click at [950, 68] on button "Actions" at bounding box center [952, 67] width 62 height 23
click at [940, 91] on div "Edit" at bounding box center [938, 93] width 72 height 10
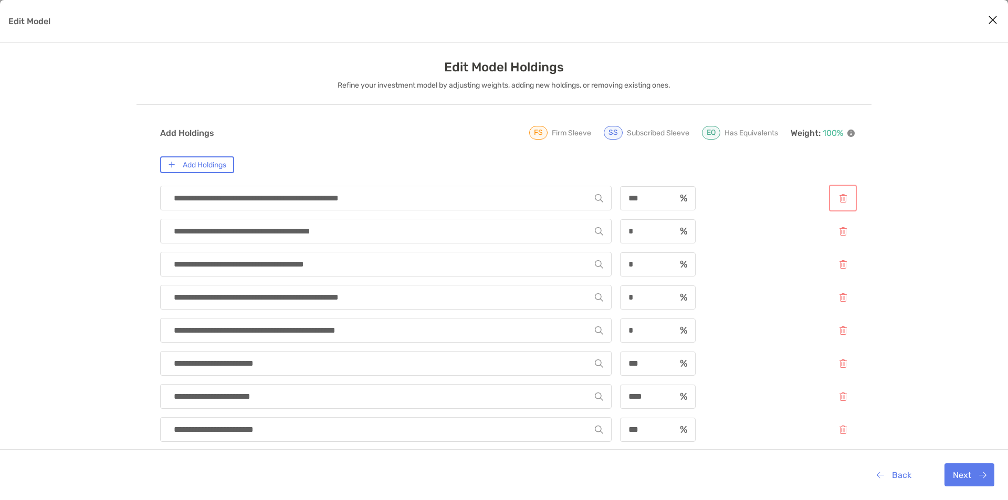
click at [843, 198] on button "Edit Model" at bounding box center [843, 198] width 24 height 23
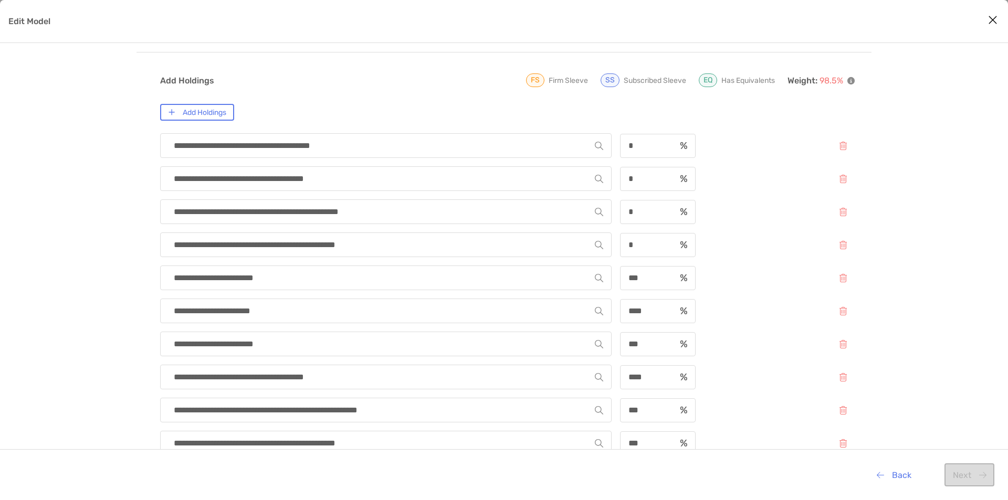
scroll to position [158, 0]
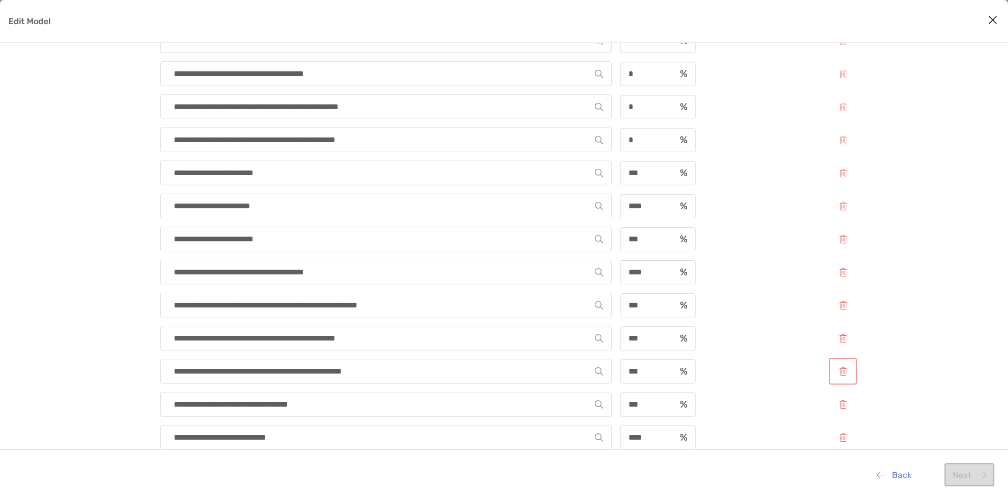
click at [847, 372] on button "Edit Model" at bounding box center [843, 371] width 24 height 23
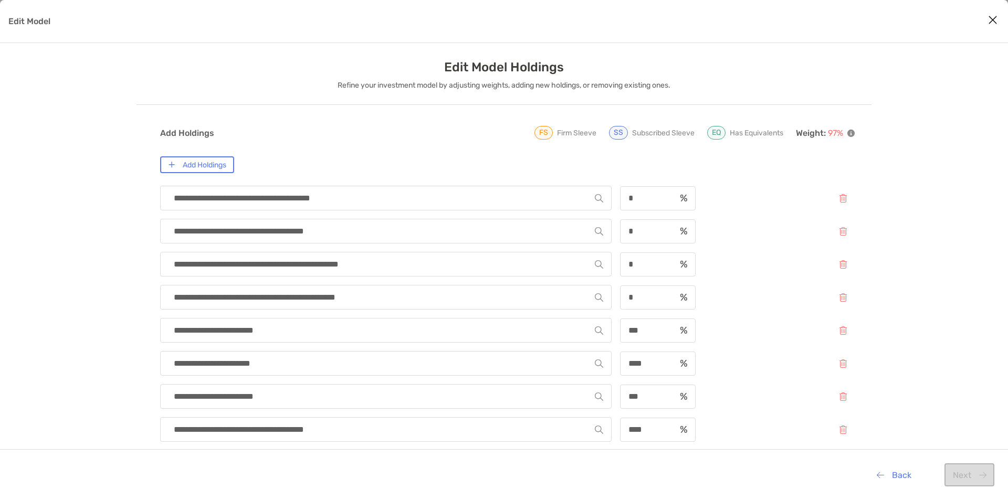
click at [217, 175] on div "**********" at bounding box center [507, 457] width 695 height 678
click at [216, 169] on button "Add Holdings" at bounding box center [197, 164] width 74 height 17
click at [233, 188] on input "Edit Model" at bounding box center [382, 198] width 426 height 24
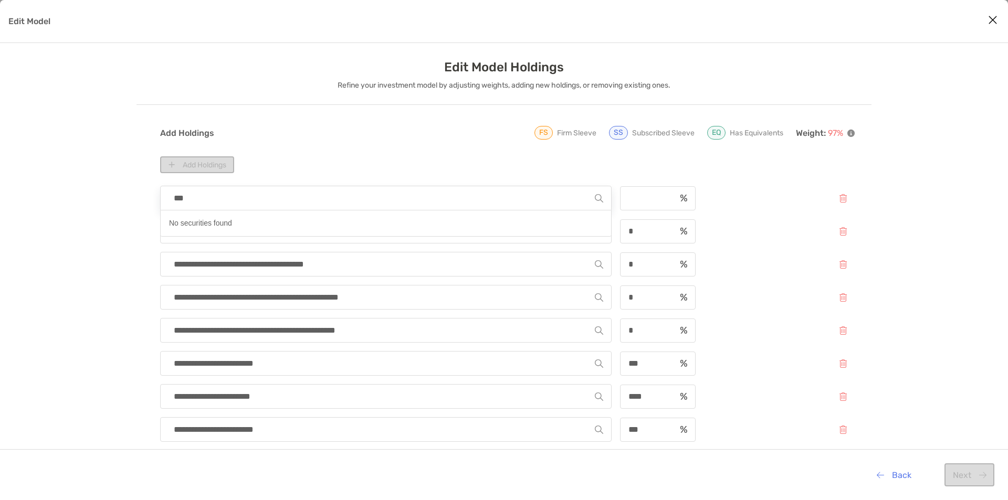
type input "****"
click at [218, 199] on div "****" at bounding box center [386, 198] width 452 height 25
click at [225, 199] on input "****" at bounding box center [382, 198] width 426 height 24
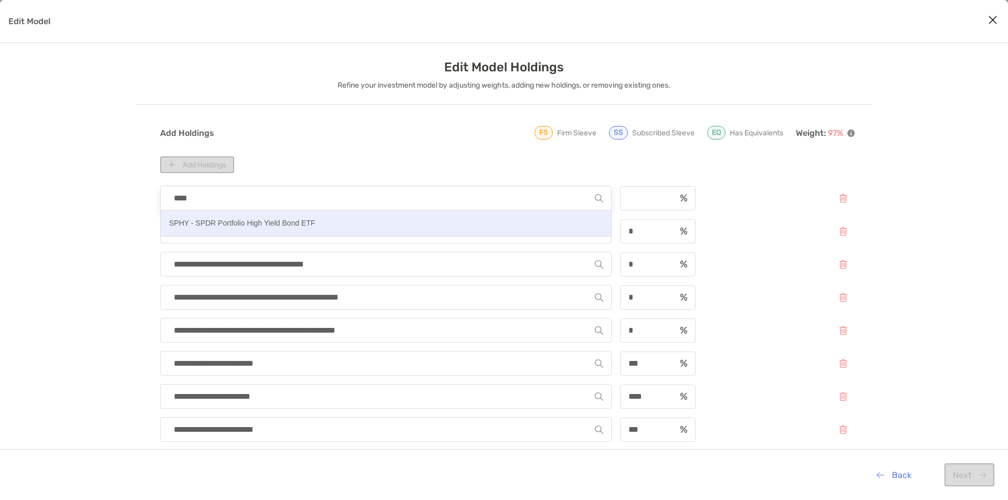
click at [235, 223] on p "SPHY - SPDR Portfolio High Yield Bond ETF" at bounding box center [242, 223] width 146 height 13
type input "**********"
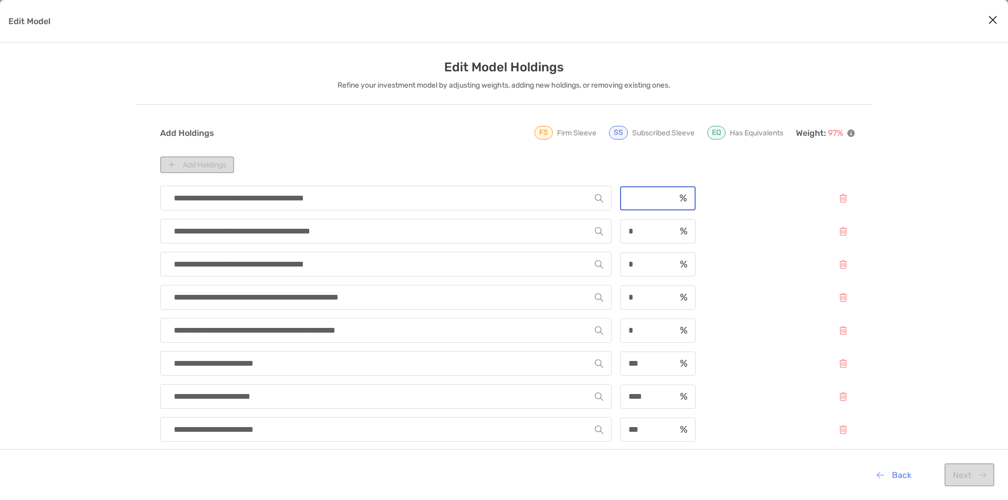
click at [637, 198] on input "Edit Model" at bounding box center [648, 198] width 54 height 9
type input "*"
click at [953, 469] on button "Next" at bounding box center [970, 475] width 50 height 23
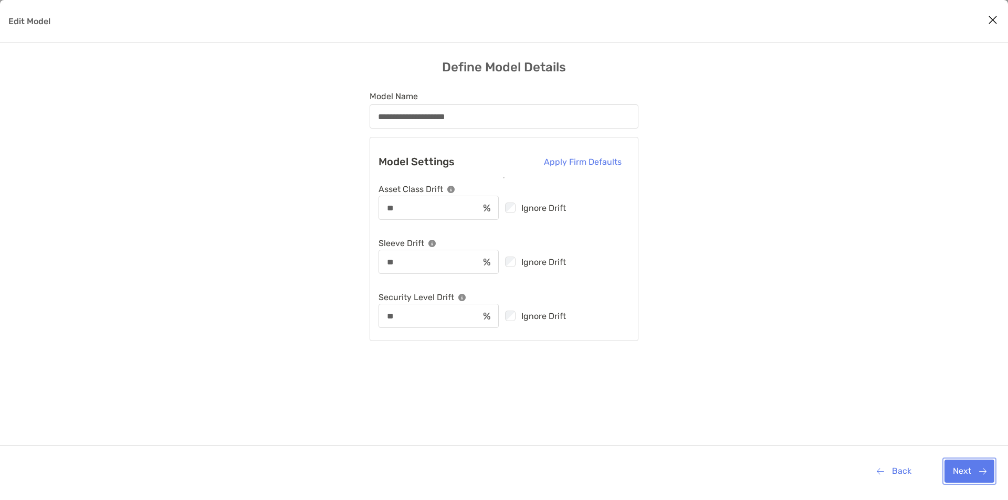
click at [963, 475] on button "Next" at bounding box center [970, 471] width 50 height 23
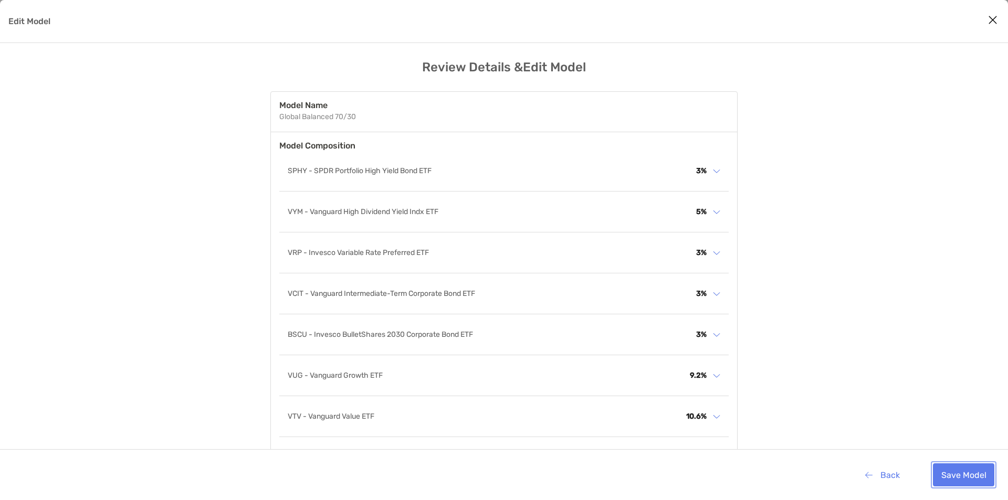
click at [963, 475] on button "Save Model" at bounding box center [963, 475] width 61 height 23
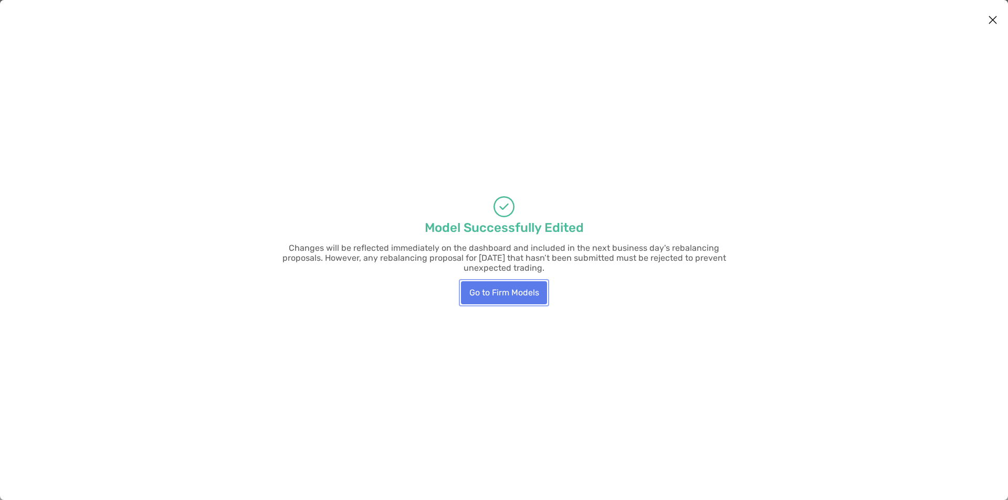
click at [518, 281] on button "Go to Firm Models" at bounding box center [504, 292] width 86 height 23
